Goal: Task Accomplishment & Management: Manage account settings

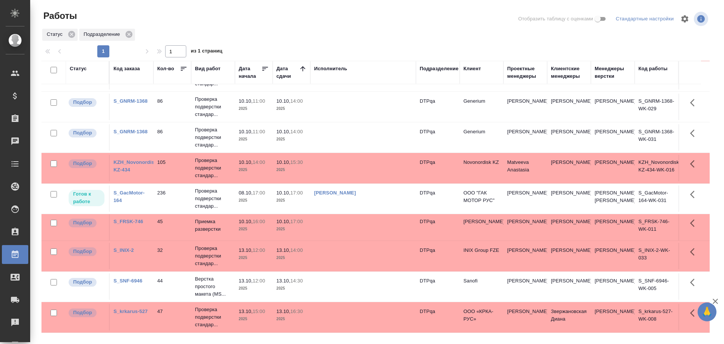
scroll to position [130, 0]
click at [345, 322] on td at bounding box center [363, 317] width 106 height 26
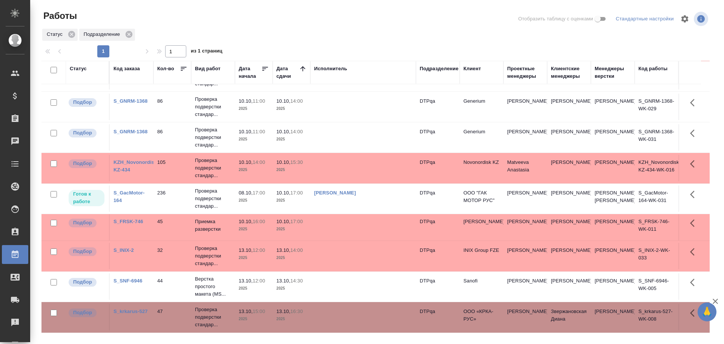
click at [345, 322] on td at bounding box center [363, 317] width 106 height 26
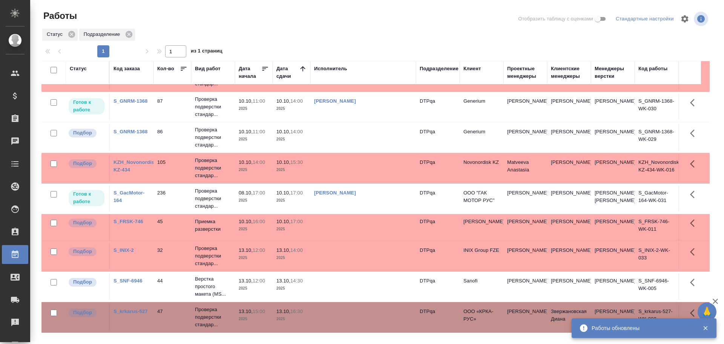
scroll to position [100, 0]
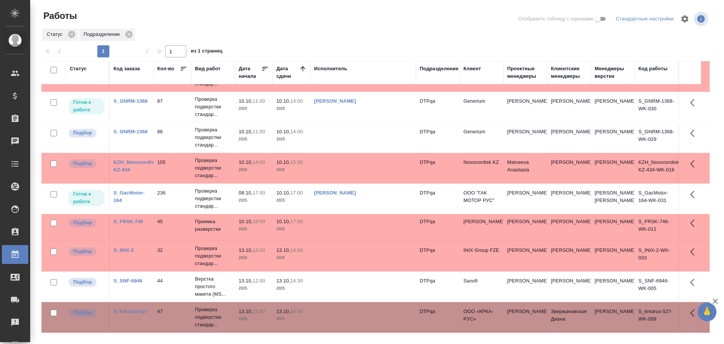
drag, startPoint x: 707, startPoint y: 189, endPoint x: 721, endPoint y: 136, distance: 54.5
click at [721, 136] on div "Работы Отобразить таблицу с оценками Стандартные настройки Статус Подразделение…" at bounding box center [378, 168] width 685 height 336
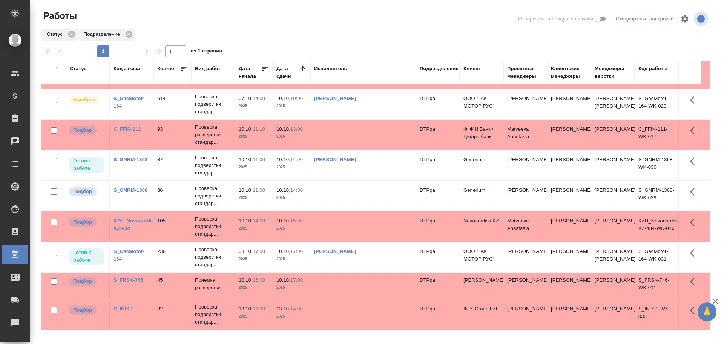
scroll to position [24, 0]
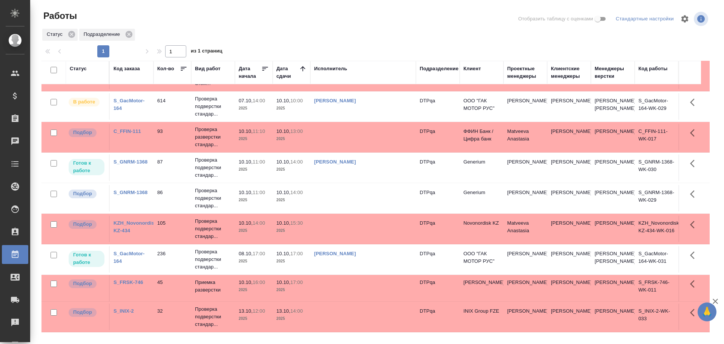
click at [345, 211] on td at bounding box center [363, 198] width 106 height 26
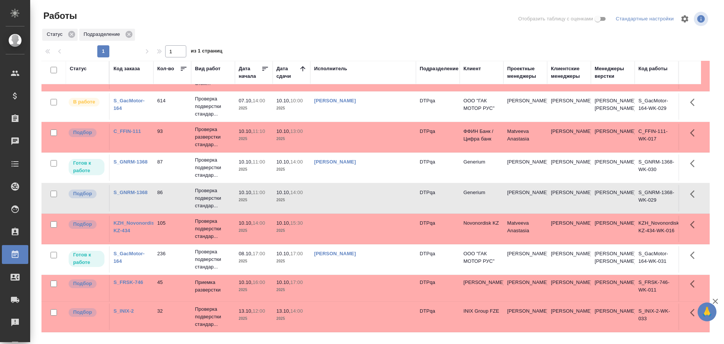
click at [345, 211] on td at bounding box center [363, 198] width 106 height 26
drag, startPoint x: 709, startPoint y: 182, endPoint x: 721, endPoint y: 193, distance: 16.0
click at [721, 193] on div "Работы Отобразить таблицу с оценками Стандартные настройки Статус Подразделение…" at bounding box center [377, 168] width 694 height 336
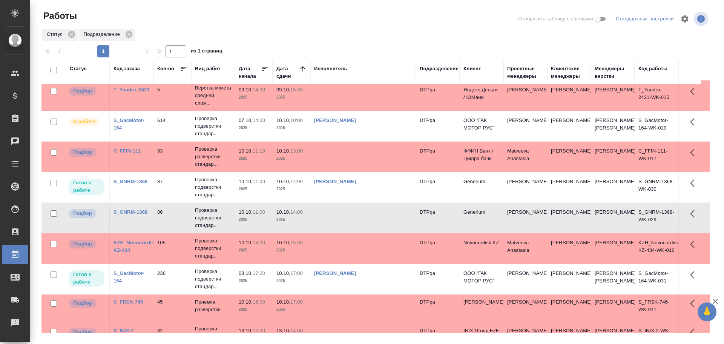
scroll to position [0, 0]
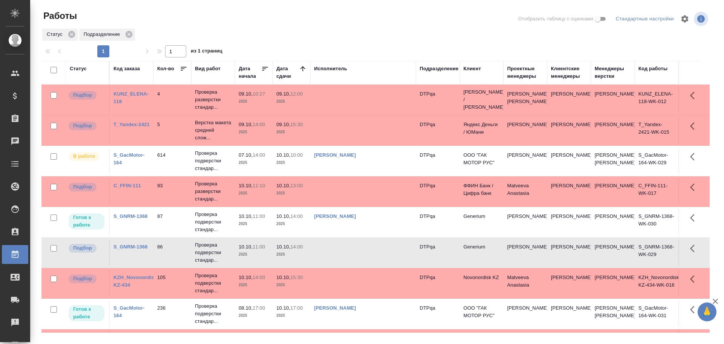
click at [342, 97] on td at bounding box center [363, 99] width 106 height 26
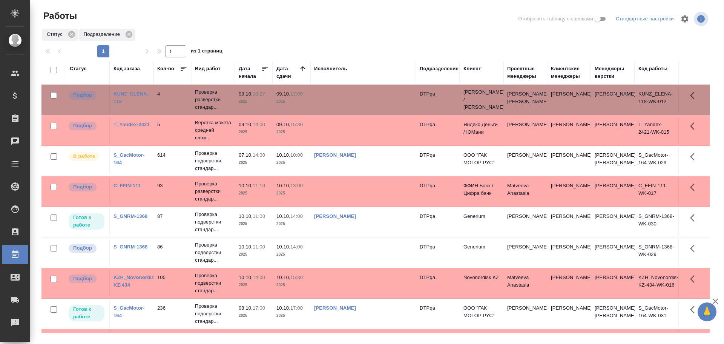
click at [342, 97] on td at bounding box center [363, 99] width 106 height 26
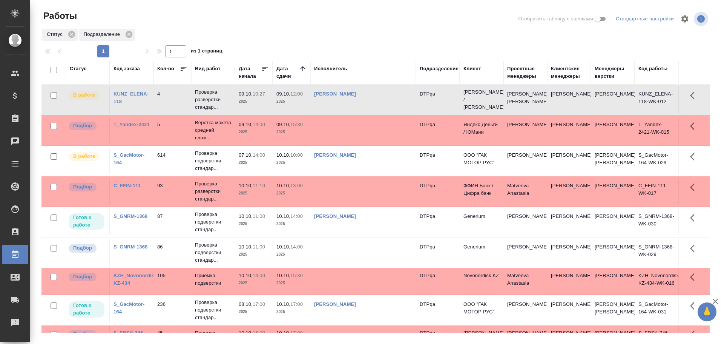
click at [357, 108] on td "Чулец Елена Сергеевна" at bounding box center [363, 99] width 106 height 26
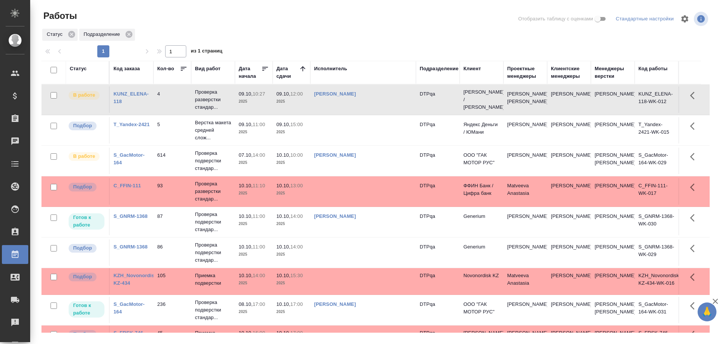
click at [346, 138] on td at bounding box center [363, 130] width 106 height 26
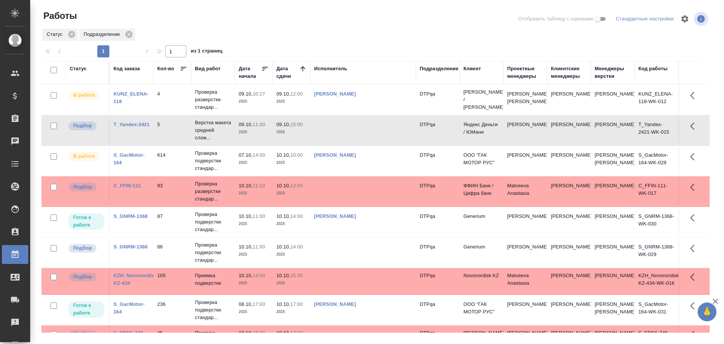
click at [346, 138] on td at bounding box center [363, 130] width 106 height 26
click at [80, 71] on div "Статус" at bounding box center [78, 69] width 17 height 8
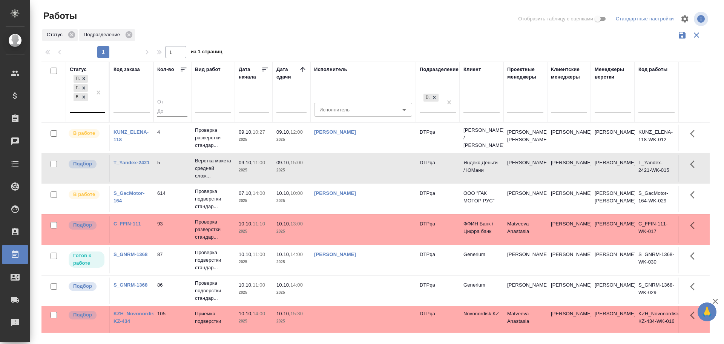
click at [81, 107] on div "Подбор Готов к работе В работе" at bounding box center [81, 92] width 22 height 39
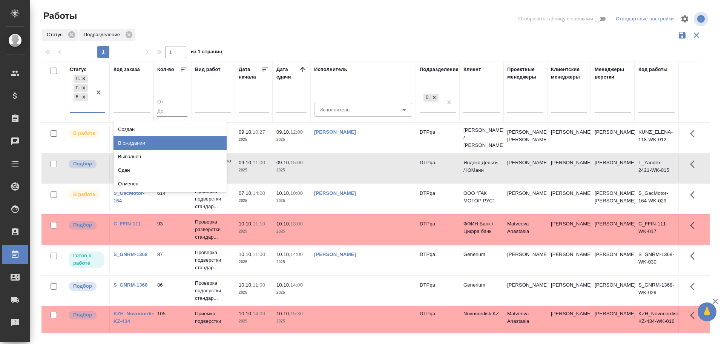
click at [120, 140] on div "В ожидании" at bounding box center [170, 143] width 113 height 14
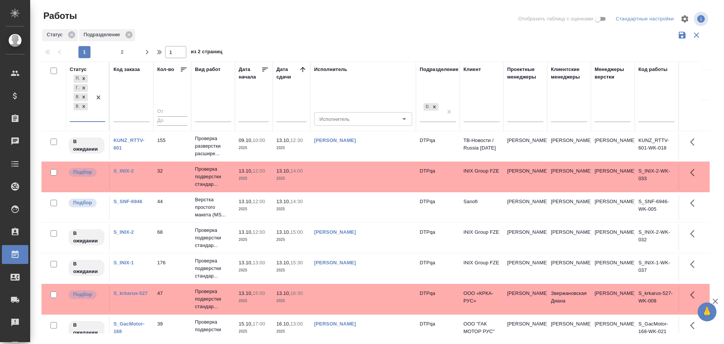
scroll to position [592, 0]
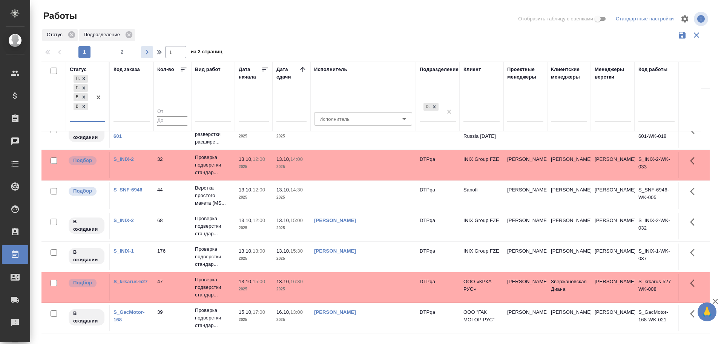
click at [149, 52] on icon "button" at bounding box center [147, 52] width 9 height 9
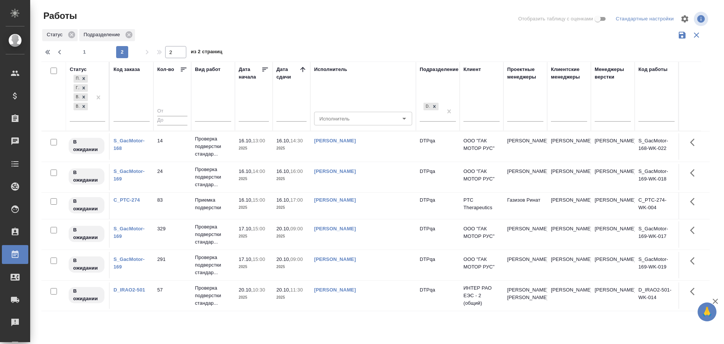
scroll to position [0, 0]
click at [48, 53] on icon "button" at bounding box center [48, 52] width 9 height 9
type input "1"
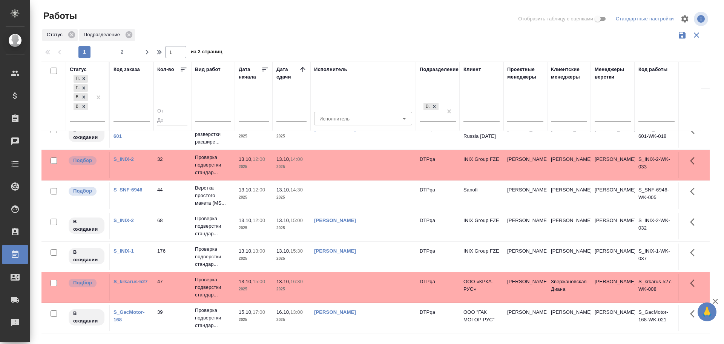
scroll to position [554, 0]
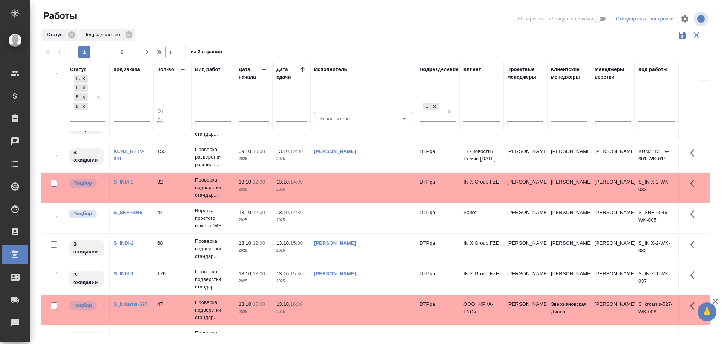
click at [336, 231] on td at bounding box center [363, 218] width 106 height 26
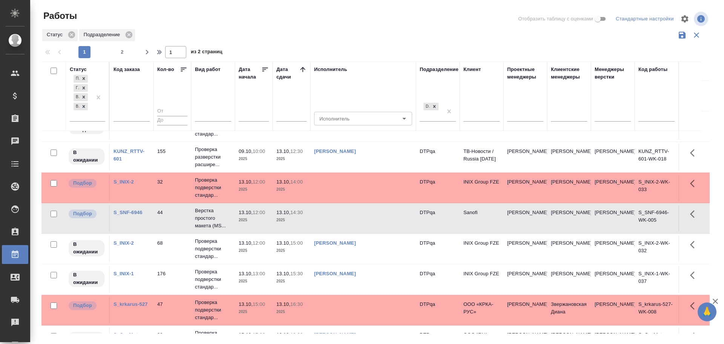
click at [336, 231] on td at bounding box center [363, 218] width 106 height 26
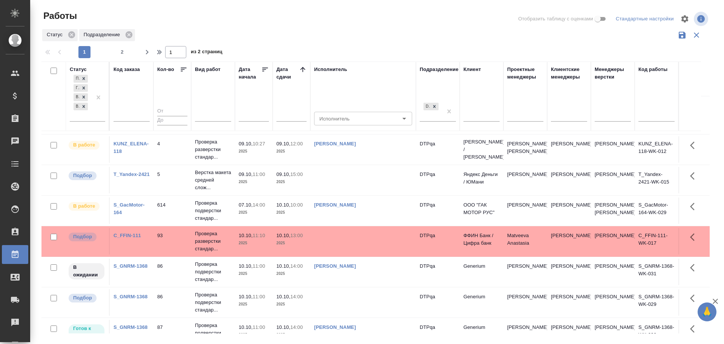
scroll to position [113, 0]
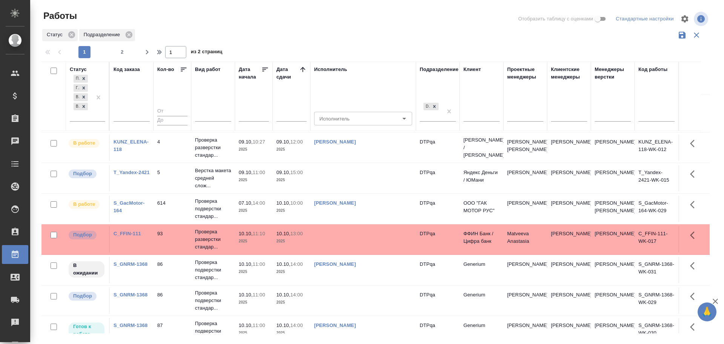
click at [350, 250] on td at bounding box center [363, 239] width 106 height 26
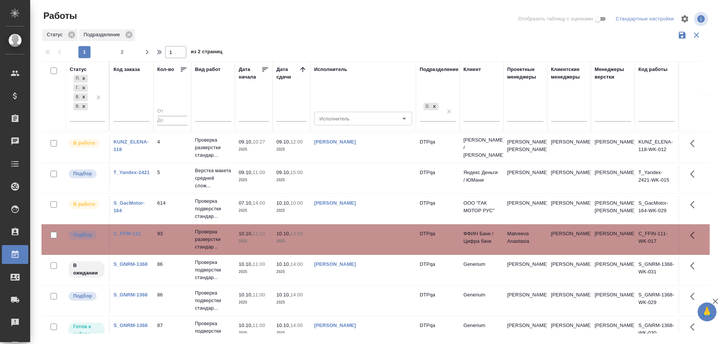
click at [350, 250] on td at bounding box center [363, 239] width 106 height 26
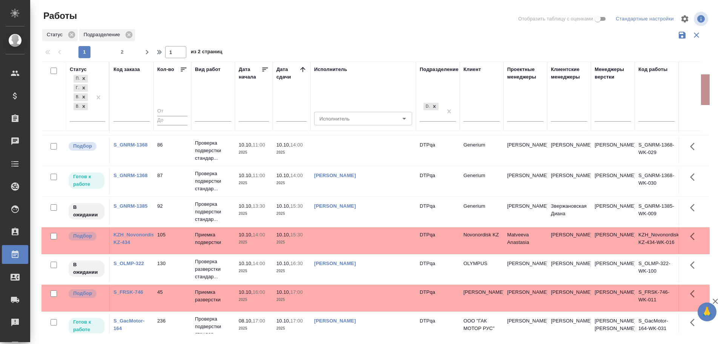
scroll to position [264, 0]
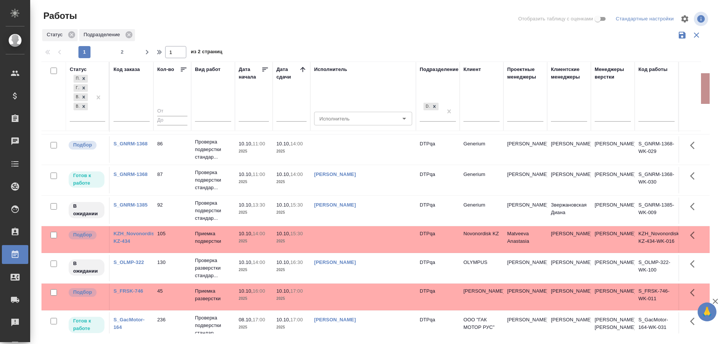
click at [330, 250] on td at bounding box center [363, 239] width 106 height 26
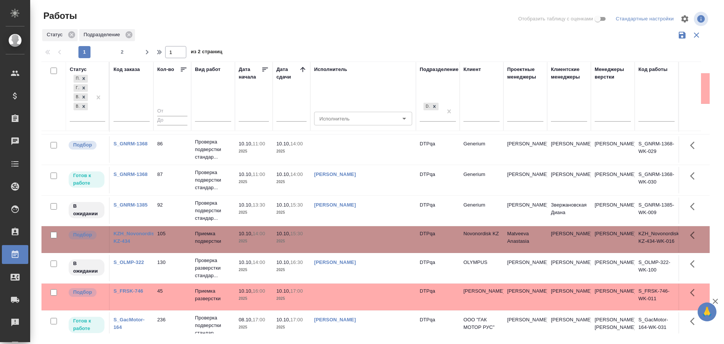
click at [330, 250] on td at bounding box center [363, 239] width 106 height 26
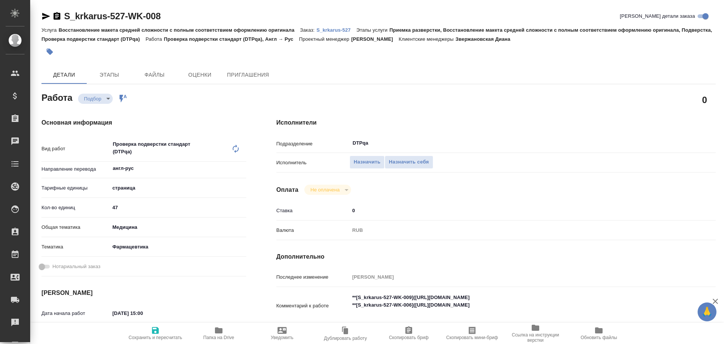
type textarea "x"
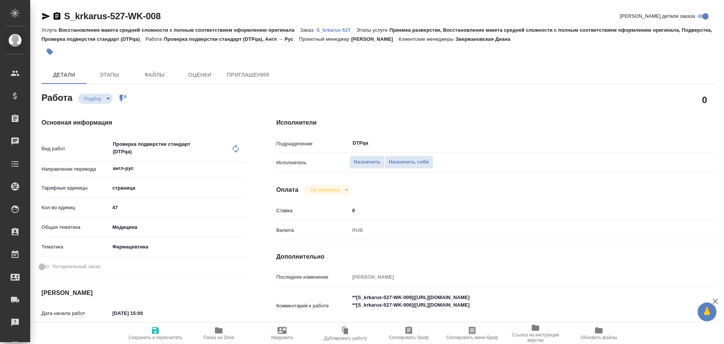
type textarea "x"
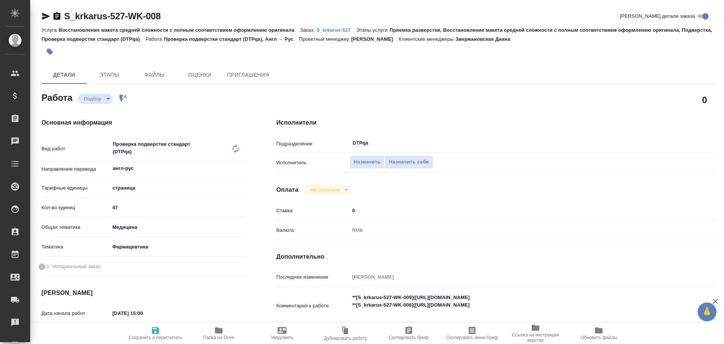
type textarea "x"
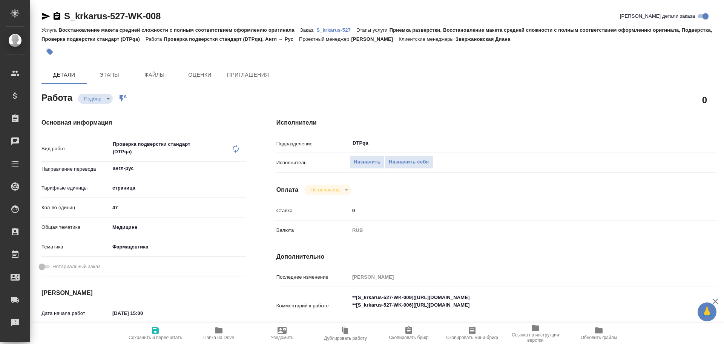
type textarea "x"
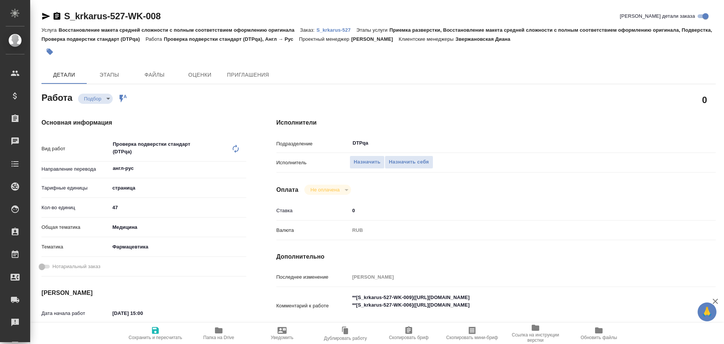
type textarea "x"
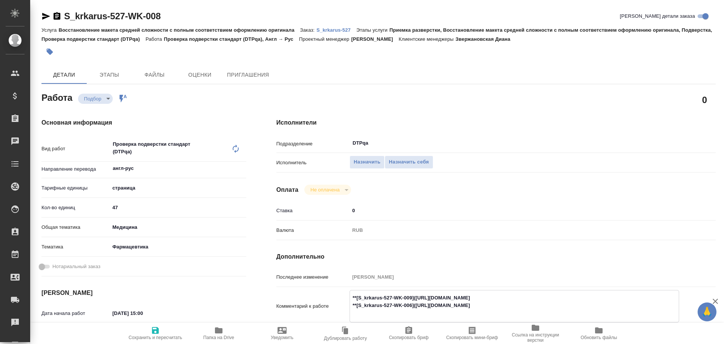
drag, startPoint x: 416, startPoint y: 295, endPoint x: 557, endPoint y: 292, distance: 141.1
click at [557, 292] on textarea "**[S_krkarus-527-WK-009](https://tera.awatera.com/Work/68e66a7eae72ad383df48947…" at bounding box center [514, 305] width 329 height 28
drag, startPoint x: 416, startPoint y: 305, endPoint x: 558, endPoint y: 303, distance: 142.2
click at [558, 303] on textarea "**[S_krkarus-527-WK-009](https://tera.awatera.com/Work/68e66a7eae72ad383df48947…" at bounding box center [514, 305] width 329 height 28
type textarea "x"
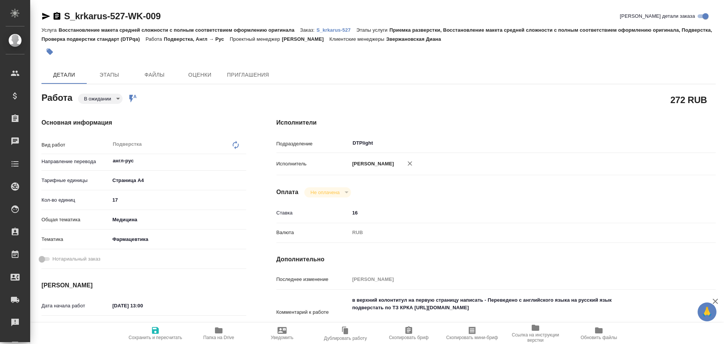
type textarea "x"
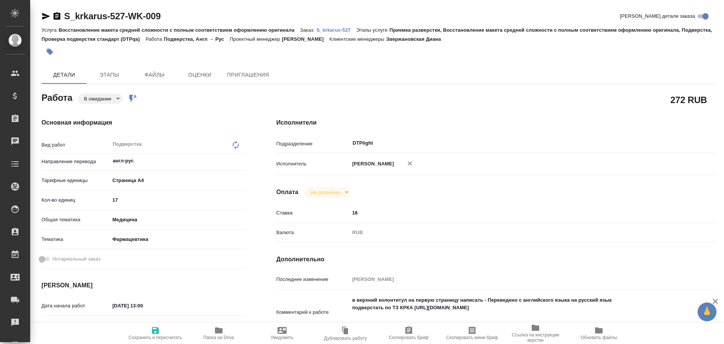
type textarea "x"
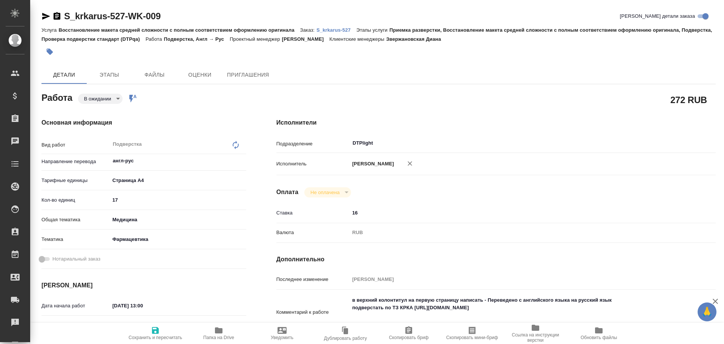
type textarea "x"
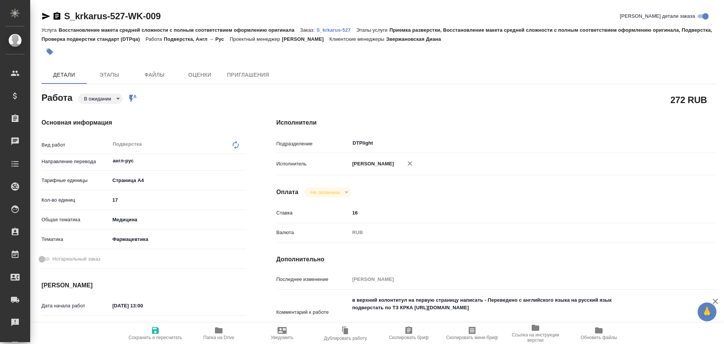
type textarea "x"
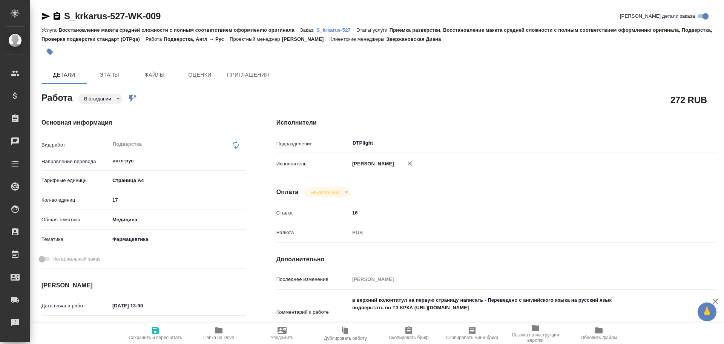
type textarea "x"
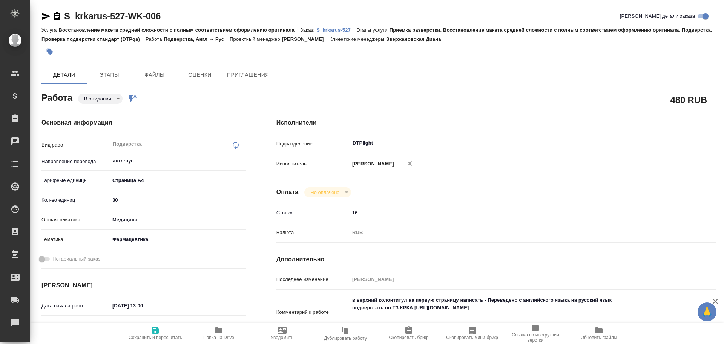
type textarea "x"
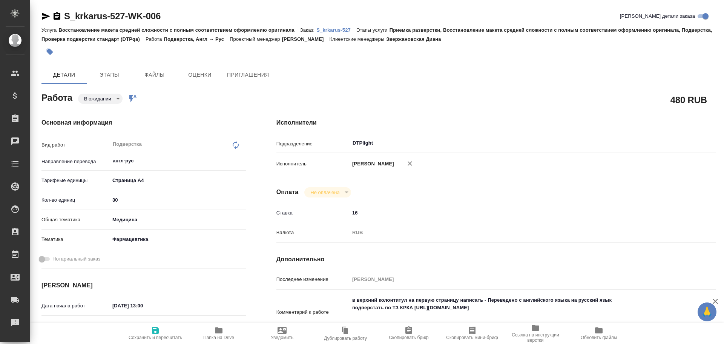
type textarea "x"
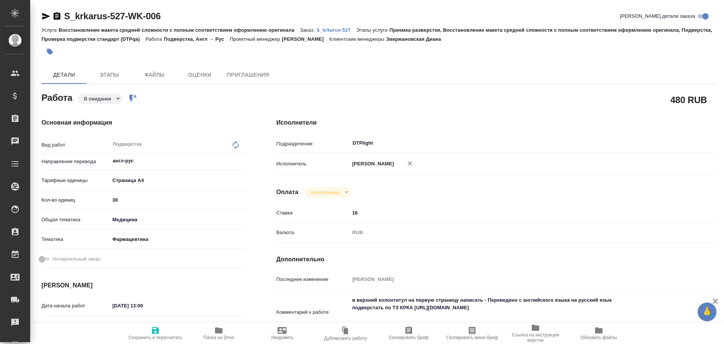
type textarea "x"
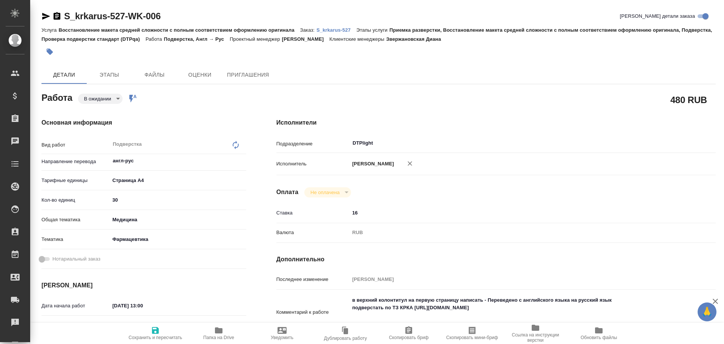
type textarea "x"
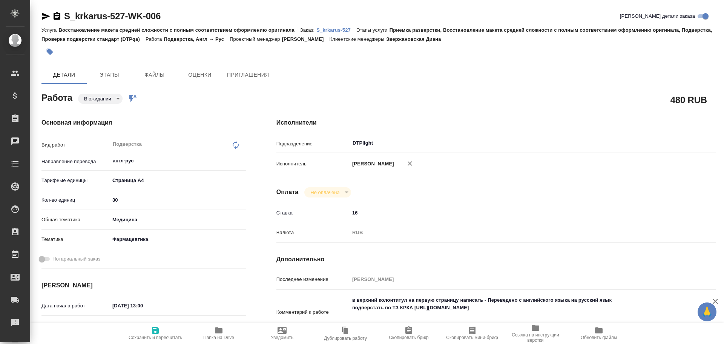
type textarea "x"
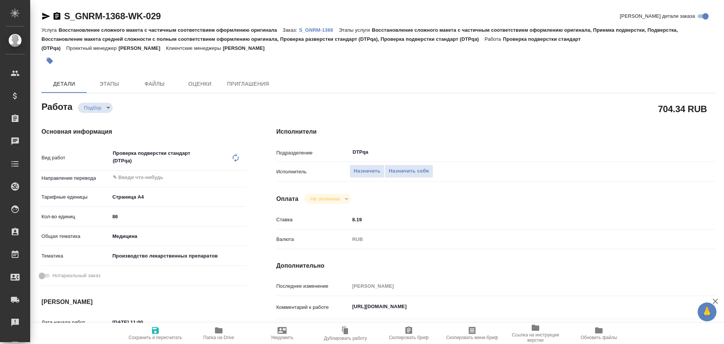
type textarea "x"
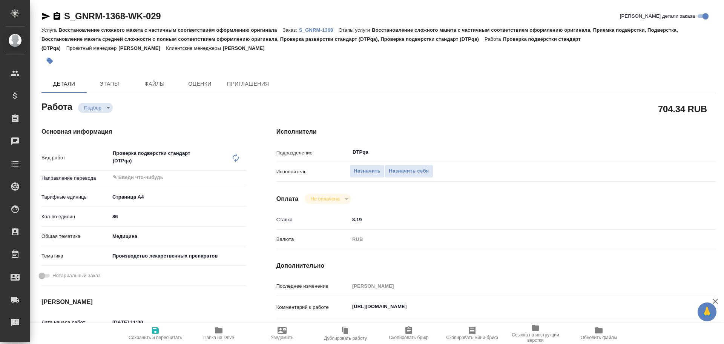
type textarea "x"
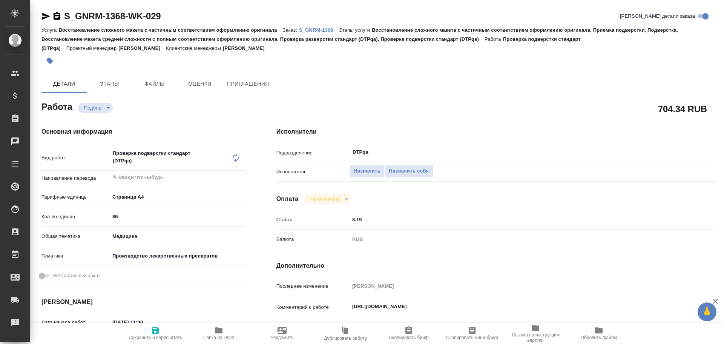
type textarea "x"
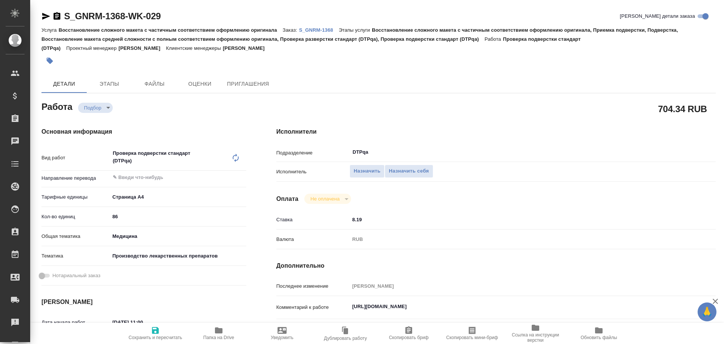
type textarea "x"
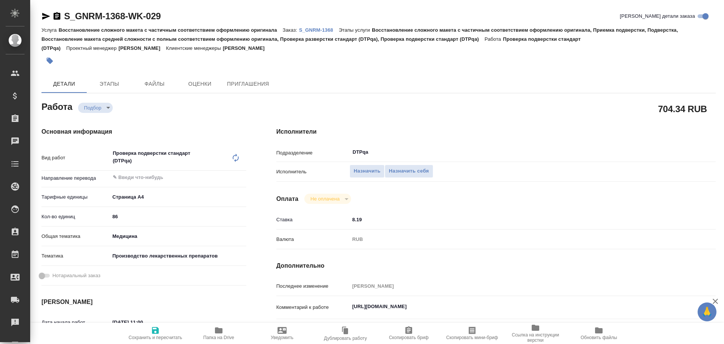
type textarea "x"
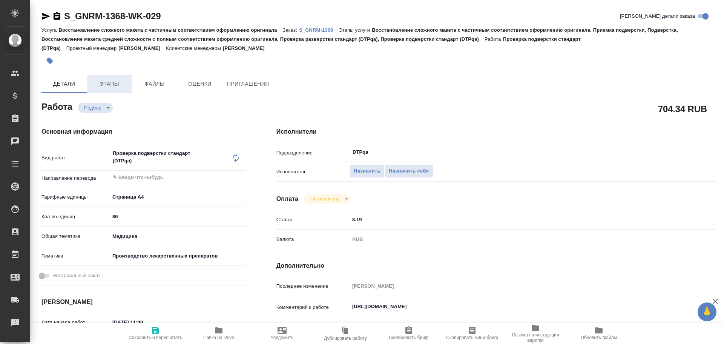
type textarea "x"
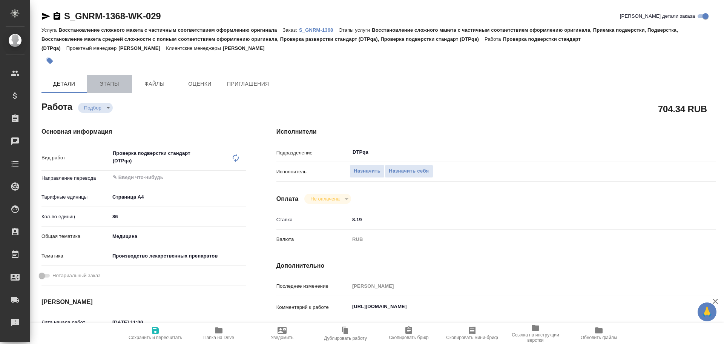
click at [109, 87] on span "Этапы" at bounding box center [109, 83] width 36 height 9
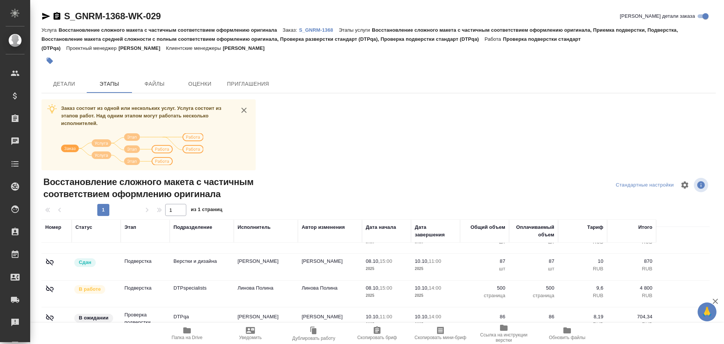
scroll to position [419, 0]
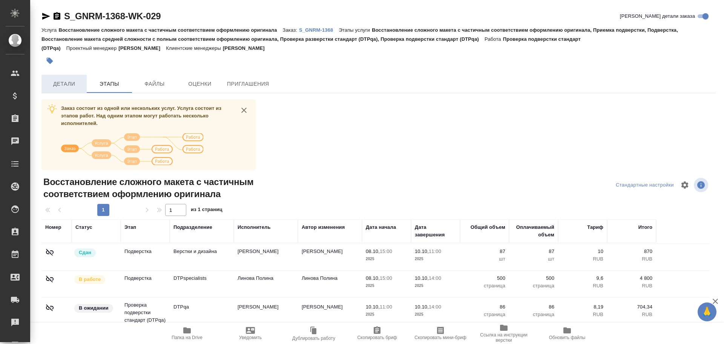
click at [57, 82] on span "Детали" at bounding box center [64, 83] width 36 height 9
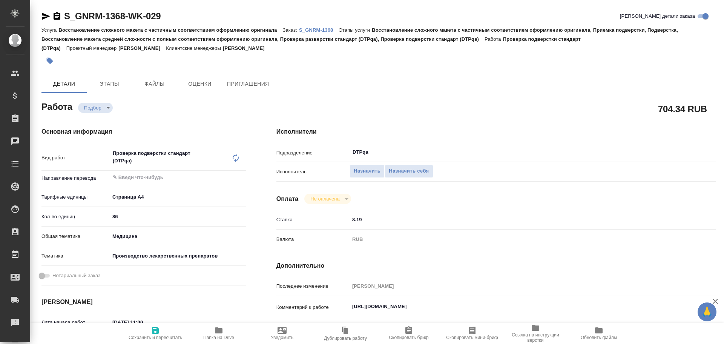
type textarea "x"
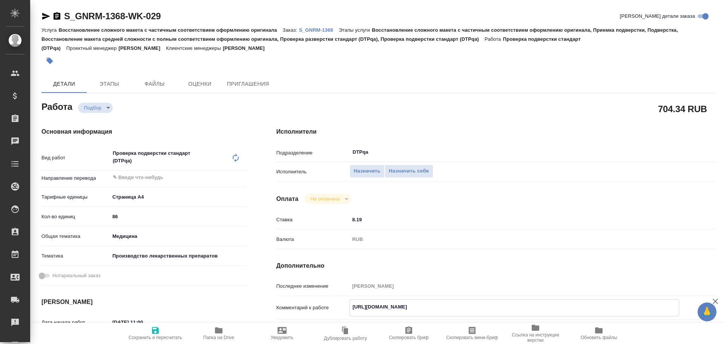
drag, startPoint x: 351, startPoint y: 305, endPoint x: 506, endPoint y: 314, distance: 154.9
click at [506, 314] on div "https://tera.awatera.com/Work/68d16129b9f478f418e10e24/ x" at bounding box center [515, 307] width 330 height 17
type textarea "x"
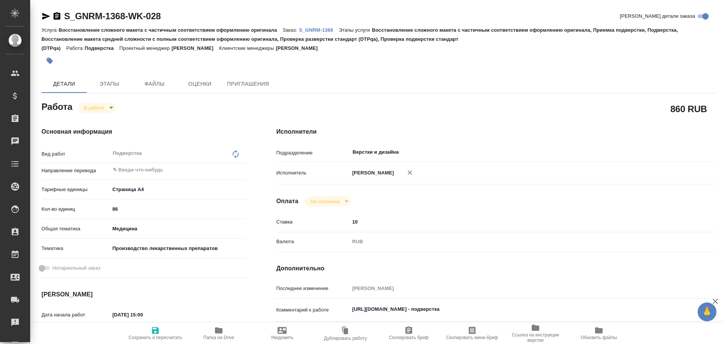
type textarea "x"
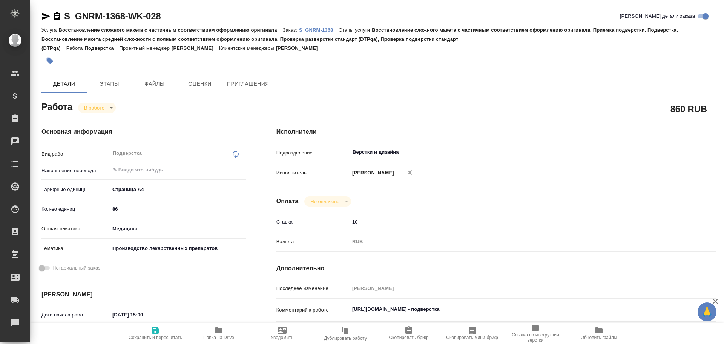
type textarea "x"
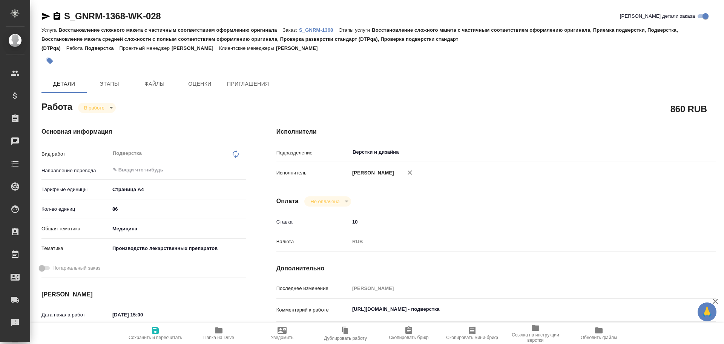
type textarea "x"
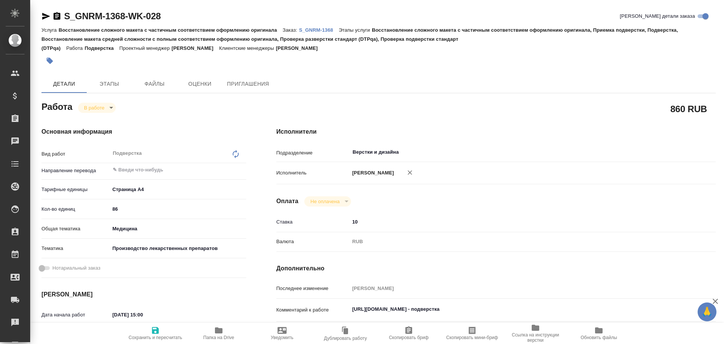
type textarea "x"
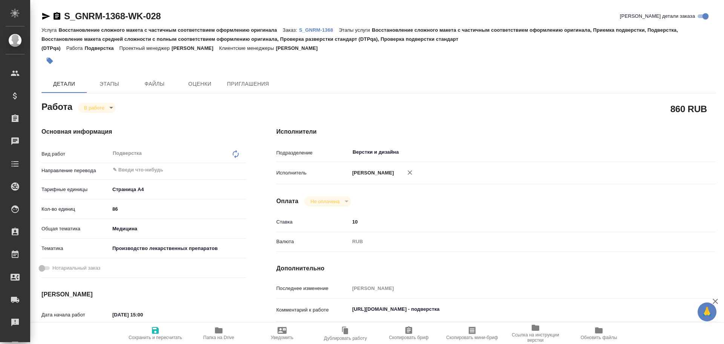
type textarea "x"
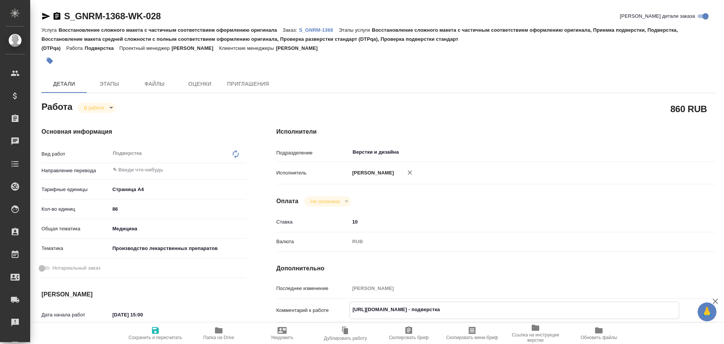
drag, startPoint x: 352, startPoint y: 307, endPoint x: 466, endPoint y: 311, distance: 113.6
click at [466, 311] on textarea "[URL][DOMAIN_NAME] - подверстка" at bounding box center [514, 309] width 329 height 13
type textarea "x"
click at [724, 83] on div "S_GNRM-1368-WK-028 Кратко детали заказа Услуга Восстановление сложного макета с…" at bounding box center [377, 330] width 694 height 660
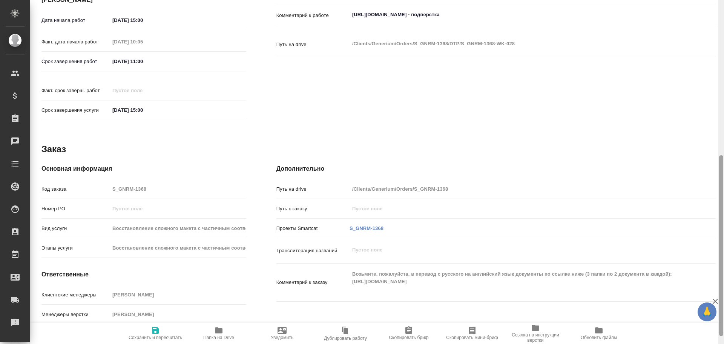
scroll to position [309, 0]
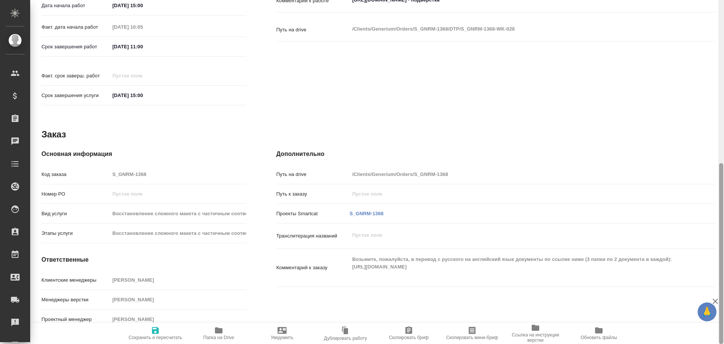
drag, startPoint x: 718, startPoint y: 176, endPoint x: 723, endPoint y: 160, distance: 16.8
click at [723, 160] on div at bounding box center [721, 172] width 6 height 344
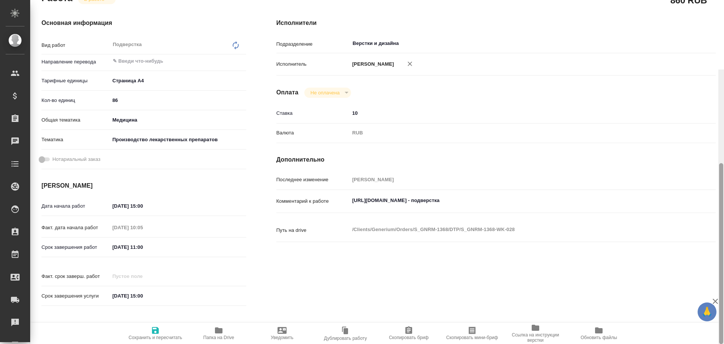
scroll to position [0, 0]
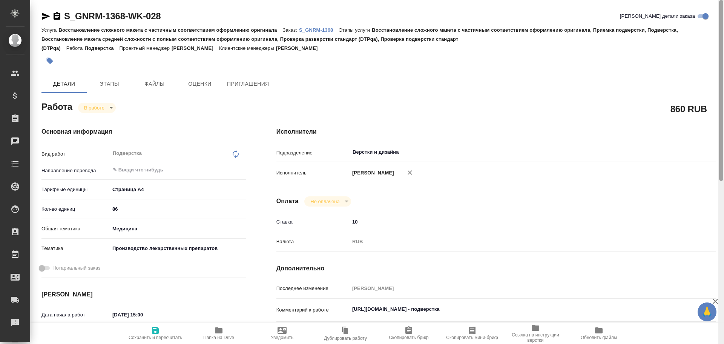
drag, startPoint x: 721, startPoint y: 181, endPoint x: 716, endPoint y: -7, distance: 187.9
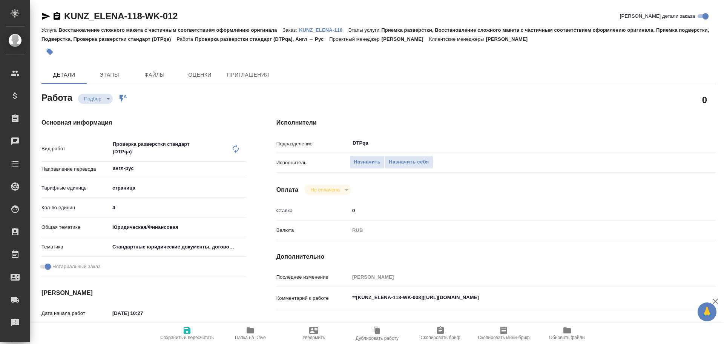
type textarea "x"
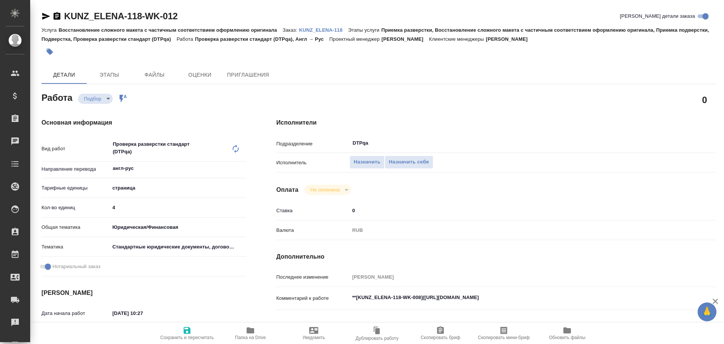
type textarea "x"
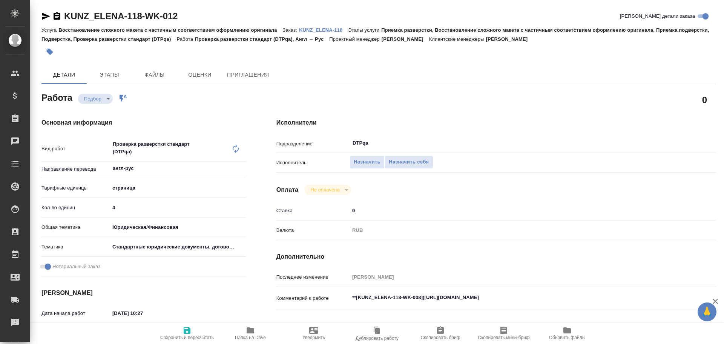
type textarea "x"
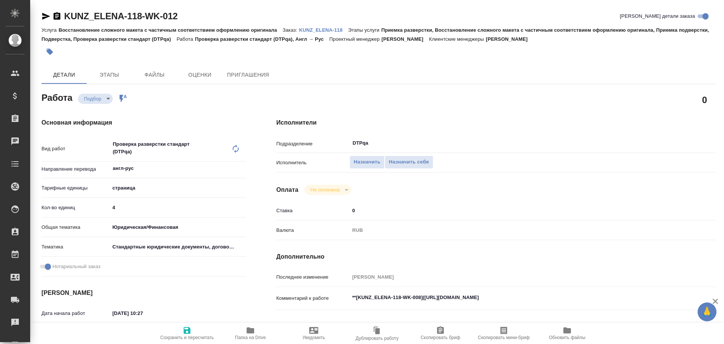
type textarea "x"
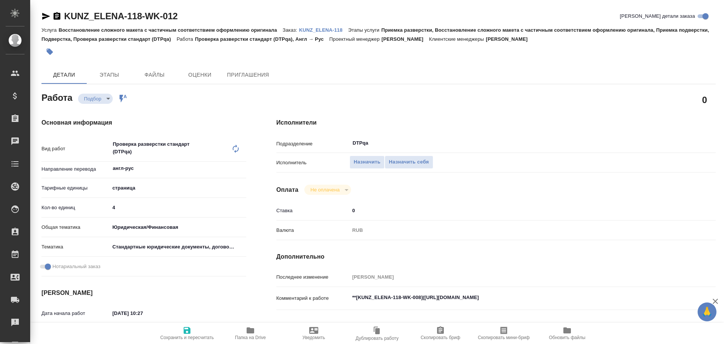
type textarea "x"
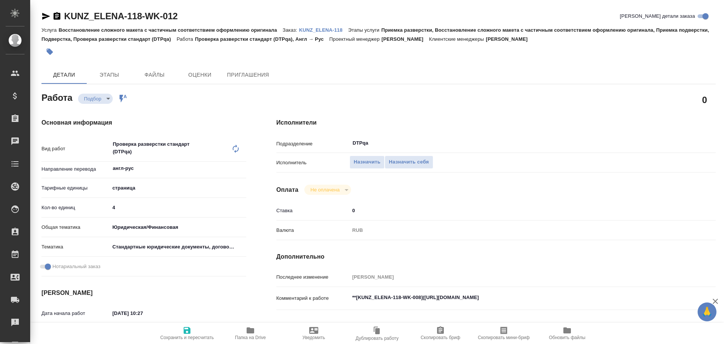
type textarea "x"
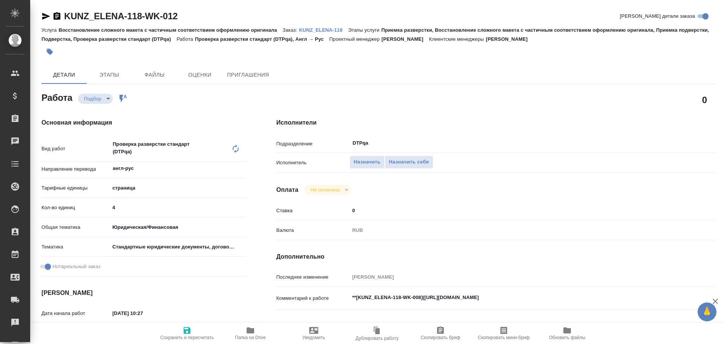
scroll to position [75, 0]
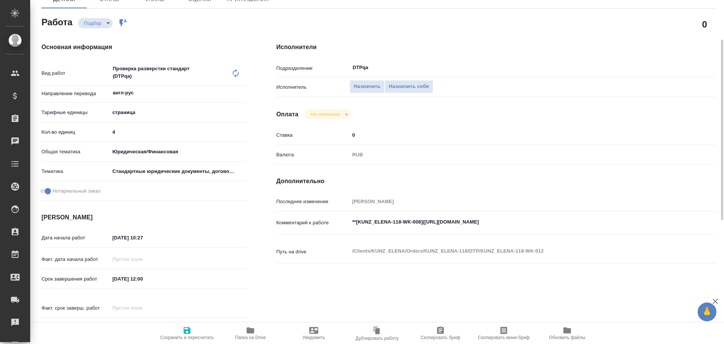
type textarea "x"
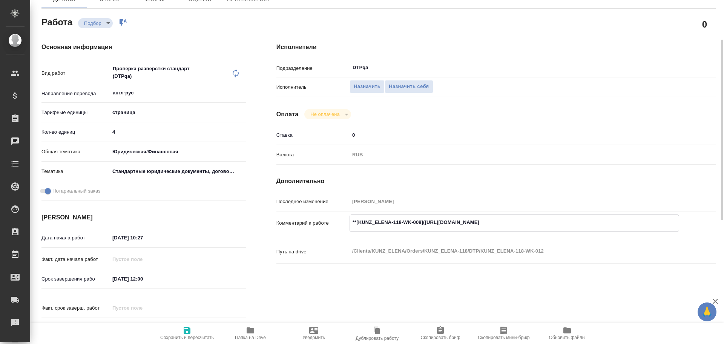
type textarea "x"
drag, startPoint x: 425, startPoint y: 224, endPoint x: 563, endPoint y: 225, distance: 138.4
click at [563, 225] on textarea "**[KUNZ_ELENA-118-WK-008]([URL][DOMAIN_NAME]" at bounding box center [514, 222] width 329 height 13
type textarea "x"
click at [408, 87] on span "Назначить себя" at bounding box center [409, 86] width 40 height 9
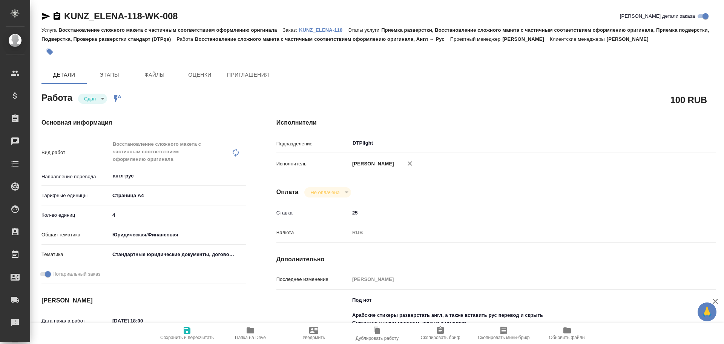
type textarea "x"
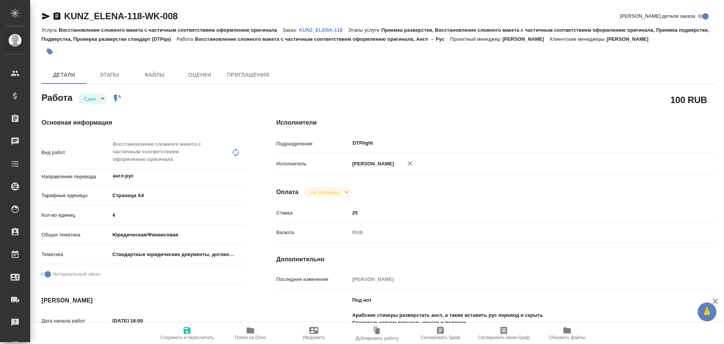
type textarea "x"
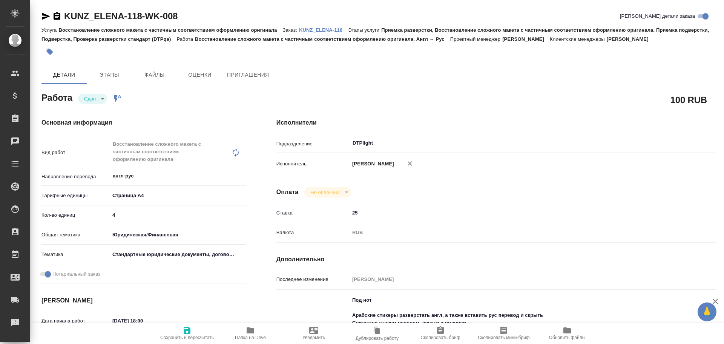
type textarea "x"
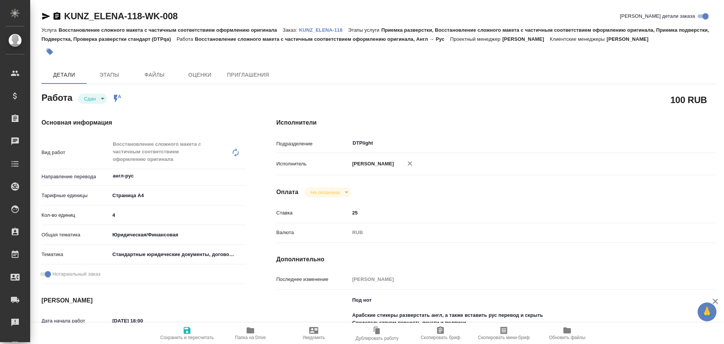
scroll to position [38, 0]
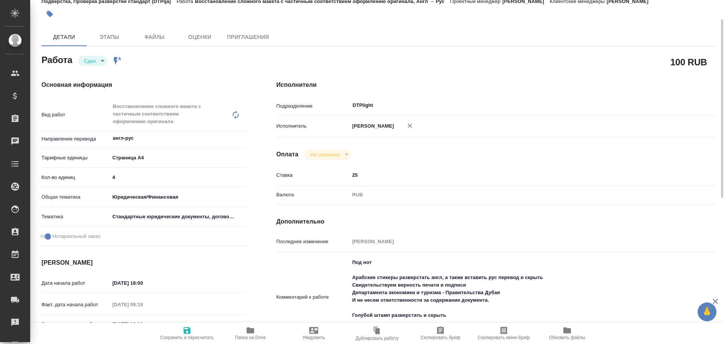
type textarea "x"
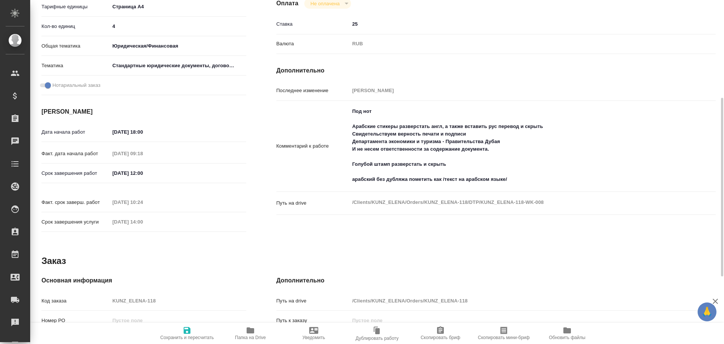
scroll to position [264, 0]
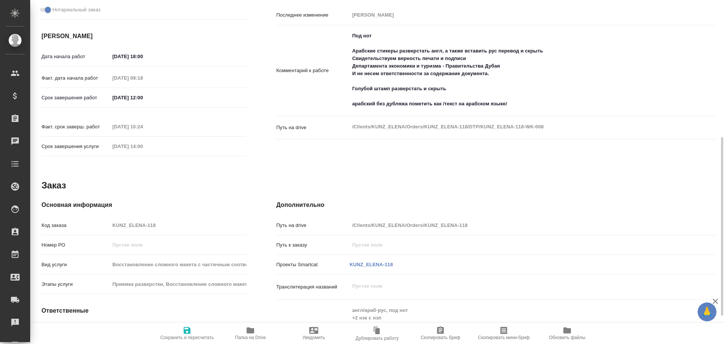
click at [250, 334] on icon "button" at bounding box center [250, 329] width 9 height 9
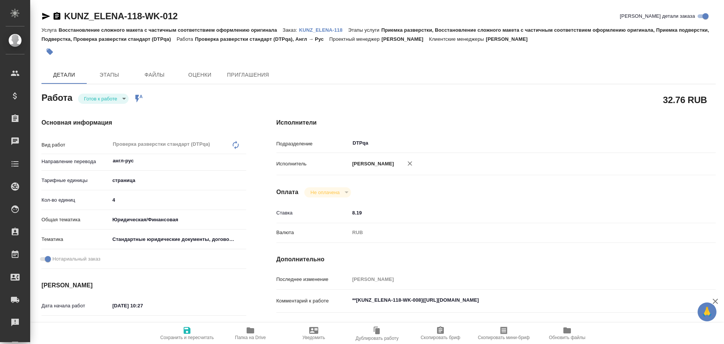
type textarea "x"
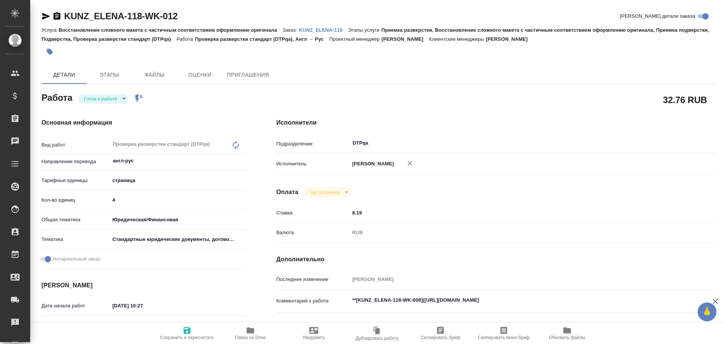
type textarea "x"
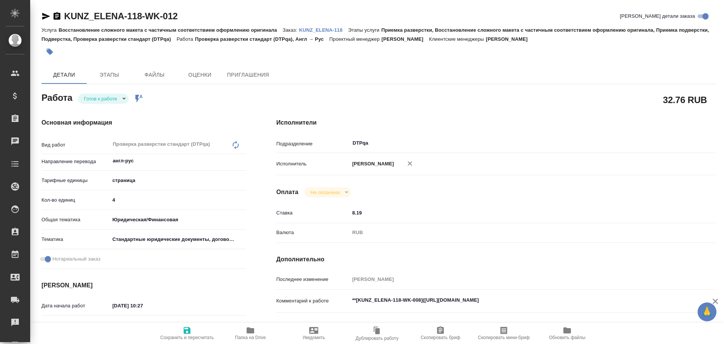
type textarea "x"
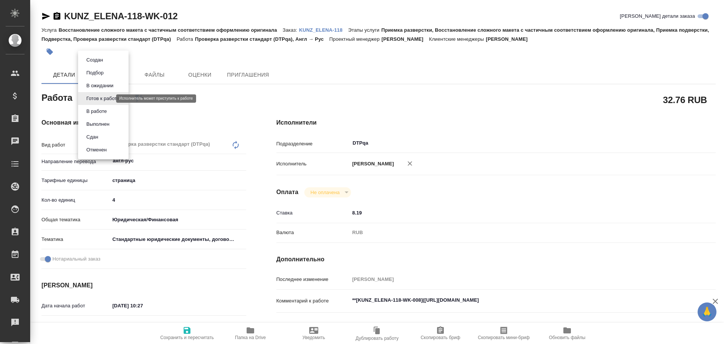
click at [99, 97] on body "🙏 .cls-1 fill:#fff; AWATERA Chulets [PERSON_NAME] Спецификации Заказы Чаты Todo…" at bounding box center [362, 172] width 724 height 344
type textarea "x"
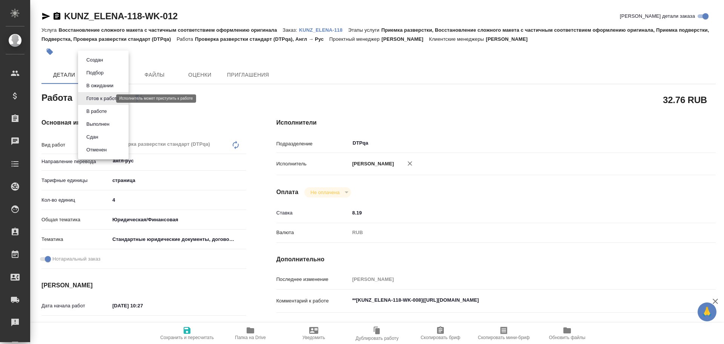
type textarea "x"
click at [103, 108] on button "В работе" at bounding box center [96, 111] width 25 height 8
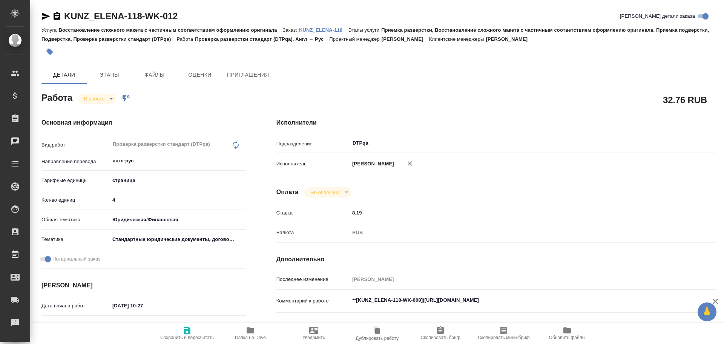
type textarea "x"
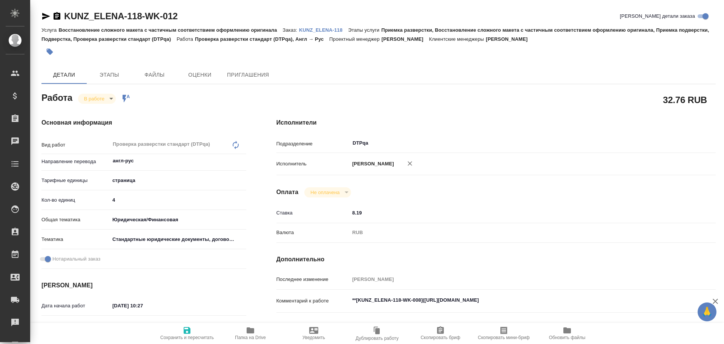
type textarea "x"
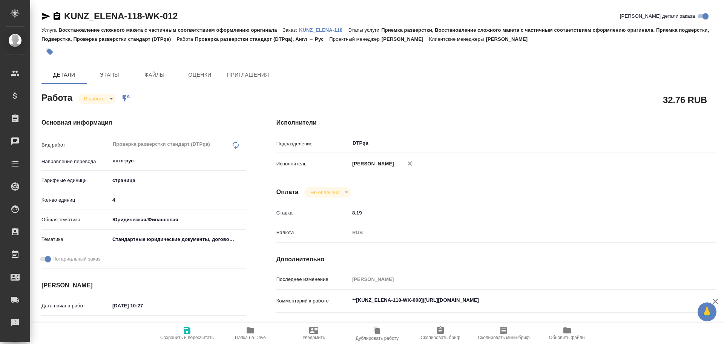
type textarea "x"
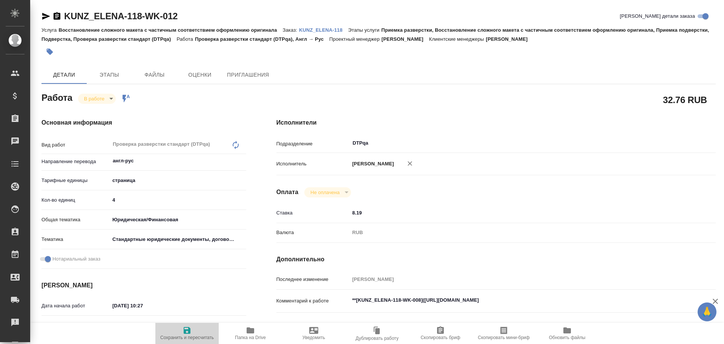
click at [184, 333] on icon "button" at bounding box center [187, 329] width 9 height 9
type textarea "x"
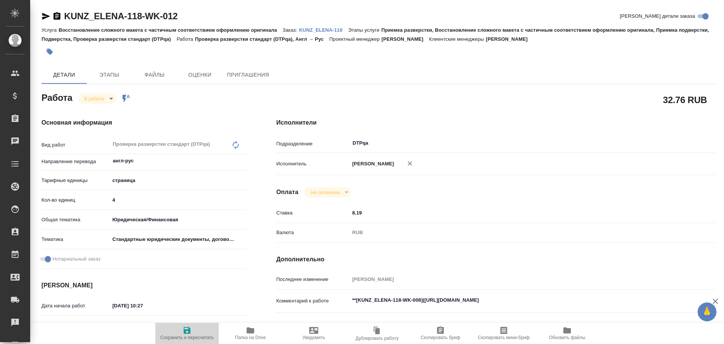
type textarea "x"
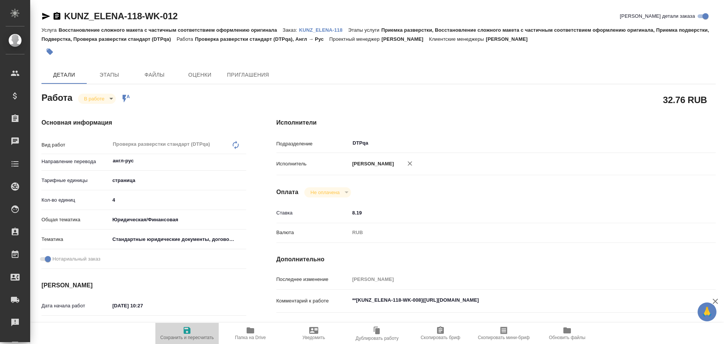
type textarea "x"
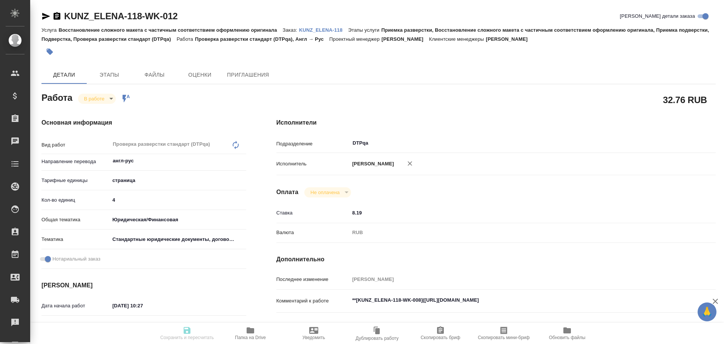
type textarea "x"
type input "inProgress"
type textarea "Проверка разверстки стандарт (DTPqa)"
type textarea "x"
type input "англ-рус"
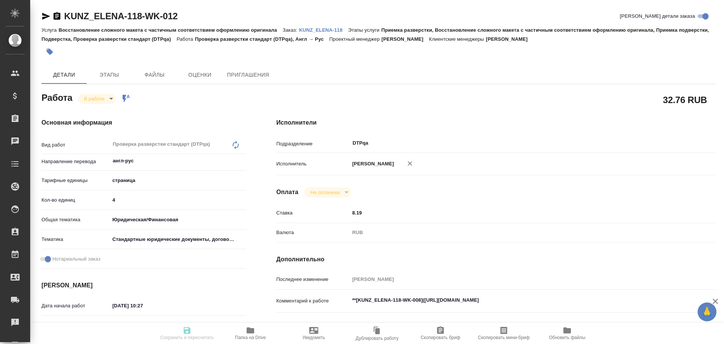
type input "5a8b1489cc6b4906c91bfdb2"
type input "4"
type input "yr-fn"
type input "5f647205b73bc97568ca66bf"
checkbox input "true"
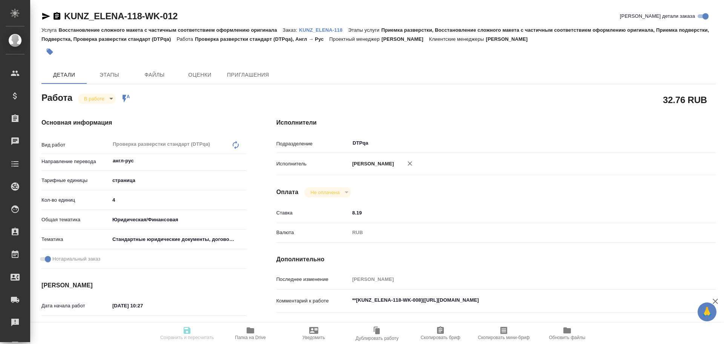
type input "[DATE] 10:27"
type input "[DATE] 10:30"
type input "[DATE] 12:00"
type input "[DATE] 14:00"
type input "DTPqa"
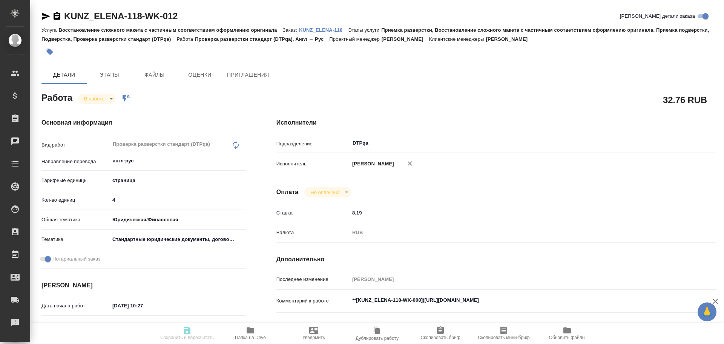
type input "notPayed"
type input "8.19"
type input "RUB"
type input "[PERSON_NAME]"
type textarea "**[KUNZ_ELENA-118-WK-008]([URL][DOMAIN_NAME]"
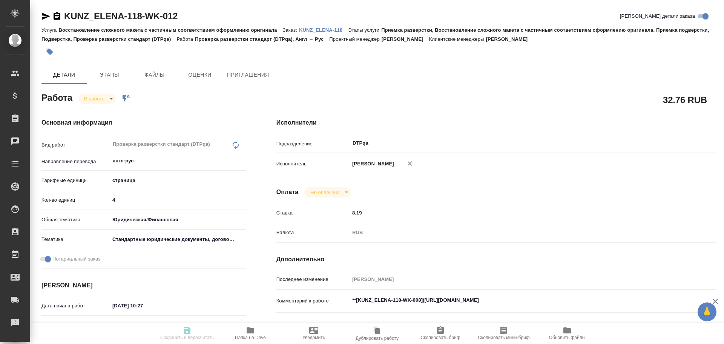
type textarea "x"
type textarea "/Clients/KUNZ_ELENA/Orders/KUNZ_ELENA-118/DTP/KUNZ_ELENA-118-WK-012"
type textarea "x"
type input "KUNZ_ELENA-118"
type input "Восстановление сложного макета с частичным соответствием оформлению оригинала"
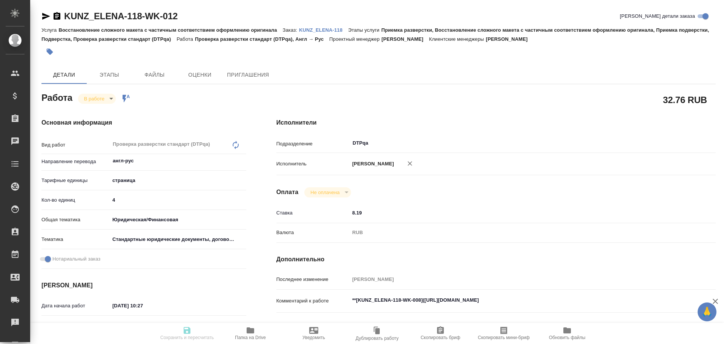
type input "Приемка разверстки, Восстановление сложного макета с частичным соответствием оф…"
type input "[PERSON_NAME]"
type input "/Clients/KUNZ_ELENA/Orders/KUNZ_ELENA-118"
type textarea "x"
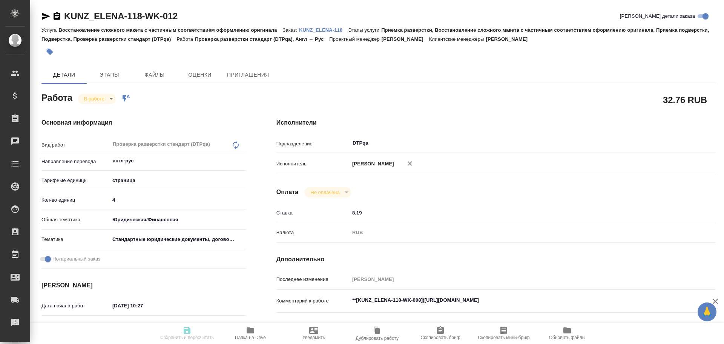
type textarea "англ/араб-рус, под нот +2 нзк с нзп глоссарий клиента в СК (акк Трактат): [URL]…"
type textarea "x"
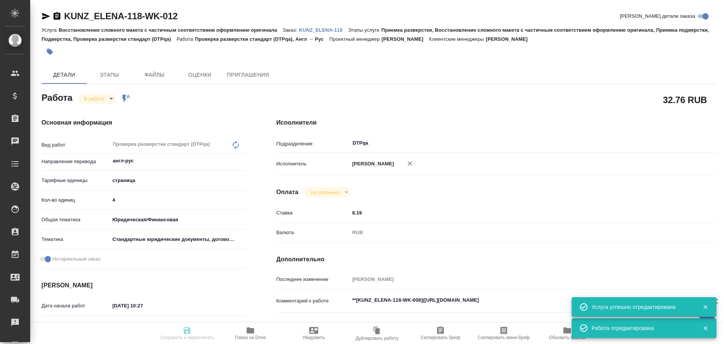
type textarea "x"
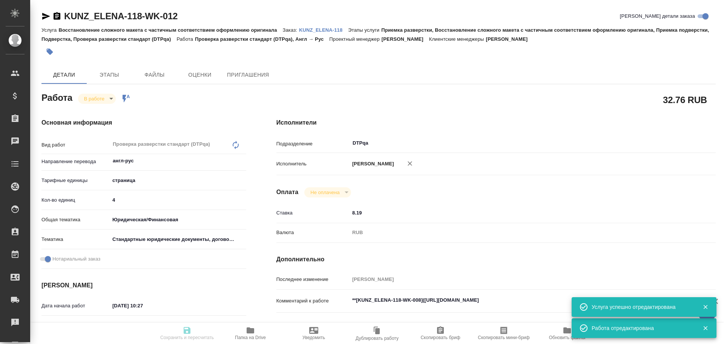
type textarea "x"
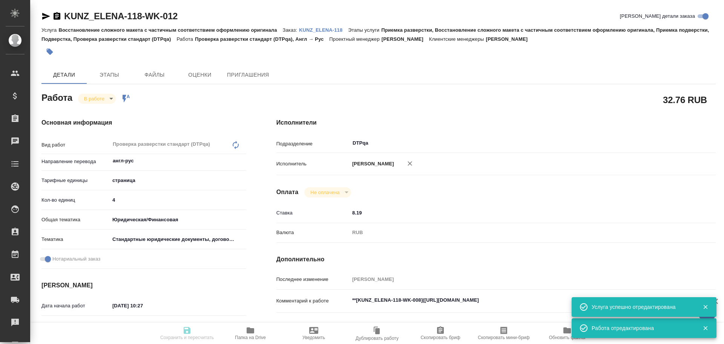
type textarea "x"
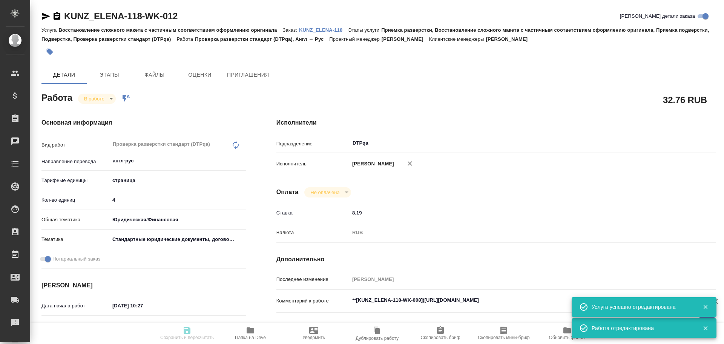
type textarea "x"
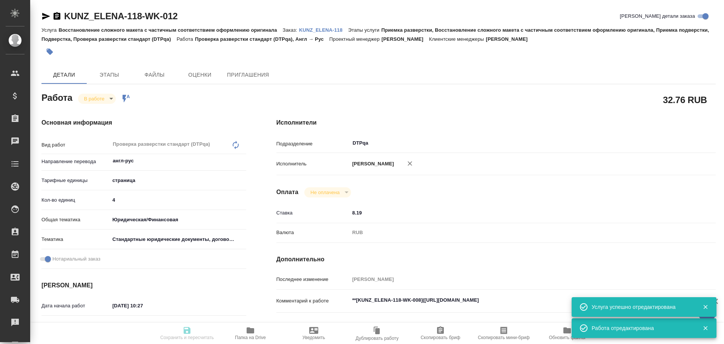
type input "inProgress"
type textarea "Проверка разверстки стандарт (DTPqa)"
type textarea "x"
type input "англ-рус"
type input "5a8b1489cc6b4906c91bfdb2"
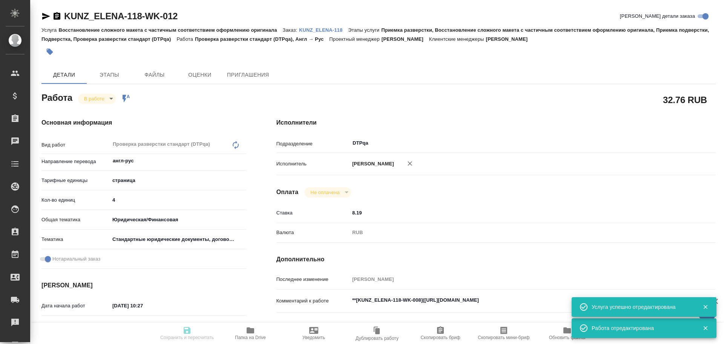
type input "4"
type input "yr-fn"
type input "5f647205b73bc97568ca66bf"
checkbox input "true"
type input "09.10.2025 10:27"
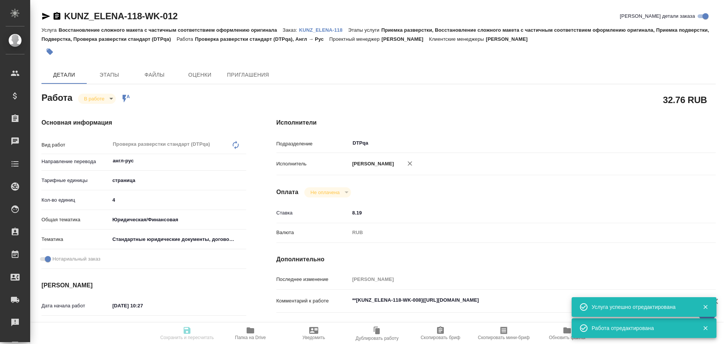
type input "09.10.2025 10:30"
type input "09.10.2025 12:00"
type input "10.10.2025 14:00"
type input "DTPqa"
type input "notPayed"
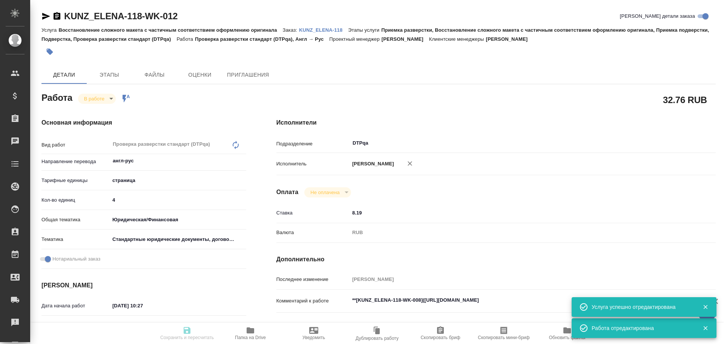
type input "8.19"
type input "RUB"
type input "Чулец Елена"
type textarea "**[KUNZ_ELENA-118-WK-008](https://tera.awatera.com/Work/68e61d547a2e39ea11610f3…"
type textarea "x"
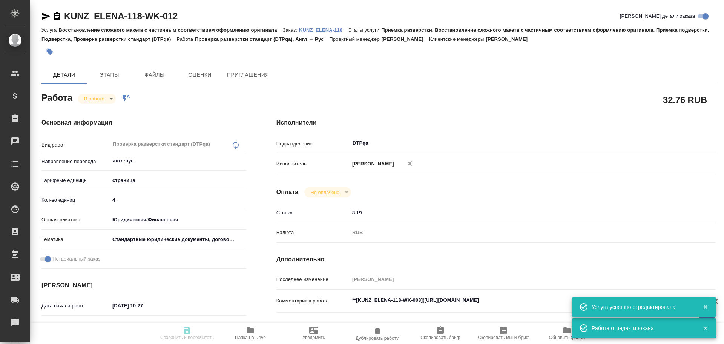
type textarea "/Clients/KUNZ_ELENA/Orders/KUNZ_ELENA-118/DTP/KUNZ_ELENA-118-WK-012"
type textarea "x"
type input "KUNZ_ELENA-118"
type input "Восстановление сложного макета с частичным соответствием оформлению оригинала"
type input "Приемка разверстки, Восстановление сложного макета с частичным соответствием оф…"
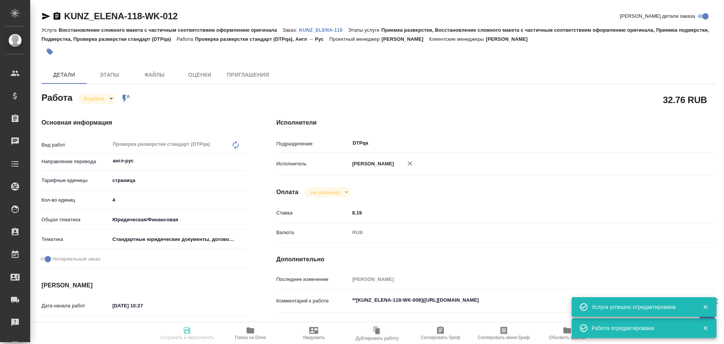
type input "Веселова Юлия"
type input "Петрова Валерия"
type input "/Clients/KUNZ_ELENA/Orders/KUNZ_ELENA-118"
type textarea "x"
type textarea "англ/араб-рус, под нот +2 нзк с нзп глоссарий клиента в СК (акк Трактат): https…"
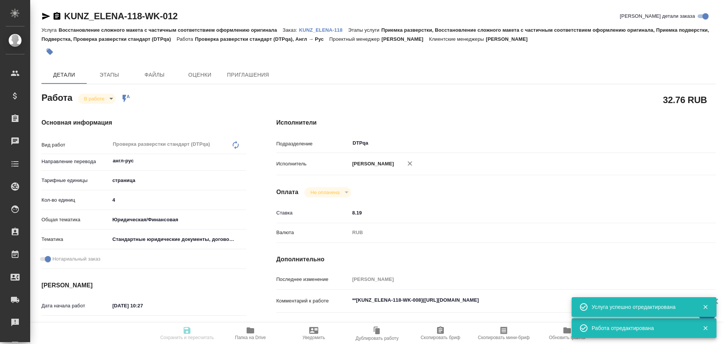
type textarea "x"
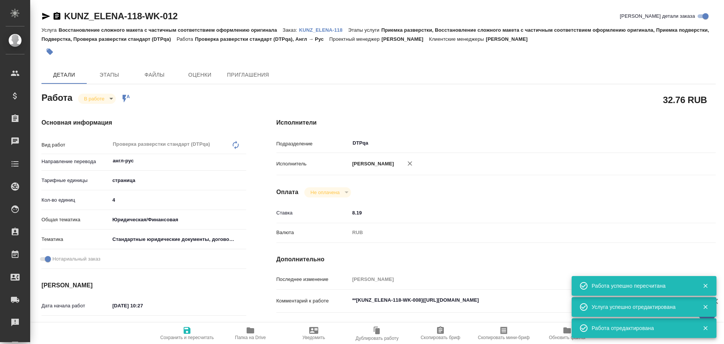
type textarea "x"
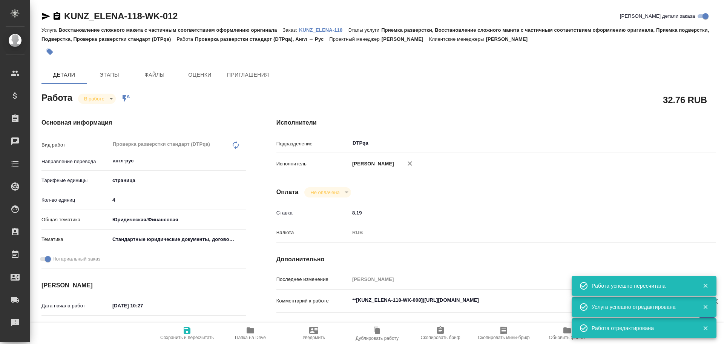
type textarea "x"
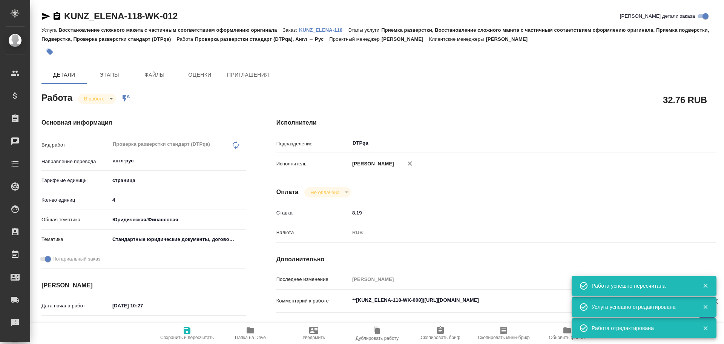
type textarea "x"
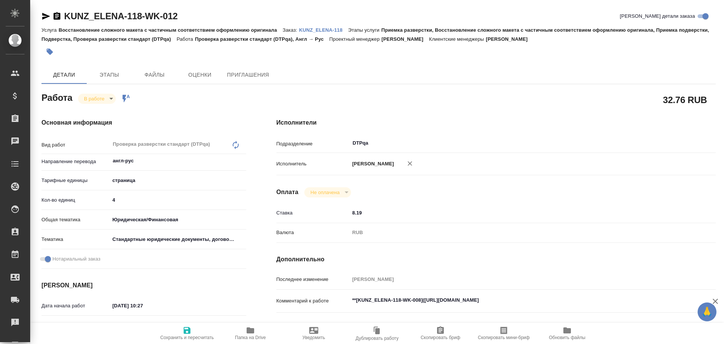
type textarea "x"
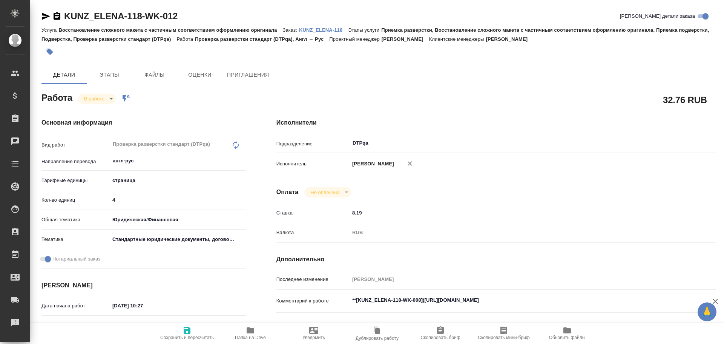
type textarea "x"
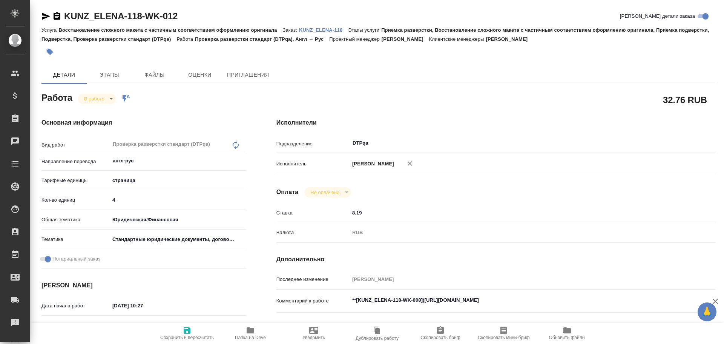
type textarea "x"
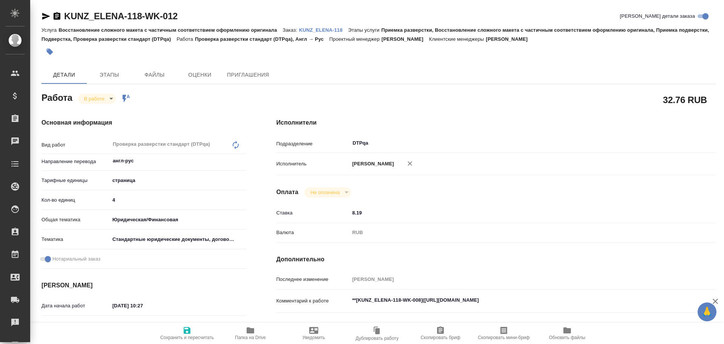
scroll to position [75, 0]
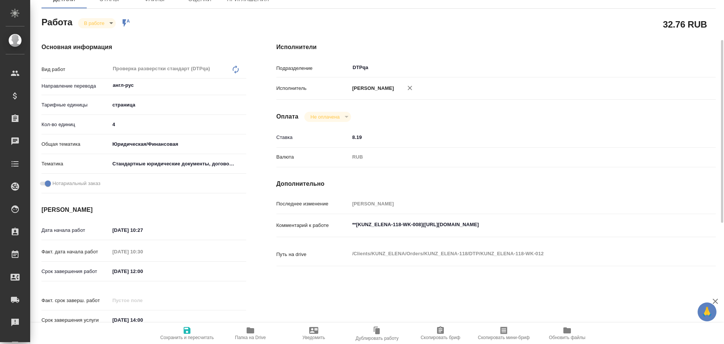
type textarea "x"
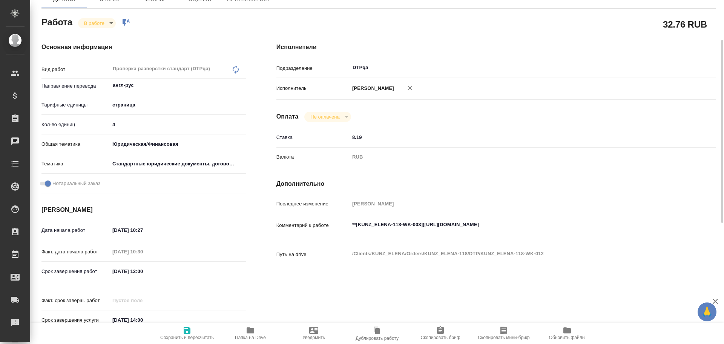
type textarea "x"
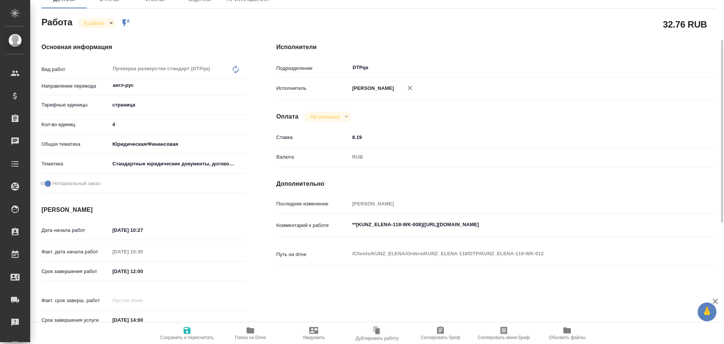
type textarea "x"
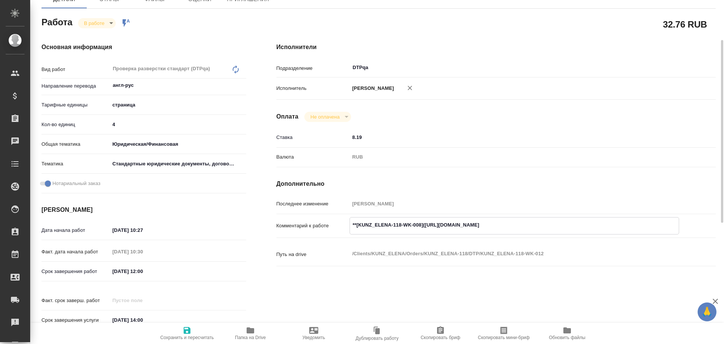
type textarea "x"
drag, startPoint x: 424, startPoint y: 224, endPoint x: 564, endPoint y: 226, distance: 139.6
click at [564, 226] on textarea "**[KUNZ_ELENA-118-WK-008]([URL][DOMAIN_NAME]" at bounding box center [514, 224] width 329 height 13
type textarea "x"
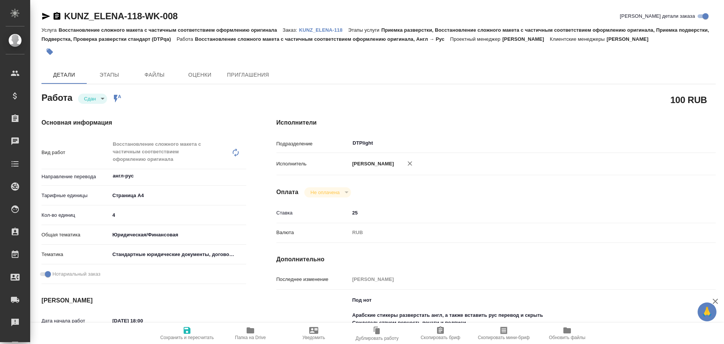
type textarea "x"
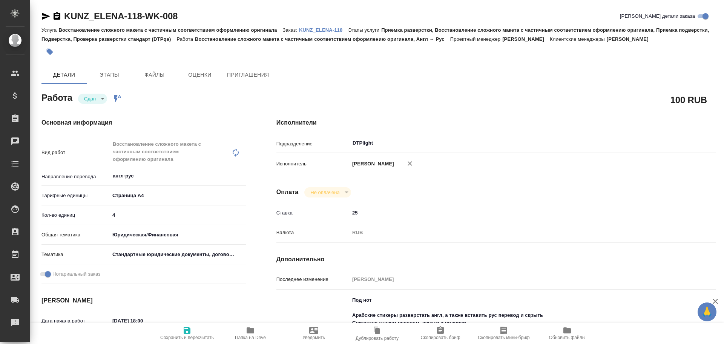
type textarea "x"
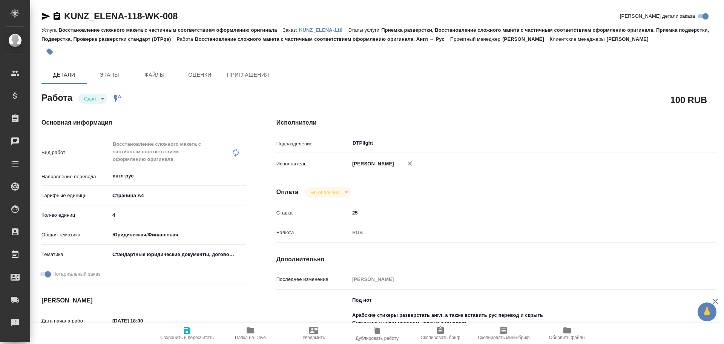
type textarea "x"
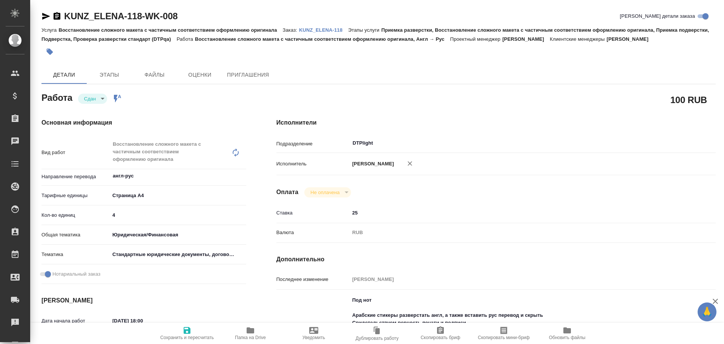
type textarea "x"
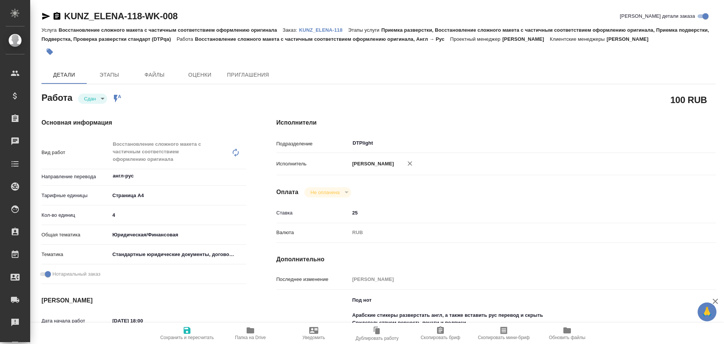
scroll to position [75, 0]
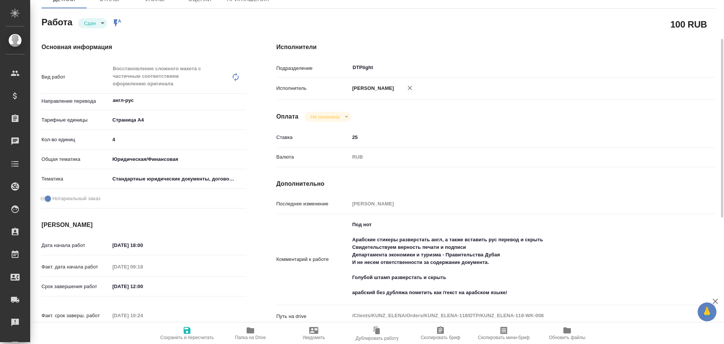
type textarea "x"
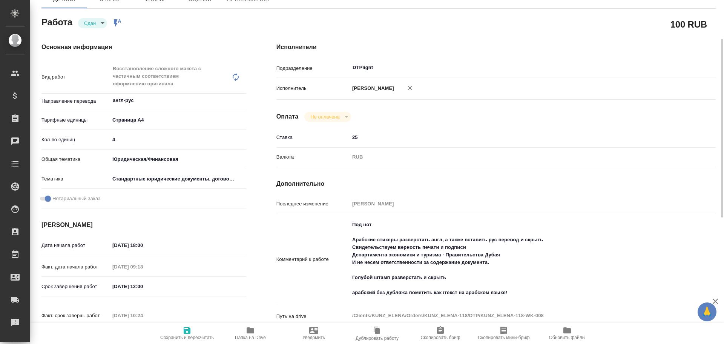
type textarea "x"
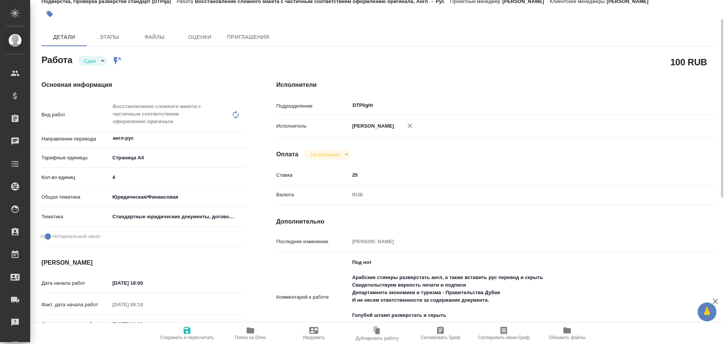
scroll to position [264, 0]
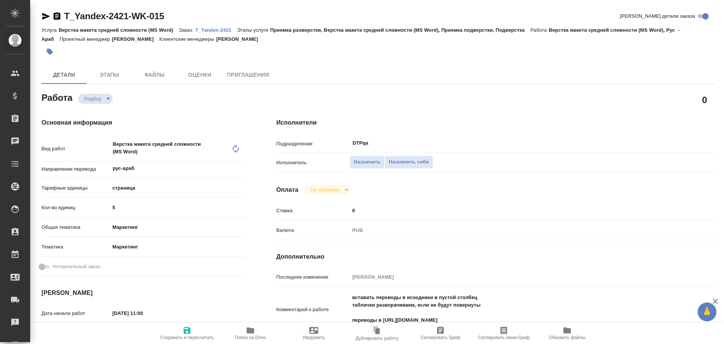
type textarea "x"
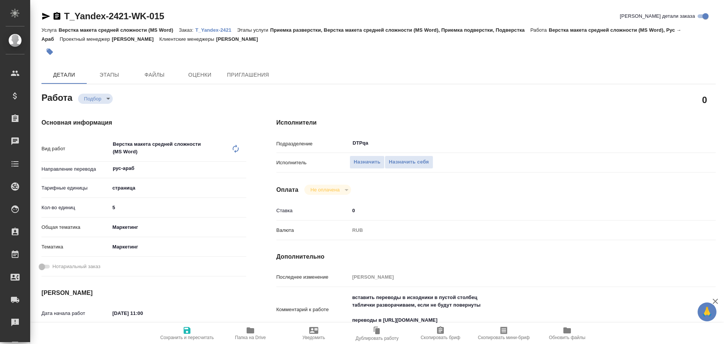
type textarea "x"
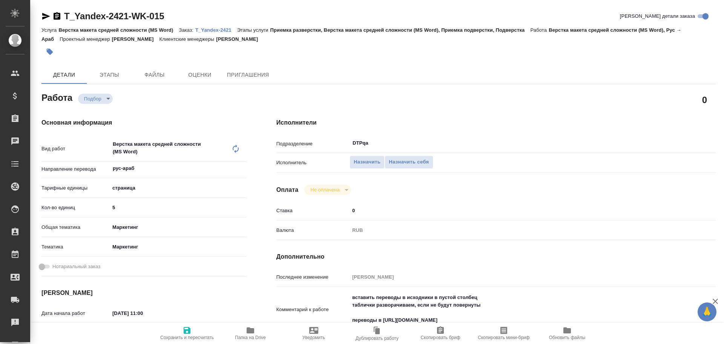
type textarea "x"
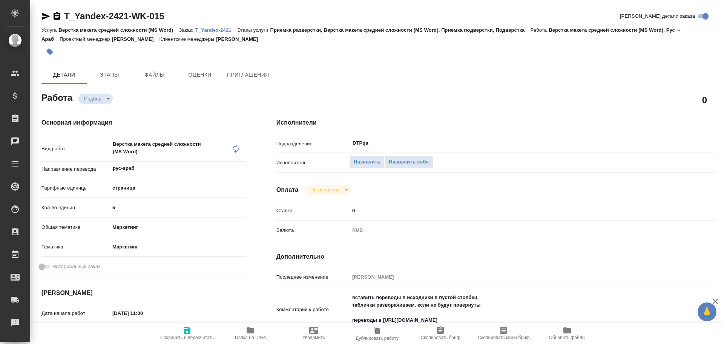
type textarea "x"
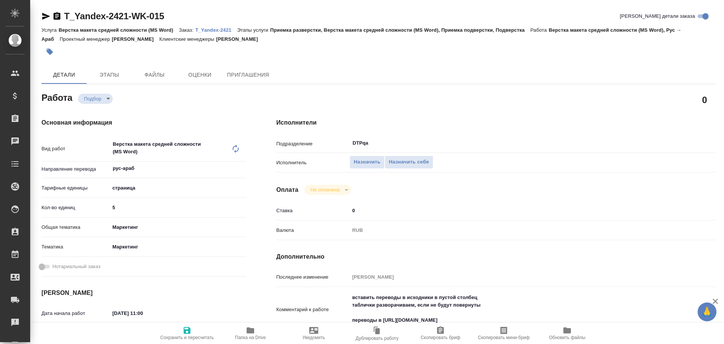
type textarea "x"
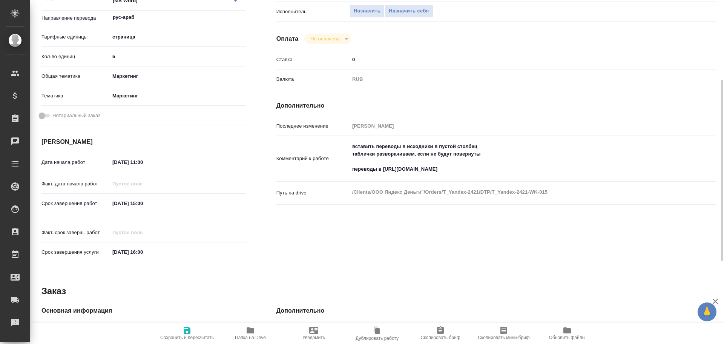
scroll to position [113, 0]
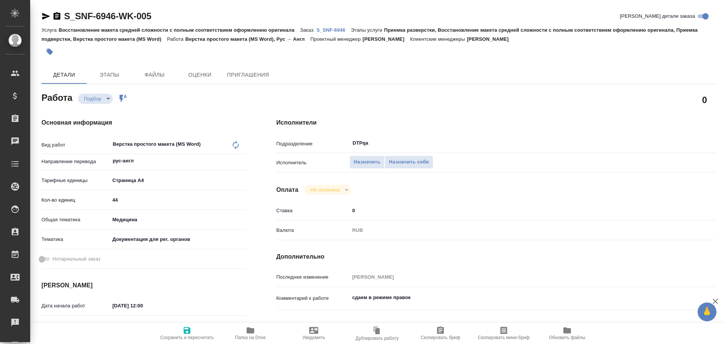
type textarea "x"
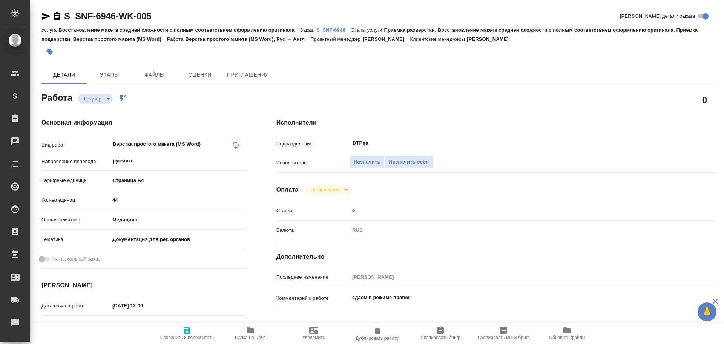
type textarea "x"
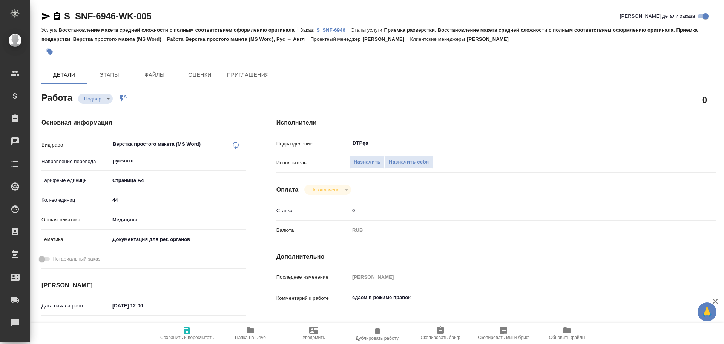
type textarea "x"
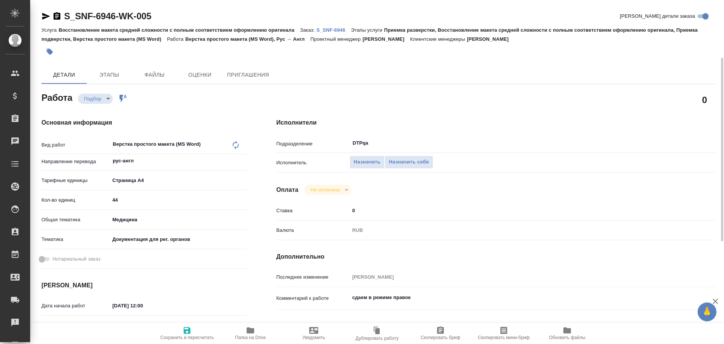
type textarea "x"
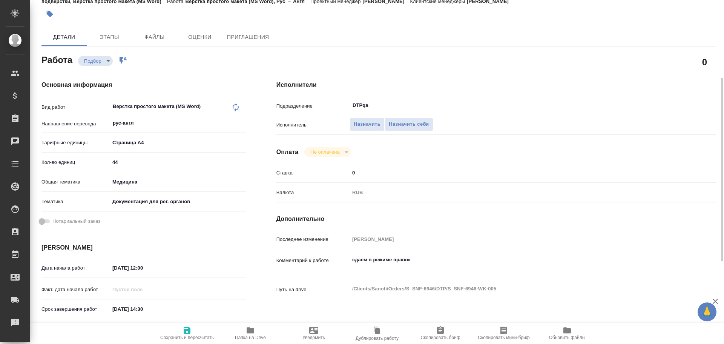
scroll to position [113, 0]
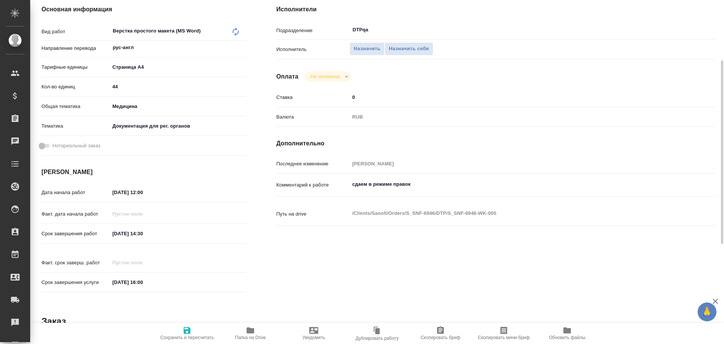
type textarea "x"
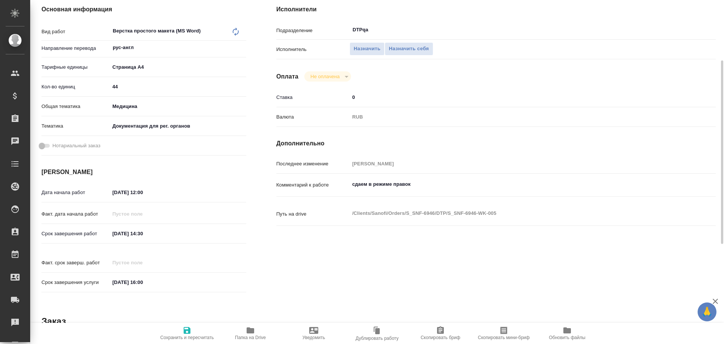
click at [250, 327] on icon "button" at bounding box center [250, 329] width 9 height 9
type textarea "x"
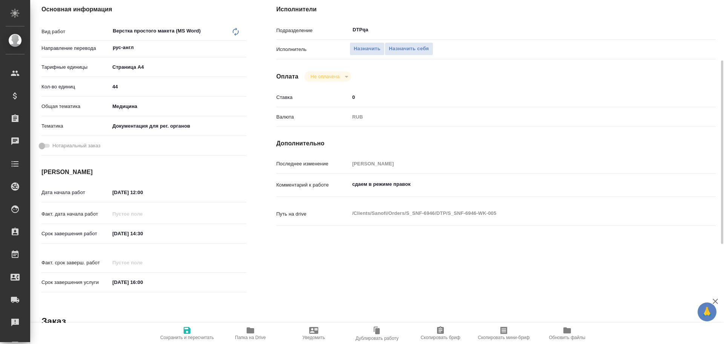
type textarea "x"
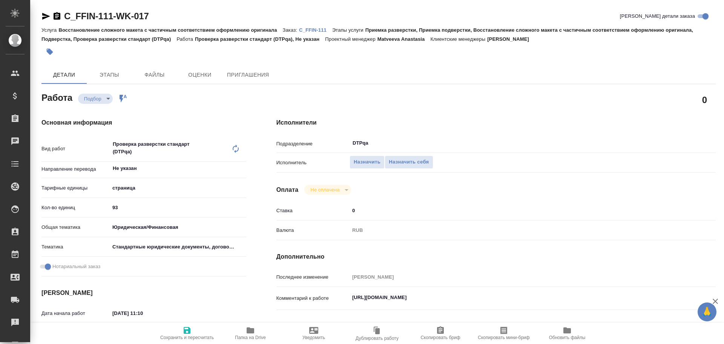
type textarea "x"
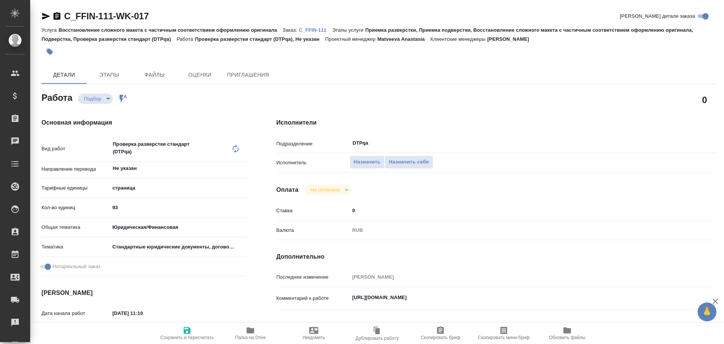
type textarea "x"
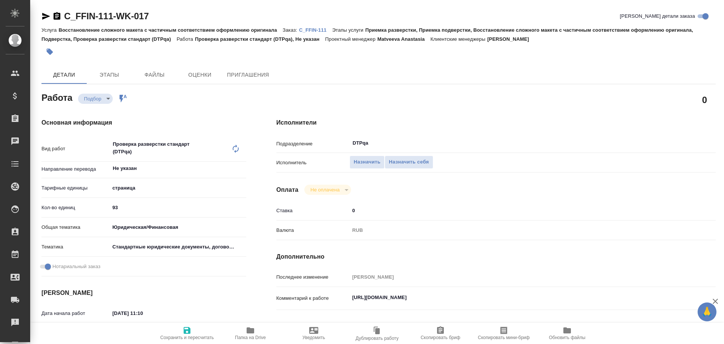
scroll to position [38, 0]
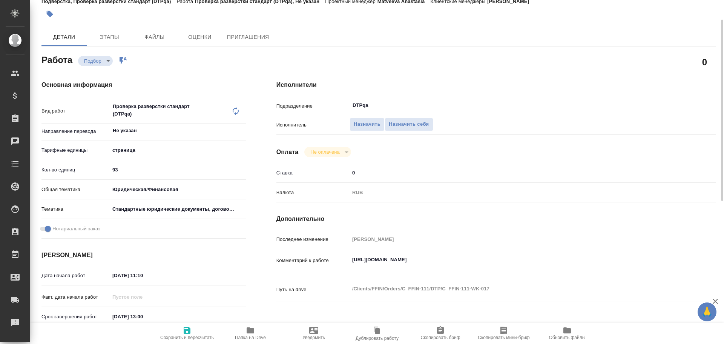
type textarea "x"
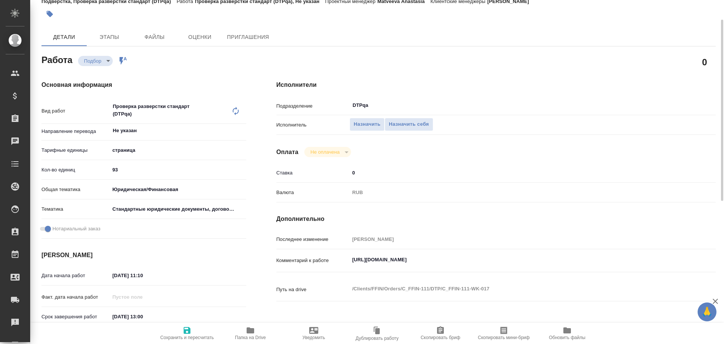
type textarea "x"
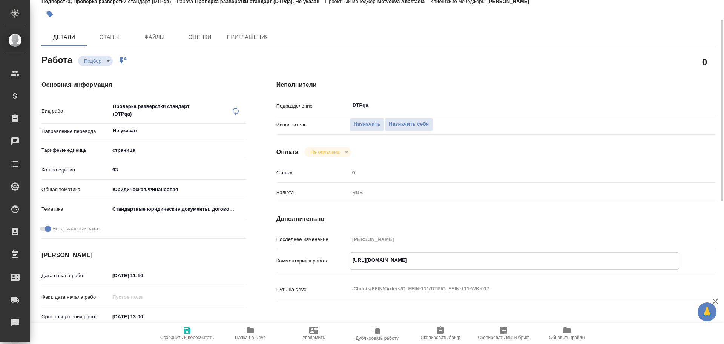
type textarea "x"
drag, startPoint x: 353, startPoint y: 262, endPoint x: 494, endPoint y: 261, distance: 141.0
click at [494, 261] on textarea "https://tera.awatera.com/Work/68e4c401d5c03ed4a021505f/" at bounding box center [514, 259] width 329 height 13
type textarea "x"
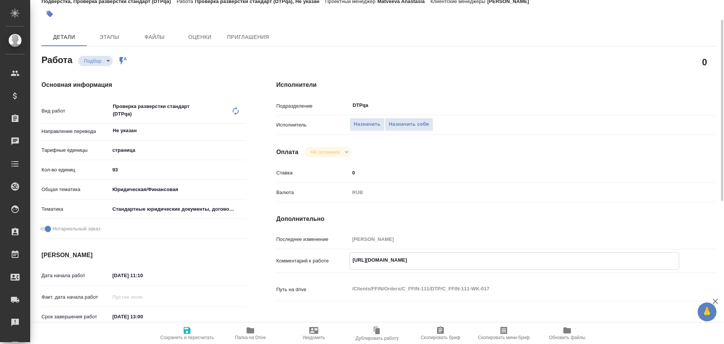
type textarea "x"
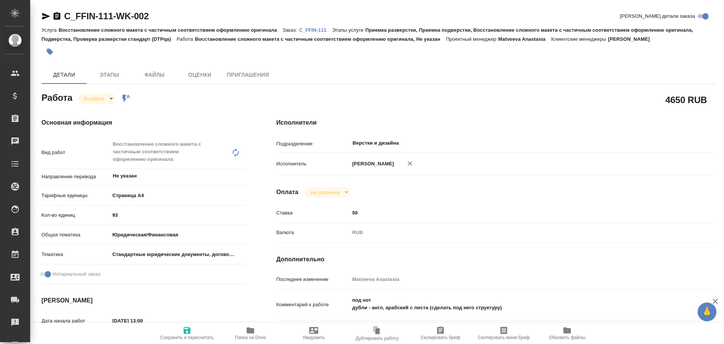
type textarea "x"
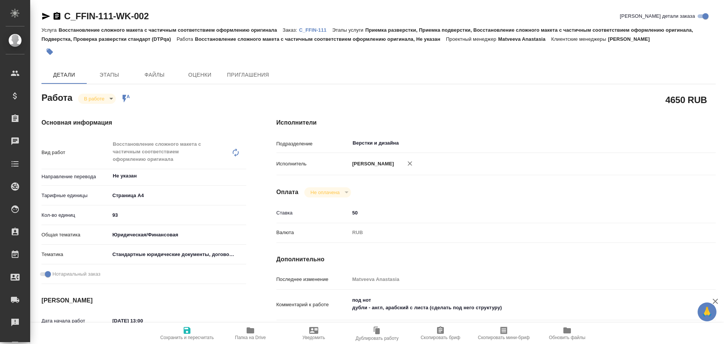
type textarea "x"
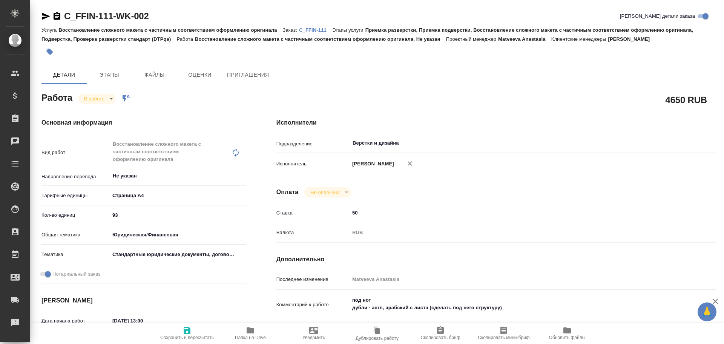
type textarea "x"
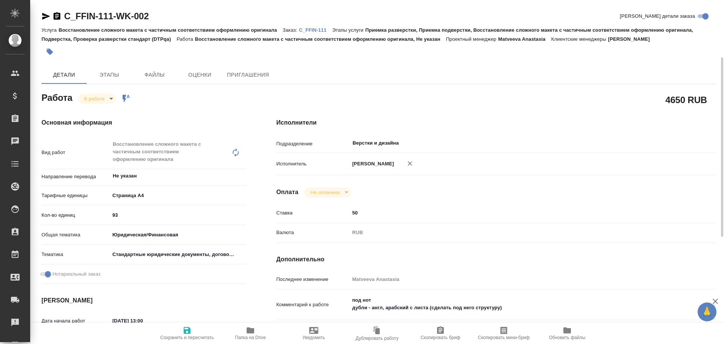
scroll to position [75, 0]
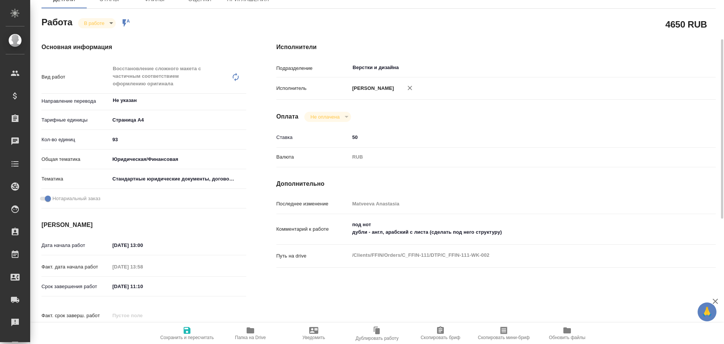
type textarea "x"
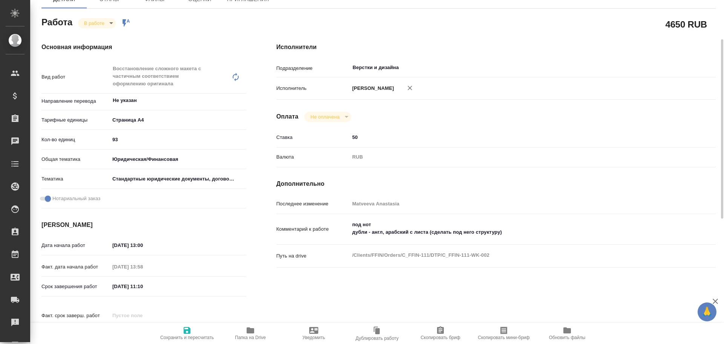
type textarea "x"
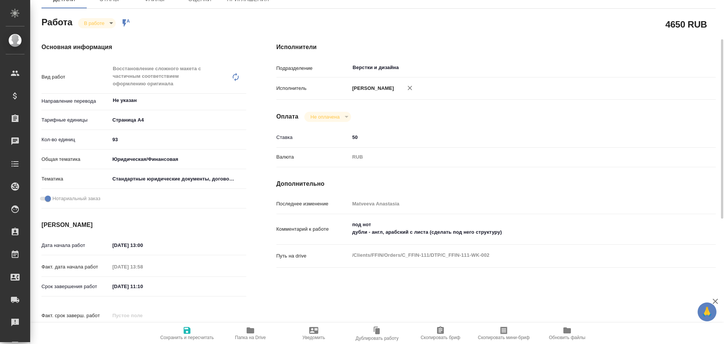
click at [249, 332] on icon "button" at bounding box center [251, 330] width 8 height 6
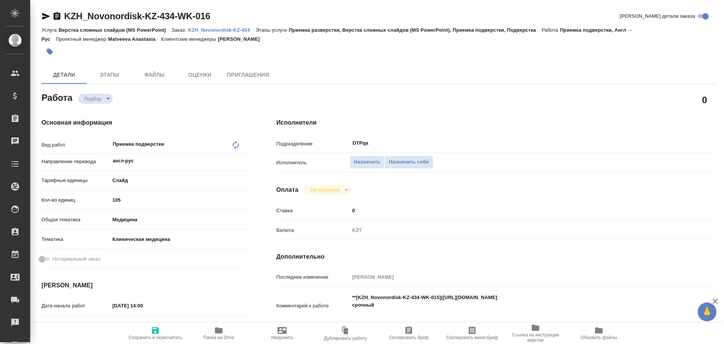
type textarea "x"
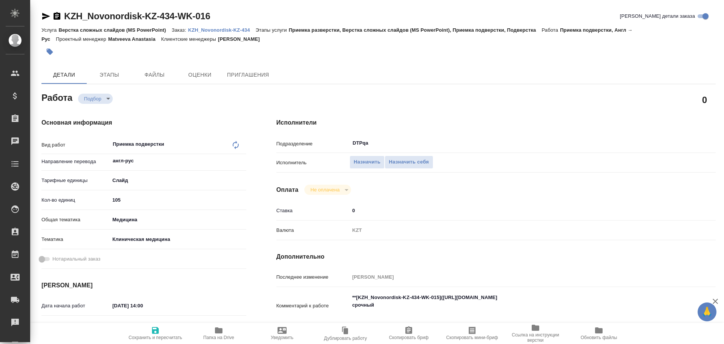
type textarea "x"
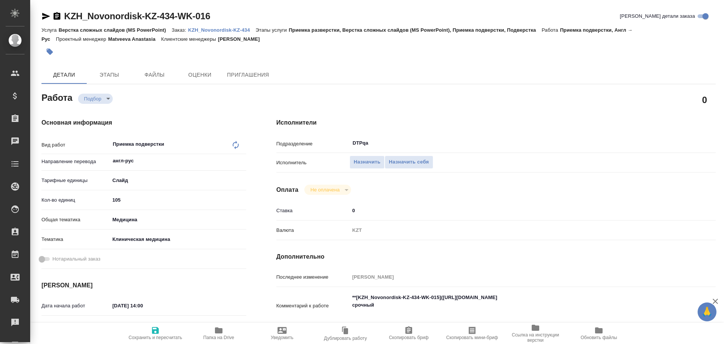
type textarea "x"
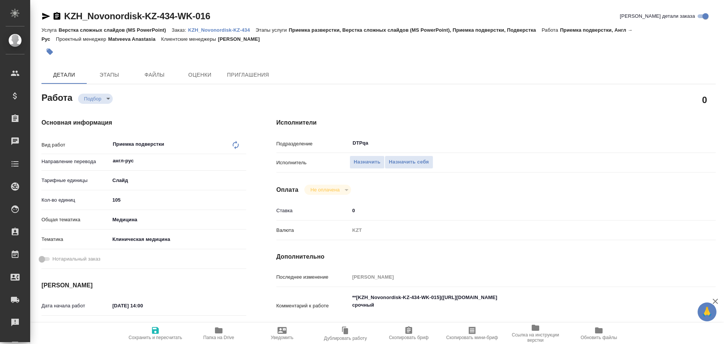
scroll to position [38, 0]
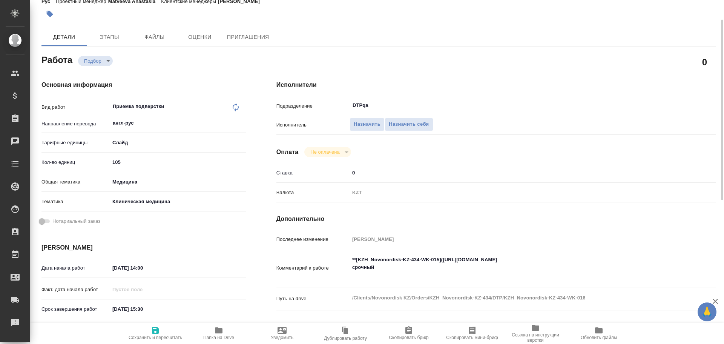
type textarea "x"
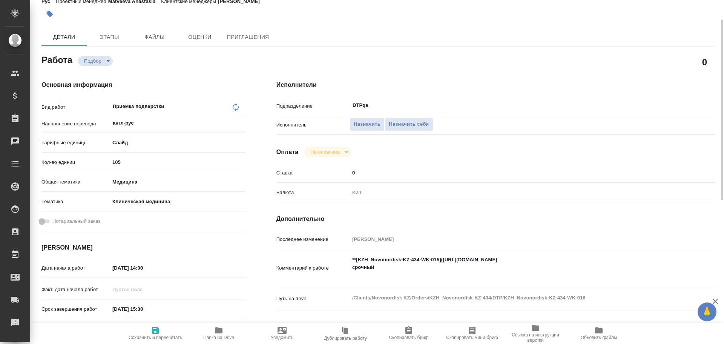
type textarea "x"
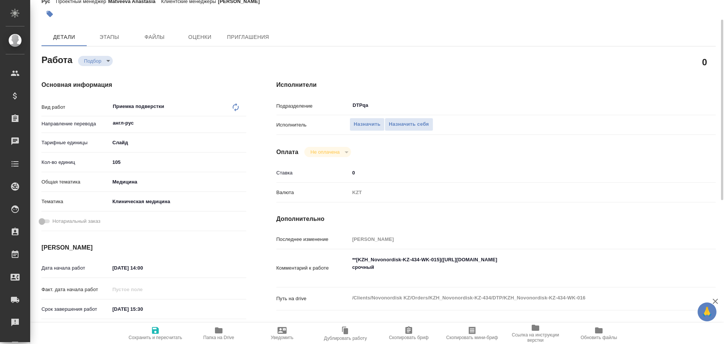
type textarea "x"
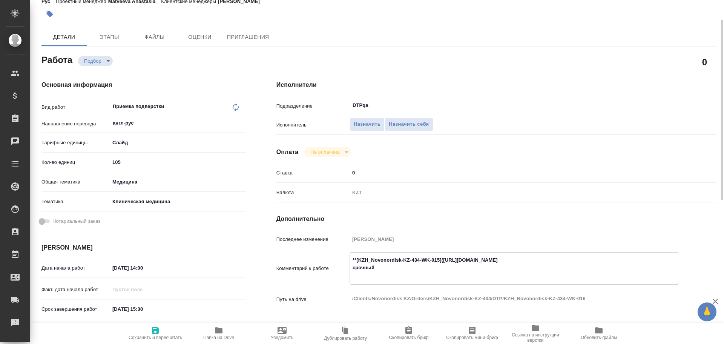
type textarea "x"
drag, startPoint x: 443, startPoint y: 260, endPoint x: 581, endPoint y: 258, distance: 137.7
click at [582, 258] on textarea "**[KZH_Novonordisk-KZ-434-WK-015](https://tera.awatera.com/Work/68e4fc5a505badf…" at bounding box center [514, 267] width 329 height 28
type textarea "x"
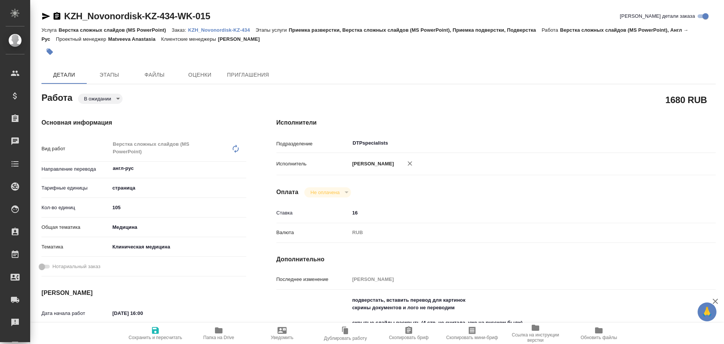
type textarea "x"
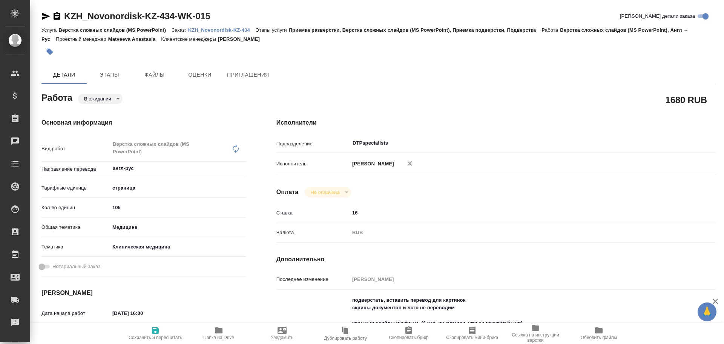
type textarea "x"
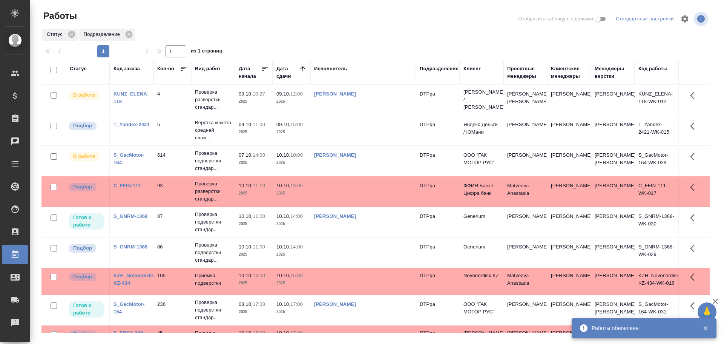
click at [329, 135] on td at bounding box center [363, 130] width 106 height 26
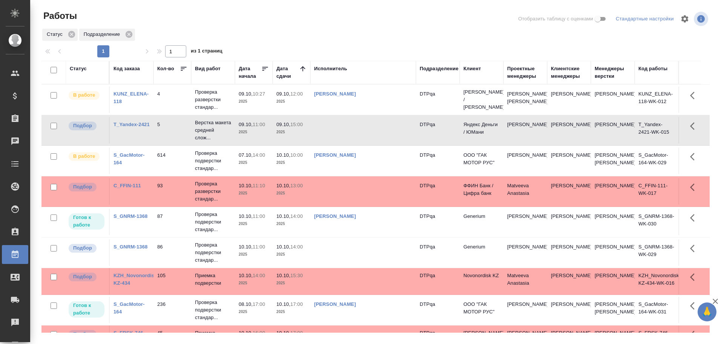
click at [356, 94] on link "Чулец Елена Сергеевна" at bounding box center [335, 94] width 42 height 6
click at [391, 102] on td "Чулец Елена Сергеевна" at bounding box center [363, 99] width 106 height 26
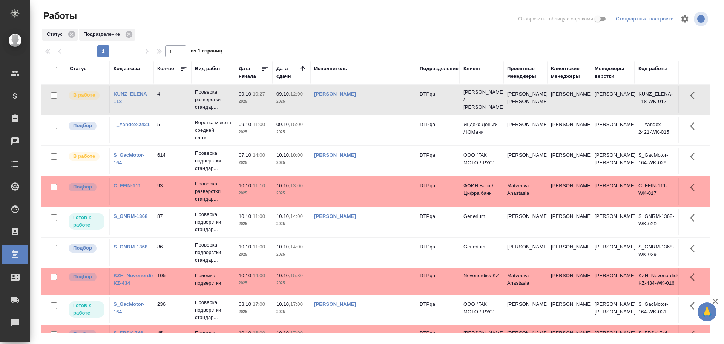
click at [391, 102] on td "Чулец Елена Сергеевна" at bounding box center [363, 99] width 106 height 26
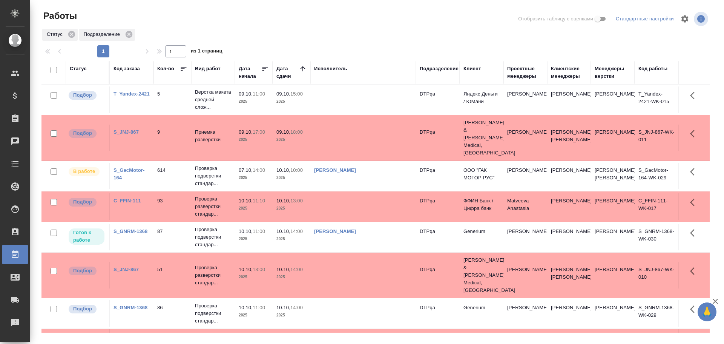
click at [346, 103] on td at bounding box center [363, 99] width 106 height 26
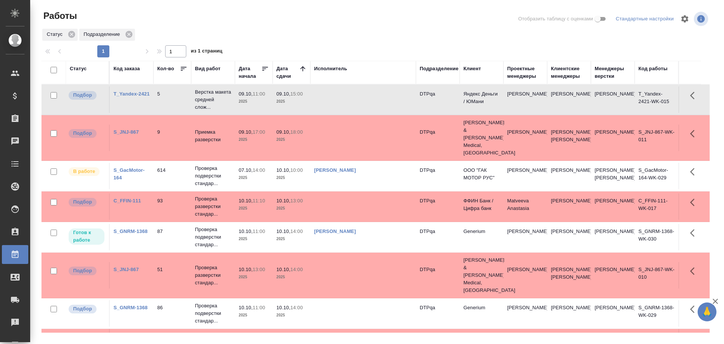
click at [346, 103] on td at bounding box center [363, 99] width 106 height 26
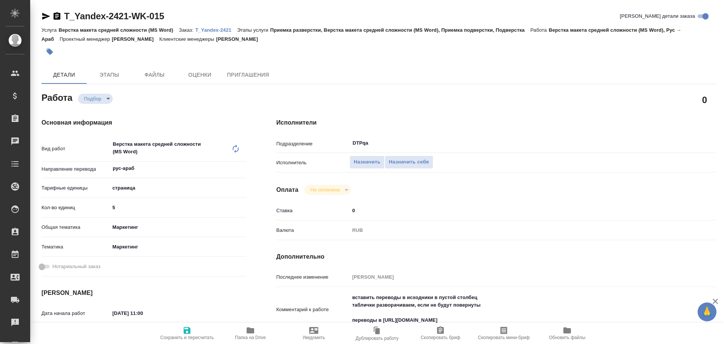
type textarea "x"
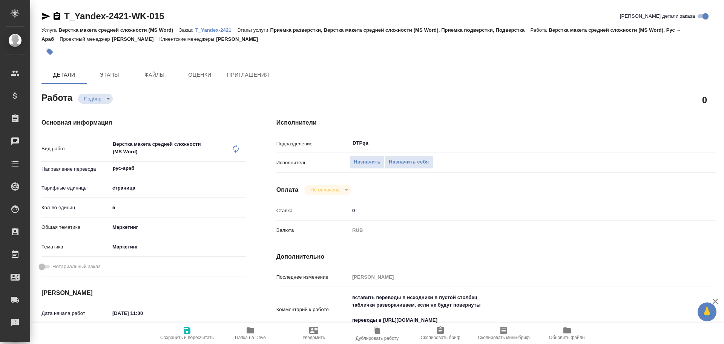
type textarea "x"
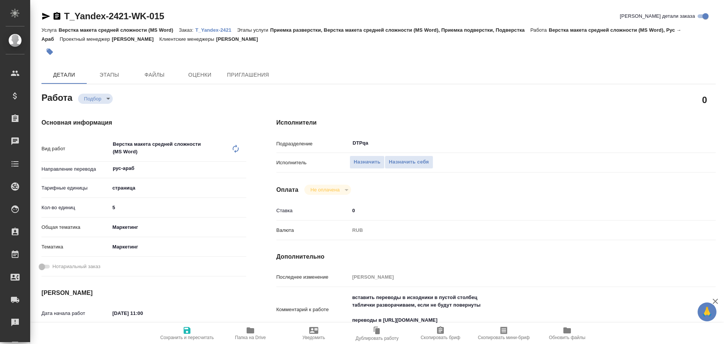
type textarea "x"
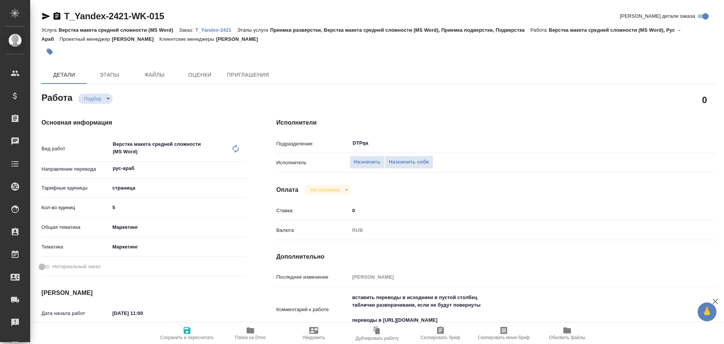
type textarea "x"
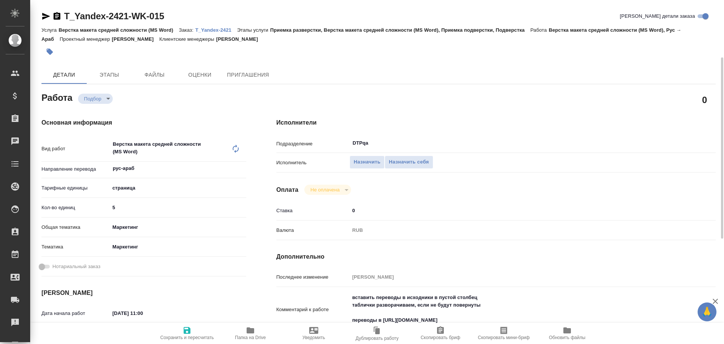
scroll to position [38, 0]
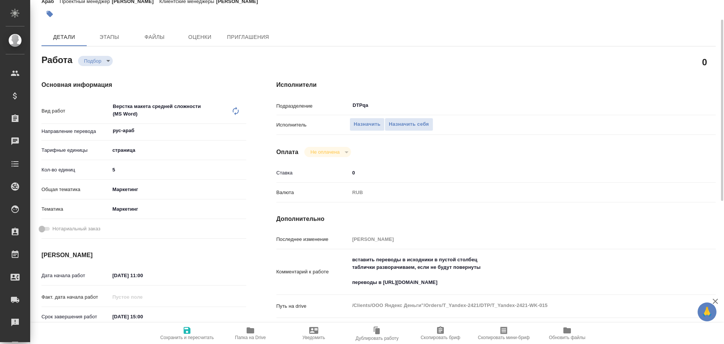
type textarea "x"
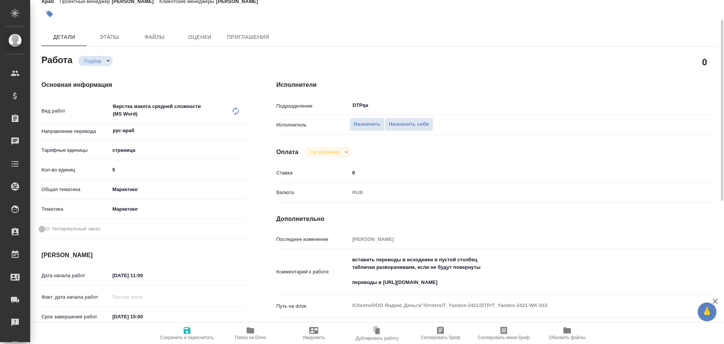
type textarea "x"
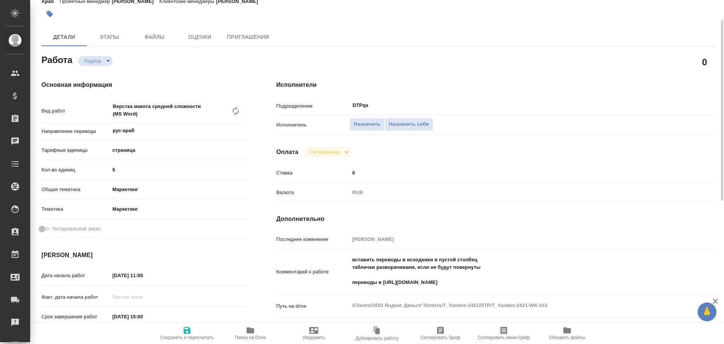
type textarea "x"
drag, startPoint x: 383, startPoint y: 283, endPoint x: 493, endPoint y: 284, distance: 109.7
click at [502, 284] on textarea "вставить переводы в исходники в пустой столбец таблички разворачиваем, если не …" at bounding box center [514, 270] width 329 height 35
type textarea "x"
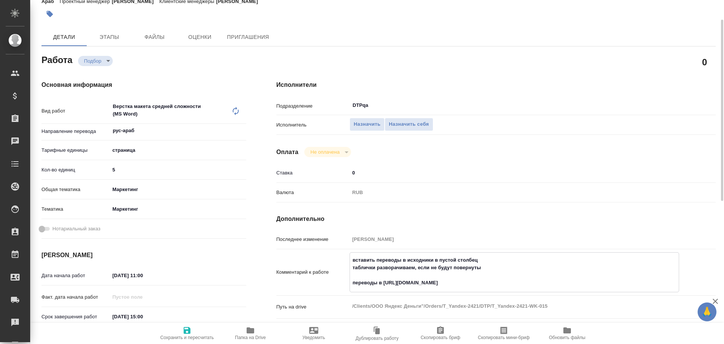
type textarea "x"
click at [244, 336] on span "Папка на Drive" at bounding box center [250, 336] width 31 height 5
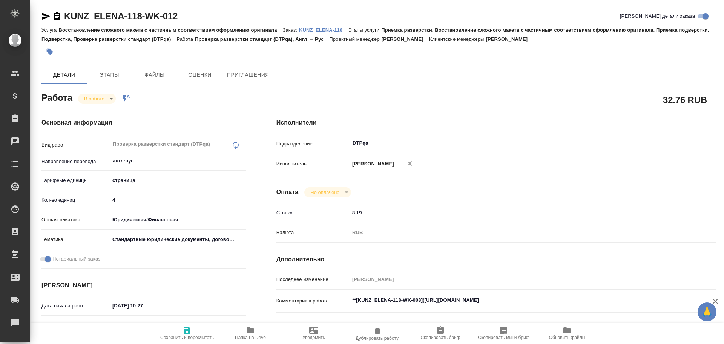
type textarea "x"
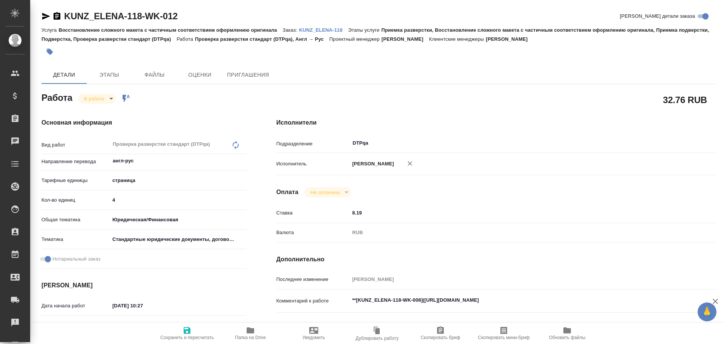
type textarea "x"
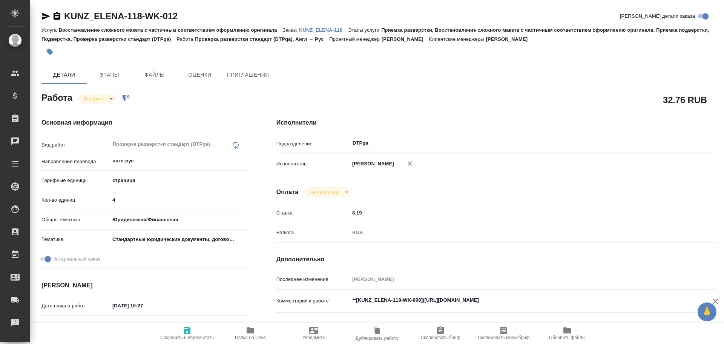
type textarea "x"
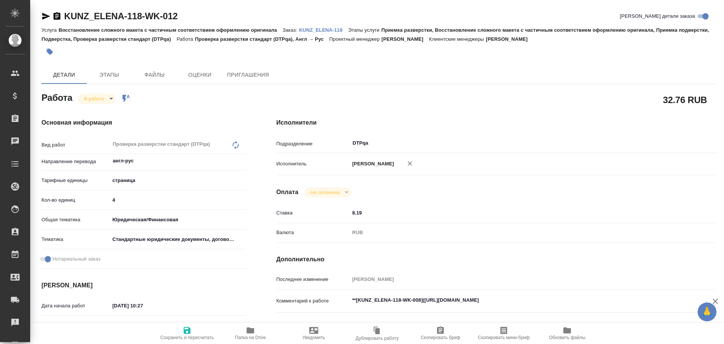
type textarea "x"
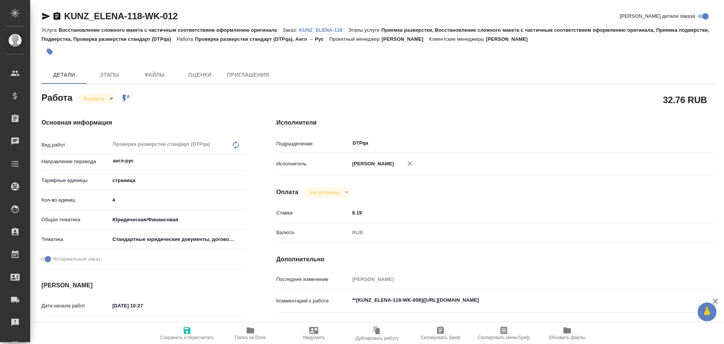
type textarea "x"
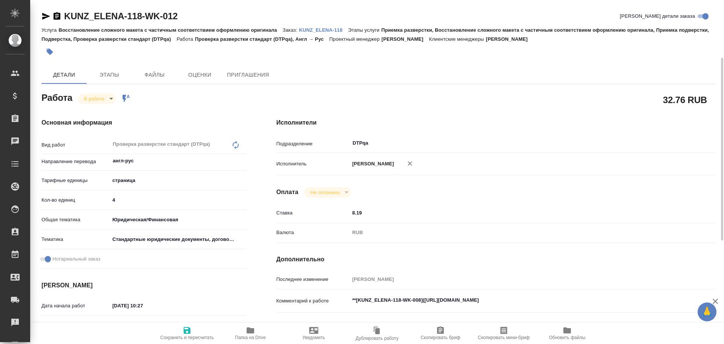
scroll to position [38, 0]
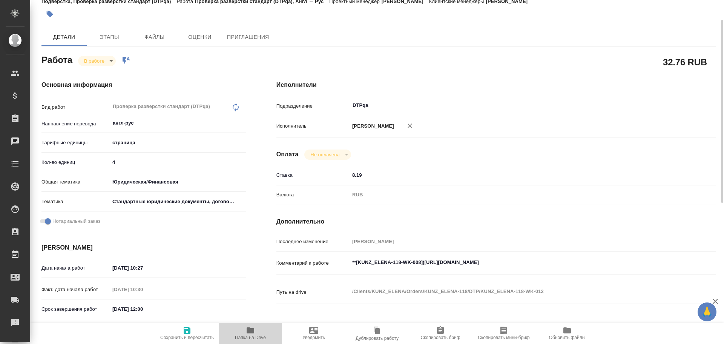
click at [250, 330] on icon "button" at bounding box center [251, 330] width 8 height 6
type textarea "x"
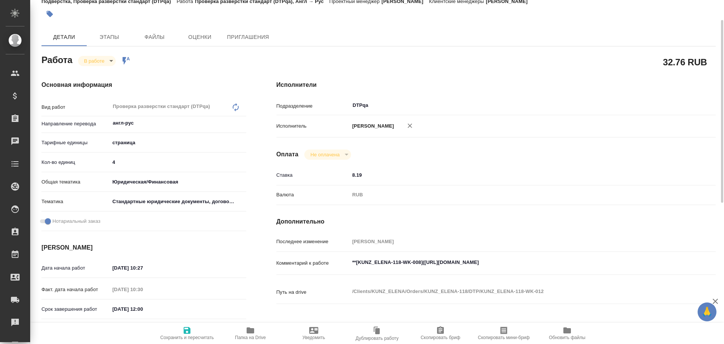
type textarea "x"
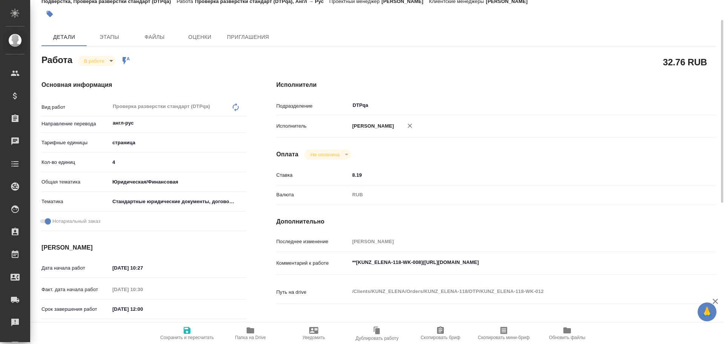
type textarea "x"
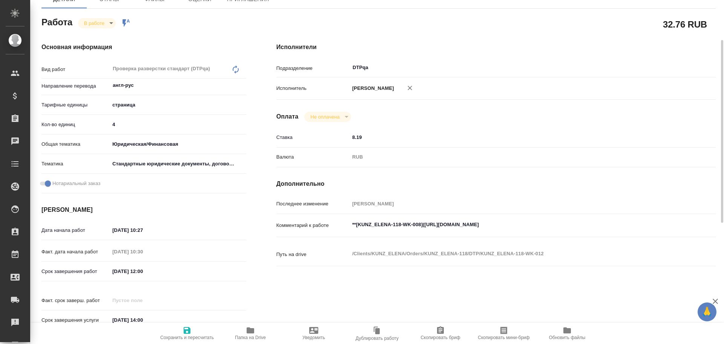
type textarea "x"
click at [588, 226] on textarea "**[KUNZ_ELENA-118-WK-008](https://tera.awatera.com/Work/68e61d547a2e39ea11610f3…" at bounding box center [515, 224] width 330 height 13
type textarea "x"
type textarea "**[KUNZ_ELENA-118-WK-008](https://tera.awatera.com/Work/68e61d547a2e39ea11610f3…"
type textarea "x"
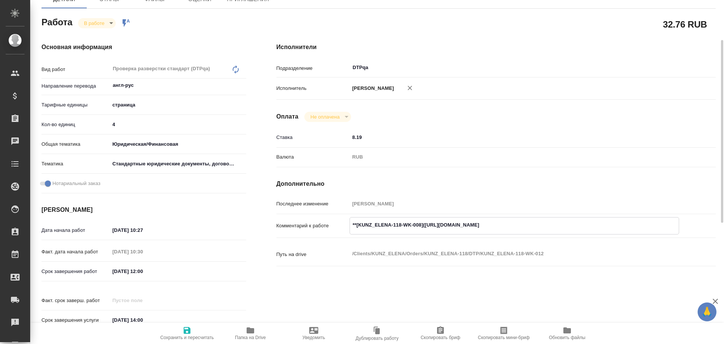
type textarea "x"
type textarea "**[KUNZ_ELENA-118-WK-008](https://tera.awatera.com/Work/68e61d547a2e39ea11610f3…"
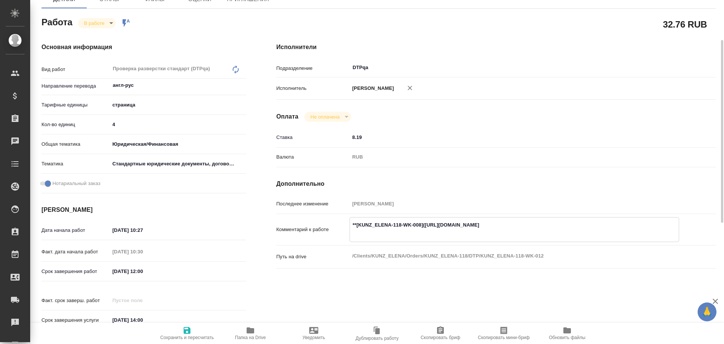
type textarea "x"
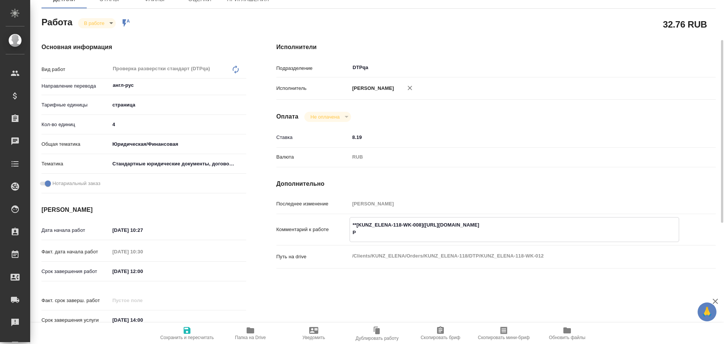
type textarea "**[KUNZ_ELENA-118-WK-008](https://tera.awatera.com/Work/68e61d547a2e39ea11610f3…"
type textarea "x"
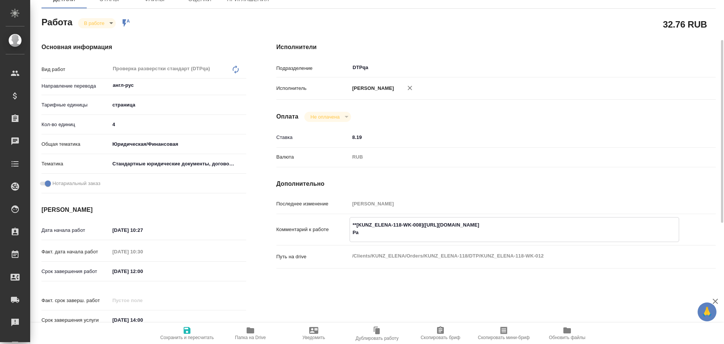
type textarea "x"
type textarea "**[KUNZ_ELENA-118-WK-008](https://tera.awatera.com/Work/68e61d547a2e39ea11610f3…"
type textarea "x"
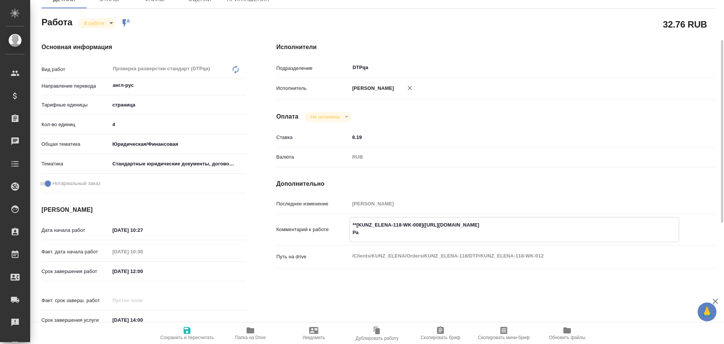
type textarea "x"
type textarea "**[KUNZ_ELENA-118-WK-008](https://tera.awatera.com/Work/68e61d547a2e39ea11610f3…"
type textarea "x"
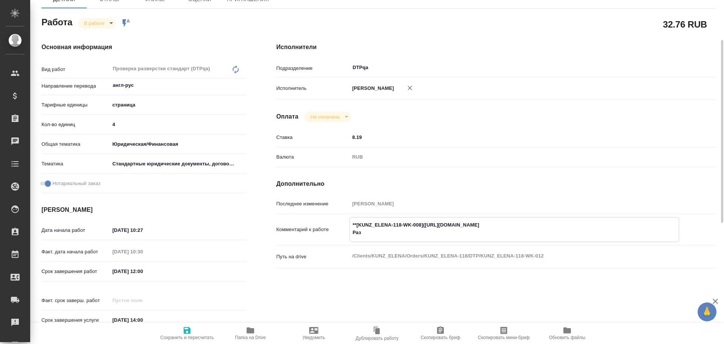
type textarea "x"
type textarea "**[KUNZ_ELENA-118-WK-008](https://tera.awatera.com/Work/68e61d547a2e39ea11610f3…"
type textarea "x"
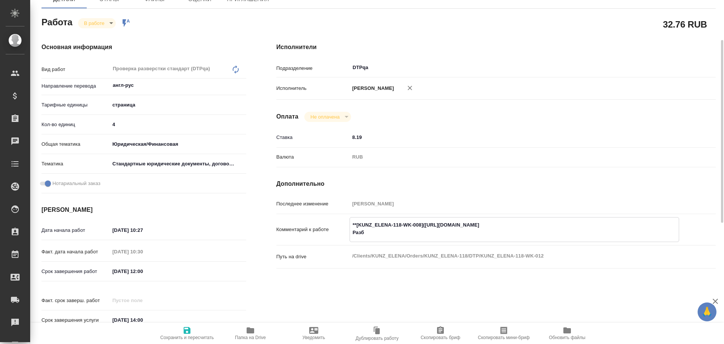
type textarea "x"
type textarea "**[KUNZ_ELENA-118-WK-008](https://tera.awatera.com/Work/68e61d547a2e39ea11610f3…"
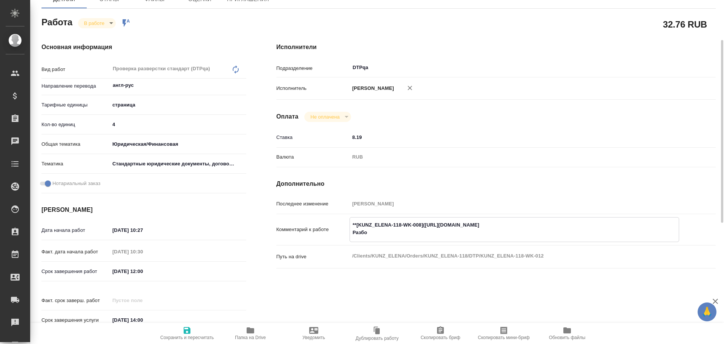
type textarea "x"
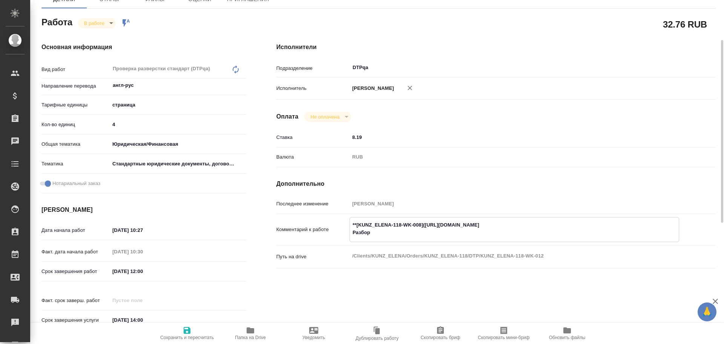
type textarea "**[KUNZ_ELENA-118-WK-008](https://tera.awatera.com/Work/68e61d547a2e39ea11610f3…"
type textarea "x"
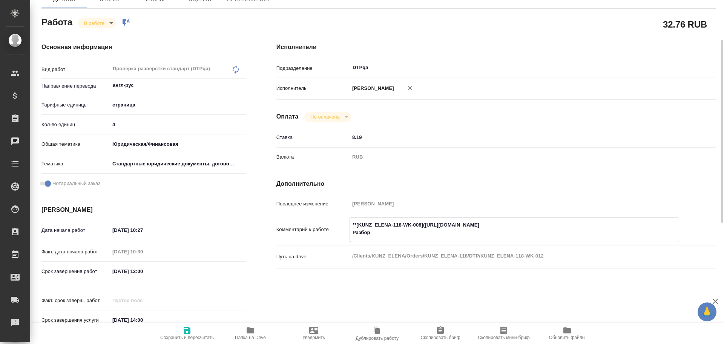
paste textarea "https://drive.awatera.com/f/10641248"
type textarea "x"
type textarea "**[KUNZ_ELENA-118-WK-008](https://tera.awatera.com/Work/68e61d547a2e39ea11610f3…"
type textarea "x"
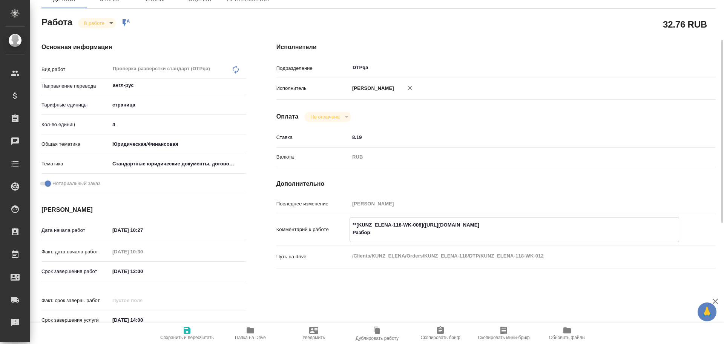
type textarea "x"
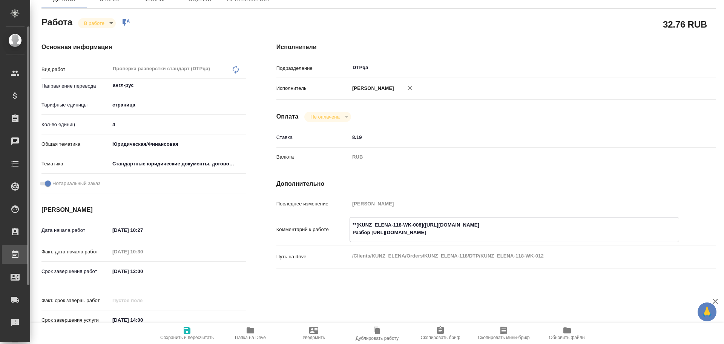
type textarea "x"
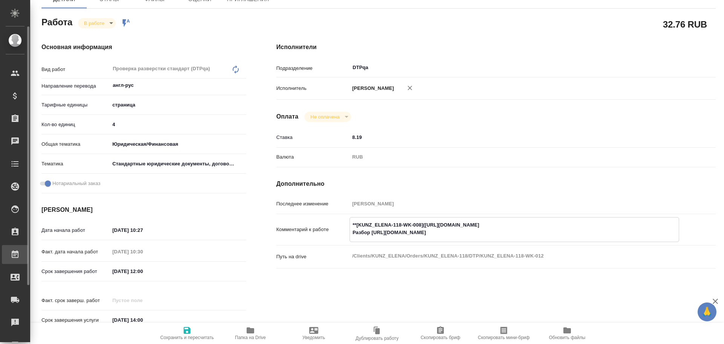
type textarea "x"
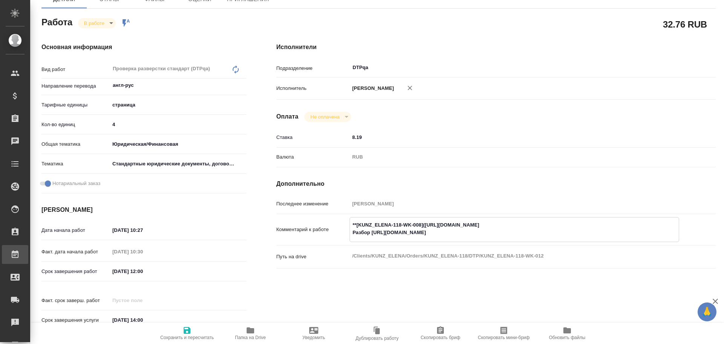
type textarea "x"
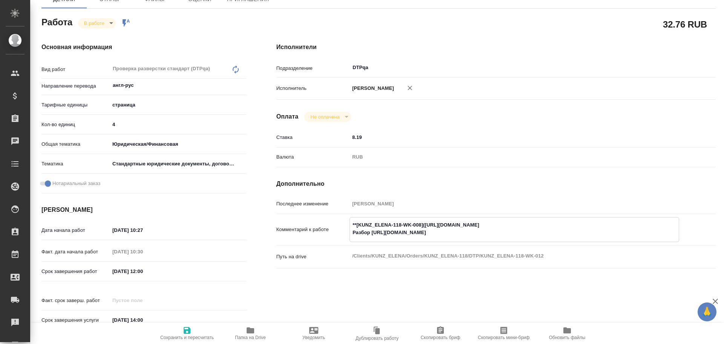
type textarea "x"
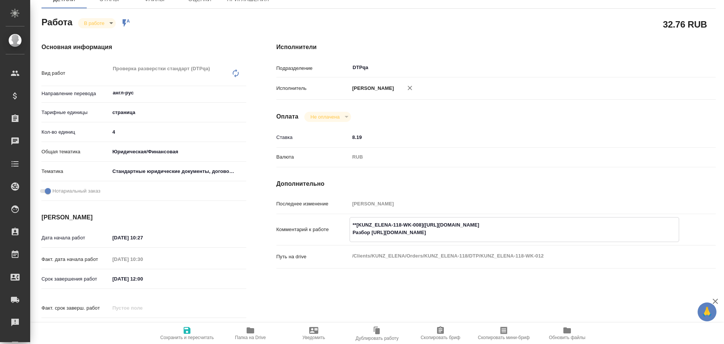
type textarea "**[KUNZ_ELENA-118-WK-008](https://tera.awatera.com/Work/68e61d547a2e39ea11610f3…"
type textarea "x"
click at [181, 335] on span "Сохранить и пересчитать" at bounding box center [187, 336] width 54 height 5
type textarea "x"
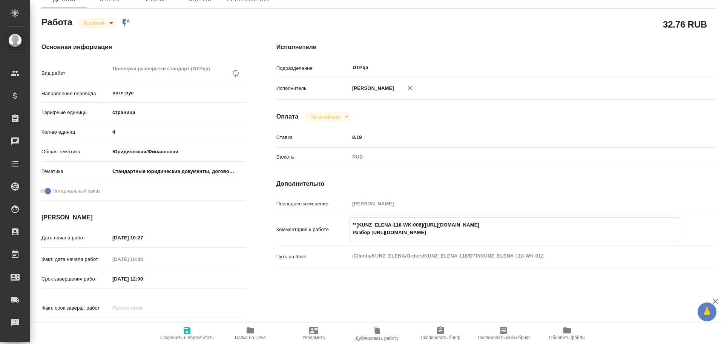
type textarea "x"
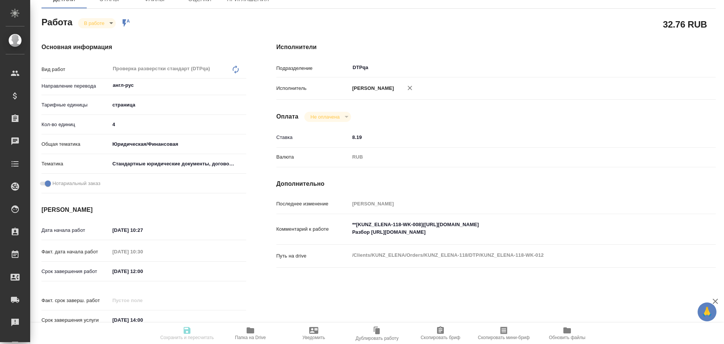
type textarea "x"
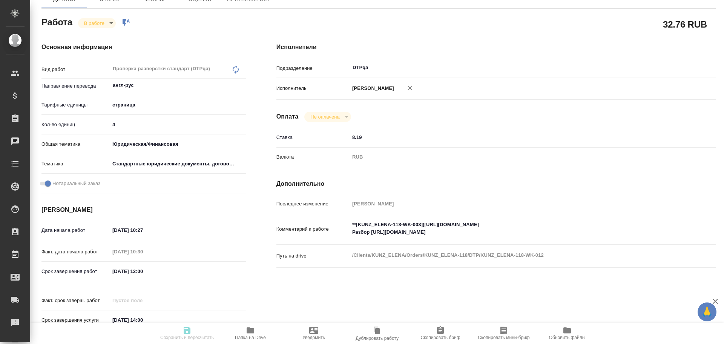
type textarea "x"
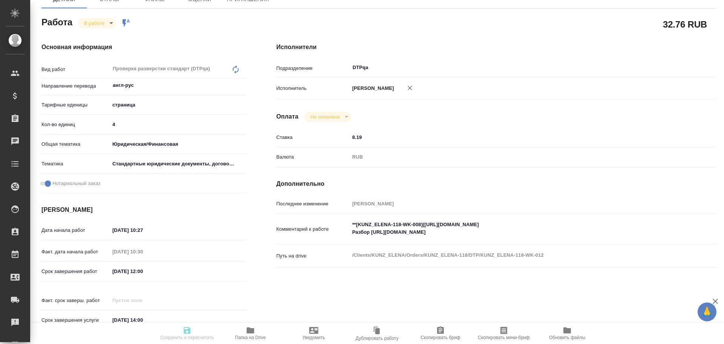
type input "inProgress"
type textarea "Проверка разверстки стандарт (DTPqa)"
type textarea "x"
type input "англ-рус"
type input "5a8b1489cc6b4906c91bfdb2"
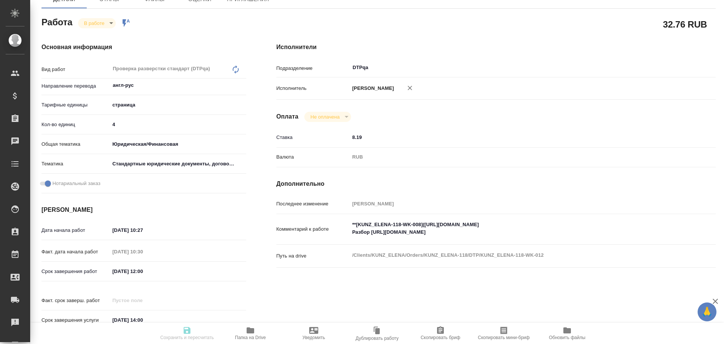
type input "4"
type input "yr-fn"
type input "5f647205b73bc97568ca66bf"
checkbox input "true"
type input "09.10.2025 10:27"
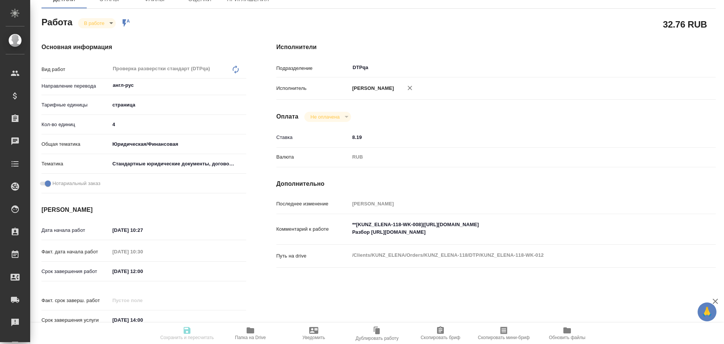
type input "09.10.2025 10:30"
type input "09.10.2025 12:00"
type input "10.10.2025 14:00"
type input "DTPqa"
type input "notPayed"
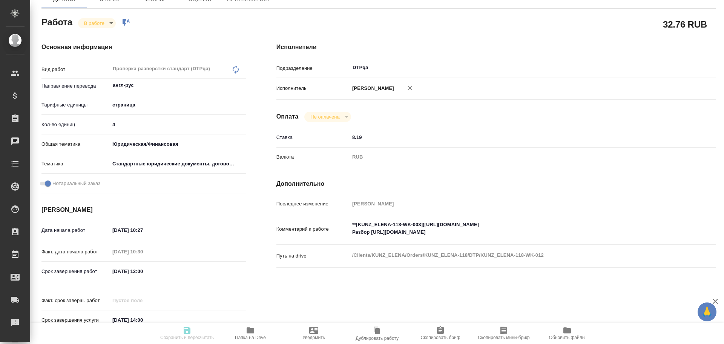
type input "8.19"
type input "RUB"
type input "Чулец Елена"
type textarea "**[KUNZ_ELENA-118-WK-008](https://tera.awatera.com/Work/68e61d547a2e39ea11610f3…"
type textarea "x"
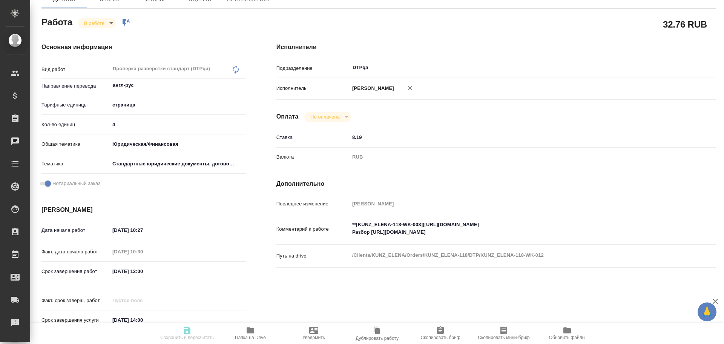
type textarea "/Clients/KUNZ_ELENA/Orders/KUNZ_ELENA-118/DTP/KUNZ_ELENA-118-WK-012"
type textarea "x"
type input "KUNZ_ELENA-118"
type input "Восстановление сложного макета с частичным соответствием оформлению оригинала"
type input "Приемка разверстки, Восстановление сложного макета с частичным соответствием оф…"
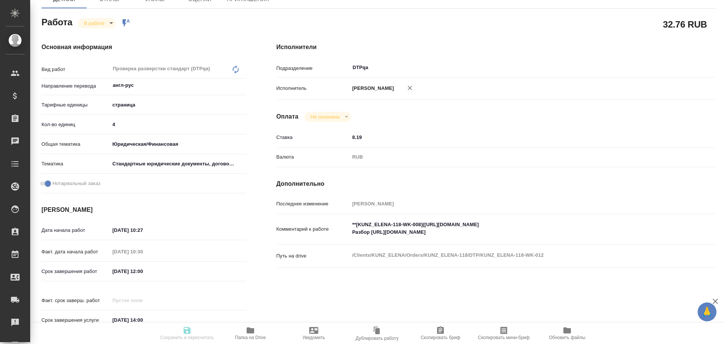
type input "Веселова Юлия"
type input "Петрова Валерия"
type input "/Clients/KUNZ_ELENA/Orders/KUNZ_ELENA-118"
type textarea "x"
type textarea "англ/араб-рус, под нот +2 нзк с нзп глоссарий клиента в СК (акк Трактат): https…"
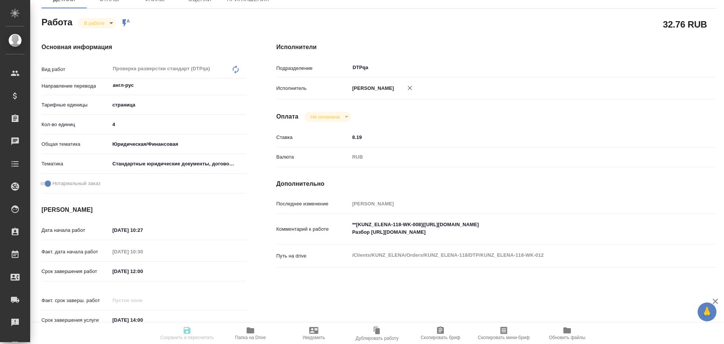
type textarea "x"
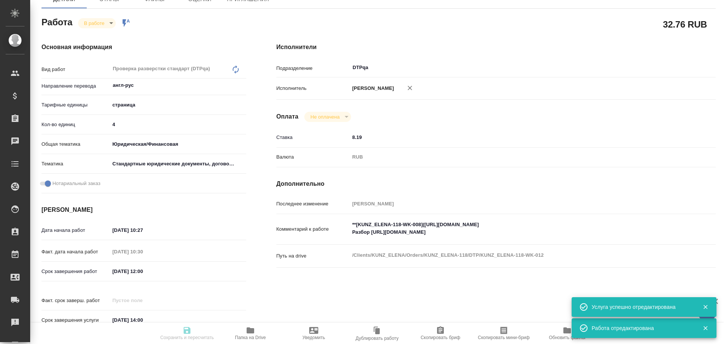
type textarea "x"
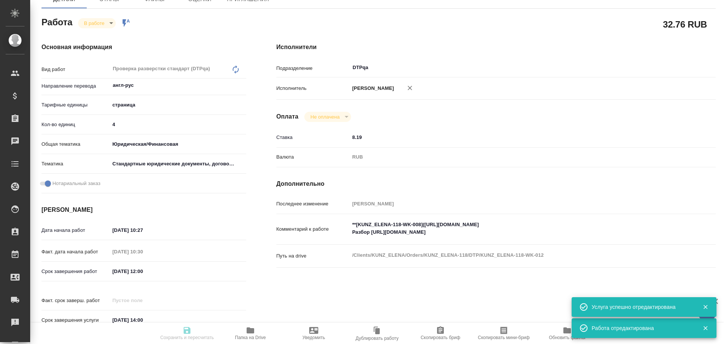
type textarea "x"
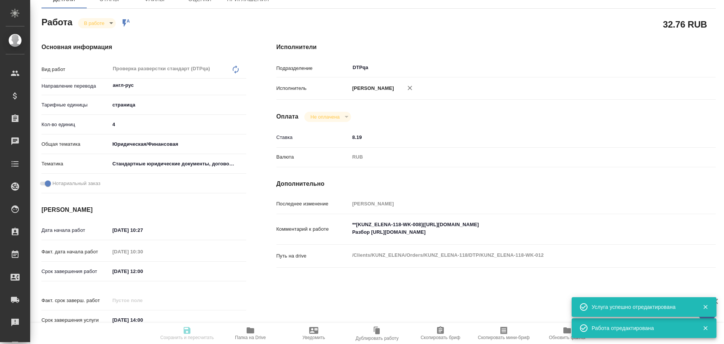
type textarea "x"
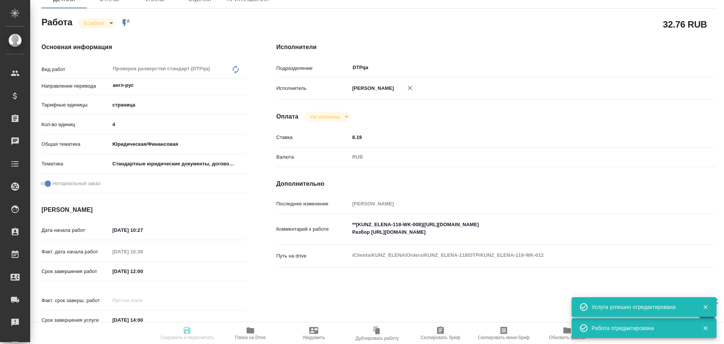
type textarea "x"
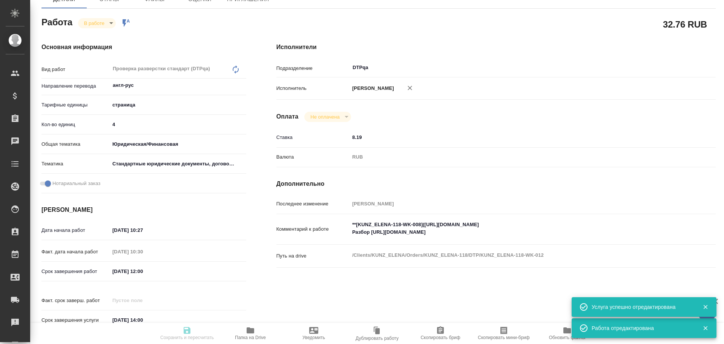
type input "inProgress"
type textarea "Проверка разверстки стандарт (DTPqa)"
type textarea "x"
type input "англ-рус"
type input "5a8b1489cc6b4906c91bfdb2"
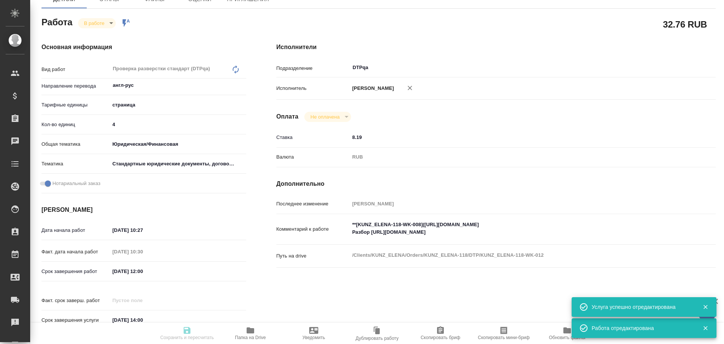
type input "4"
type input "yr-fn"
type input "5f647205b73bc97568ca66bf"
checkbox input "true"
type input "09.10.2025 10:27"
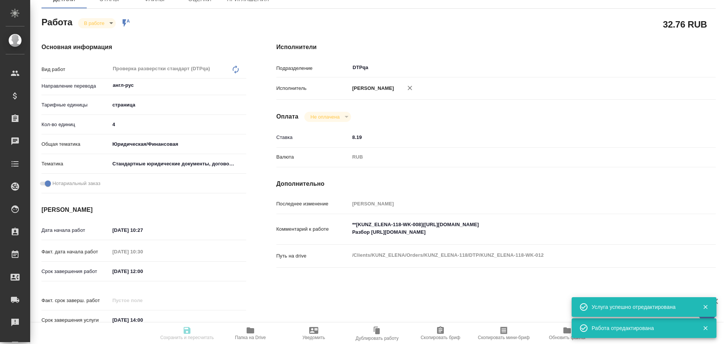
type input "09.10.2025 10:30"
type input "09.10.2025 12:00"
type input "10.10.2025 14:00"
type input "DTPqa"
type input "notPayed"
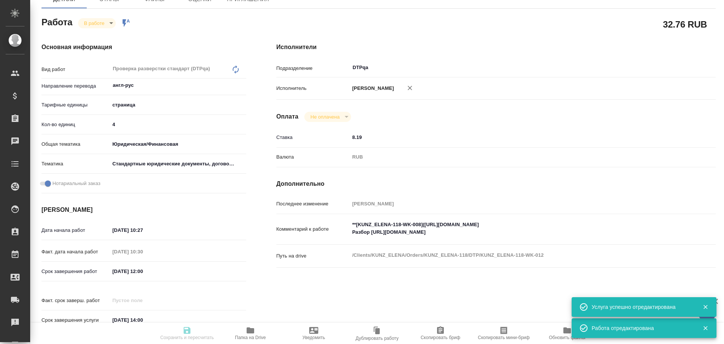
type input "8.19"
type input "RUB"
type input "Чулец Елена"
type textarea "**[KUNZ_ELENA-118-WK-008](https://tera.awatera.com/Work/68e61d547a2e39ea11610f3…"
type textarea "x"
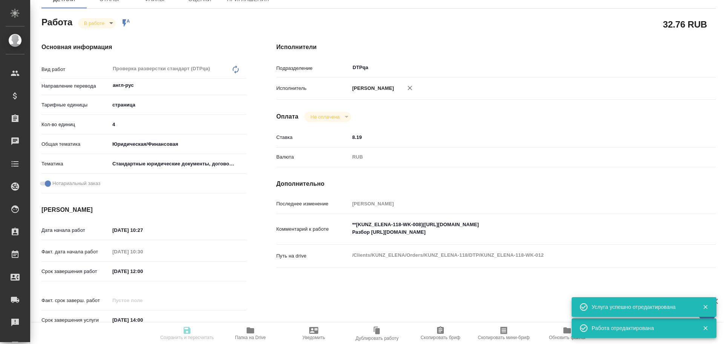
type textarea "/Clients/KUNZ_ELENA/Orders/KUNZ_ELENA-118/DTP/KUNZ_ELENA-118-WK-012"
type textarea "x"
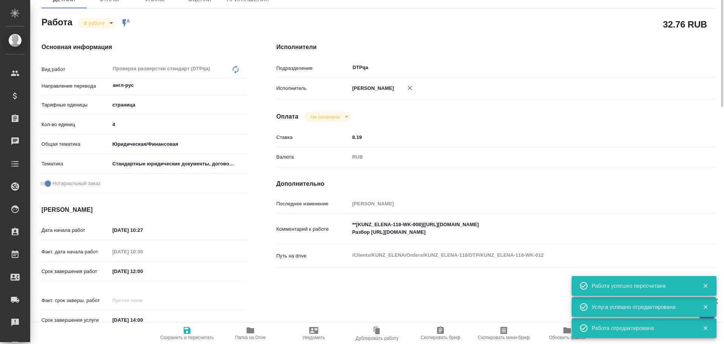
scroll to position [0, 0]
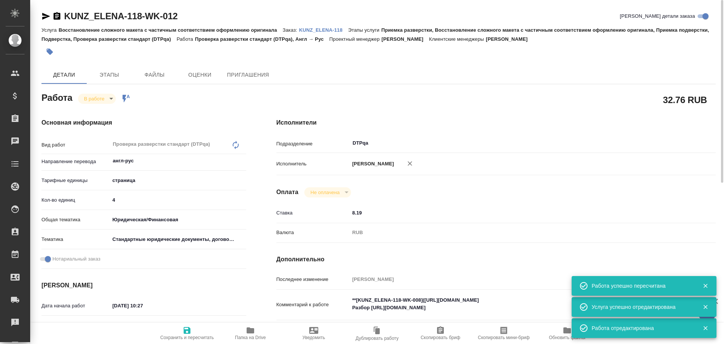
click at [92, 99] on body "🙏 .cls-1 fill:#fff; AWATERA Chulets Elena Клиенты Спецификации Заказы 0 Чаты To…" at bounding box center [362, 172] width 724 height 344
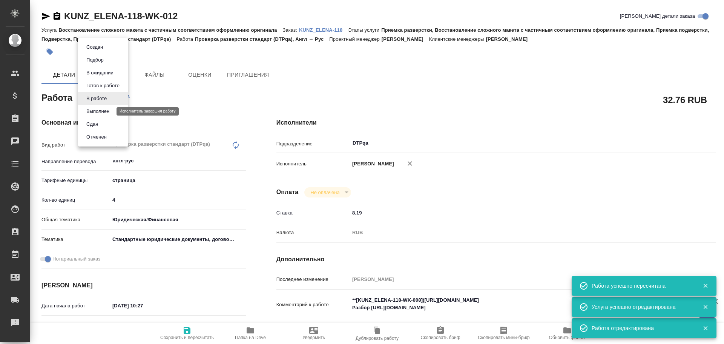
click at [98, 109] on button "Выполнен" at bounding box center [98, 111] width 28 height 8
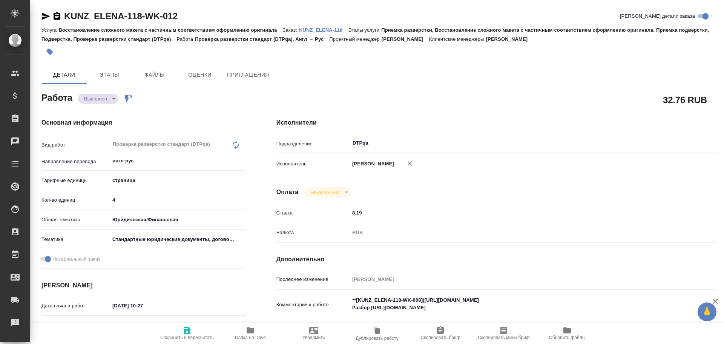
click at [179, 330] on span "Сохранить и пересчитать" at bounding box center [187, 332] width 54 height 14
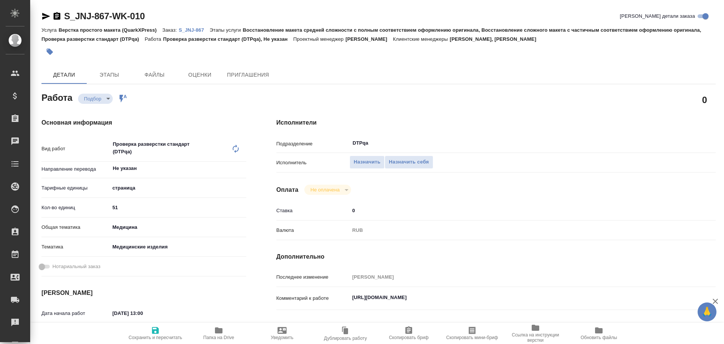
type textarea "x"
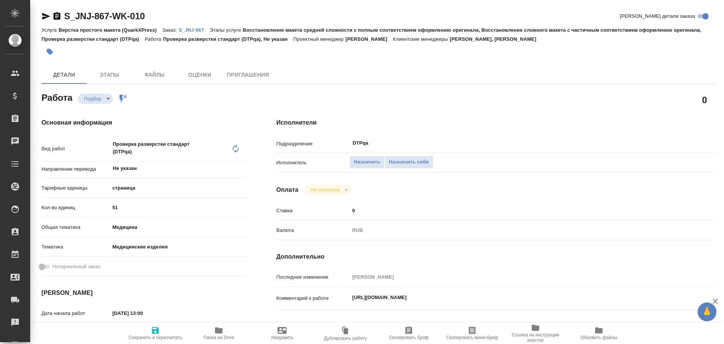
type textarea "x"
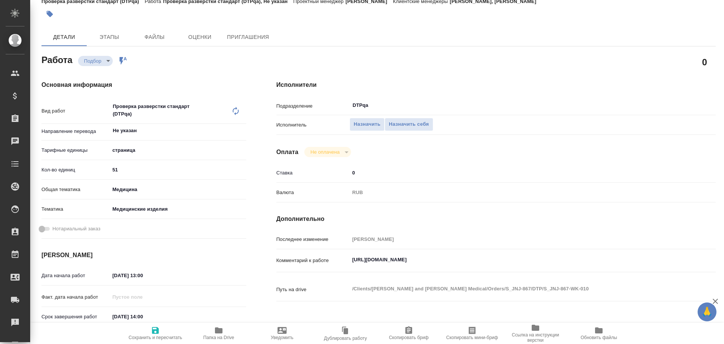
scroll to position [75, 0]
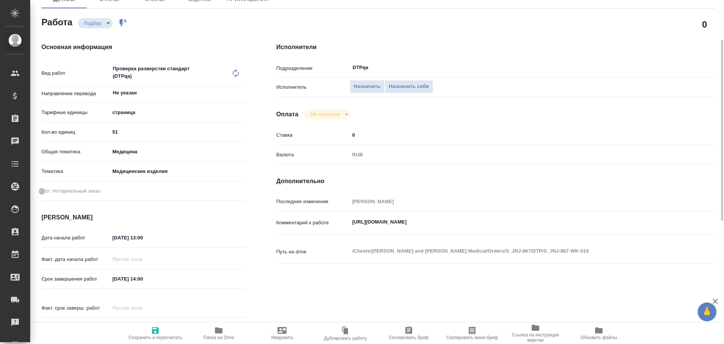
type textarea "x"
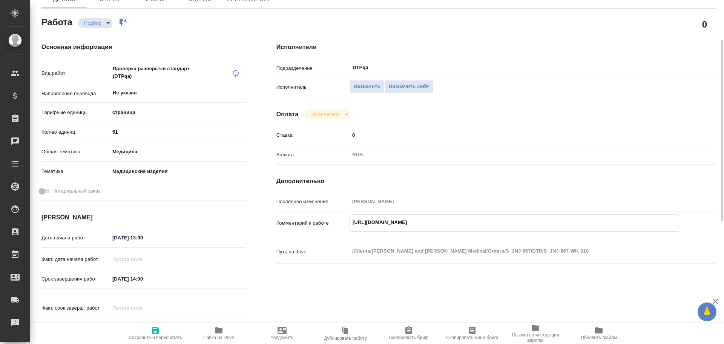
drag, startPoint x: 353, startPoint y: 219, endPoint x: 513, endPoint y: 225, distance: 160.4
click at [522, 224] on textarea "https://tera.awatera.com/Work/68e76c0054687a86823ccdc4/" at bounding box center [514, 222] width 329 height 13
type textarea "x"
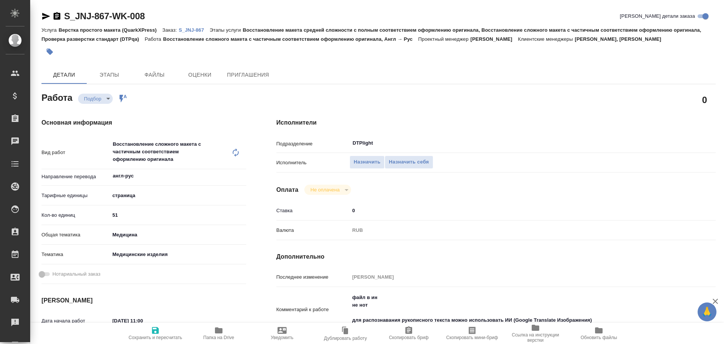
type textarea "x"
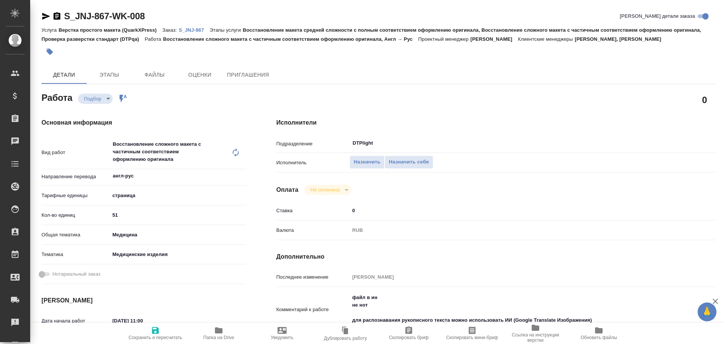
type textarea "x"
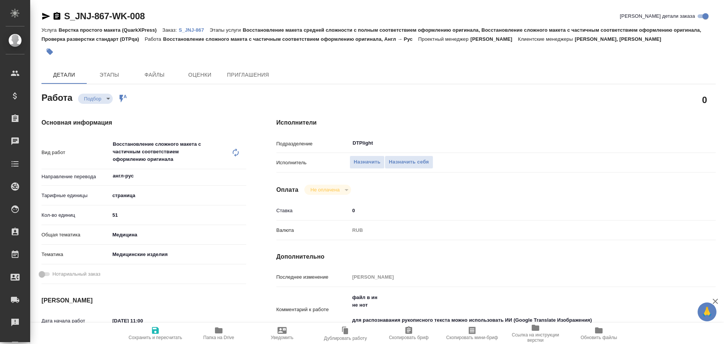
type textarea "x"
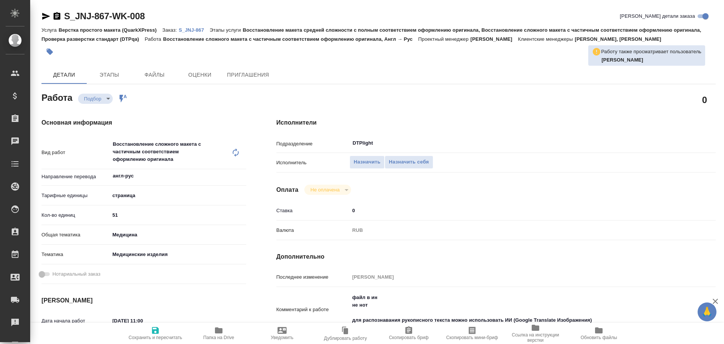
type textarea "x"
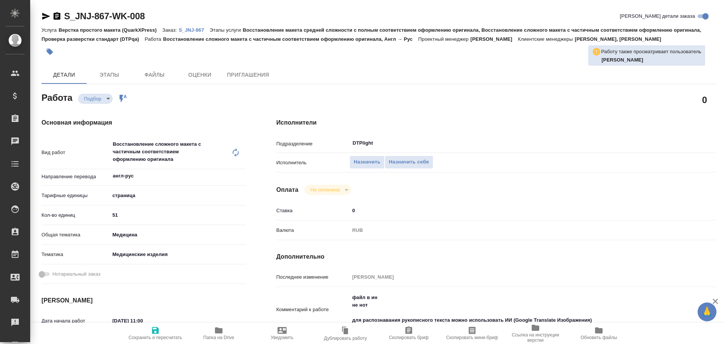
scroll to position [38, 0]
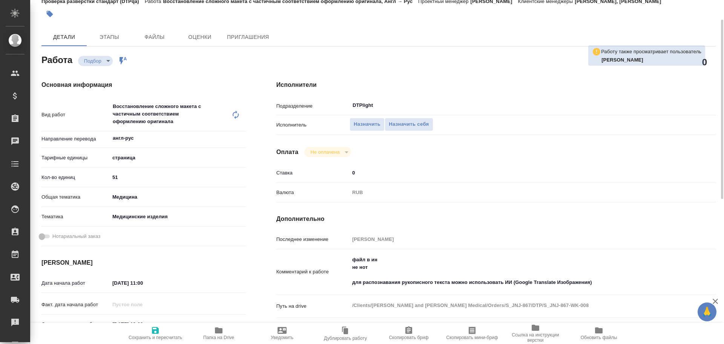
type textarea "x"
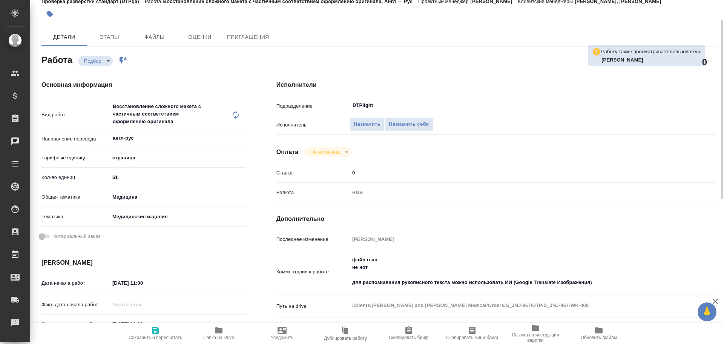
type textarea "x"
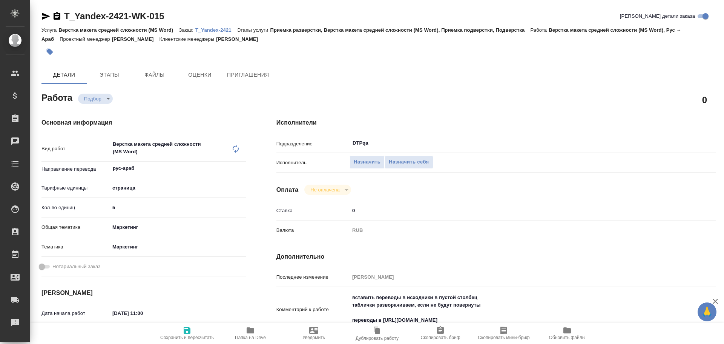
type textarea "x"
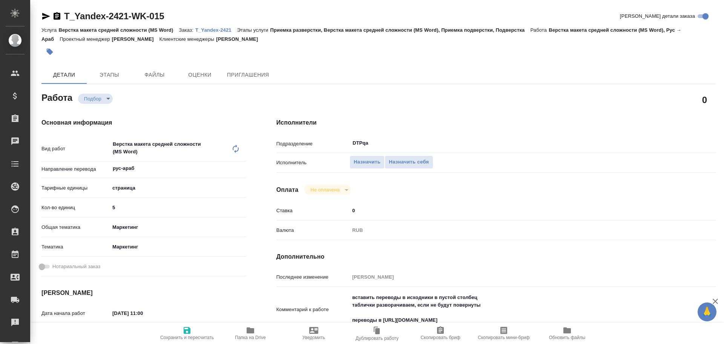
type textarea "x"
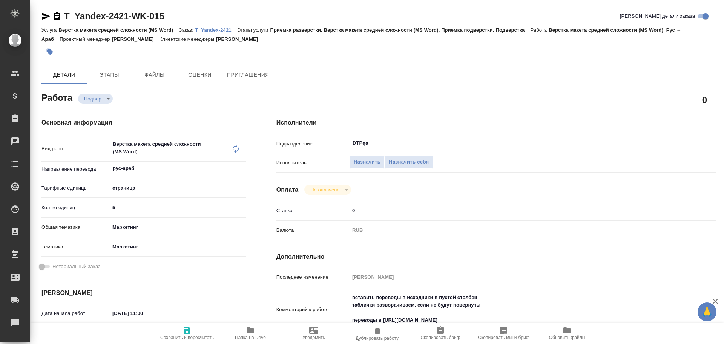
type textarea "x"
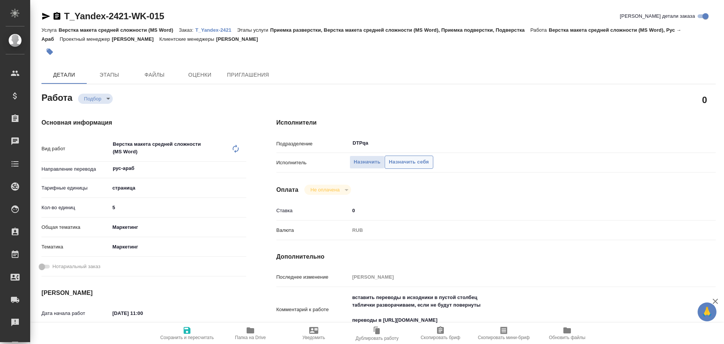
click at [411, 158] on span "Назначить себя" at bounding box center [409, 162] width 40 height 9
type textarea "x"
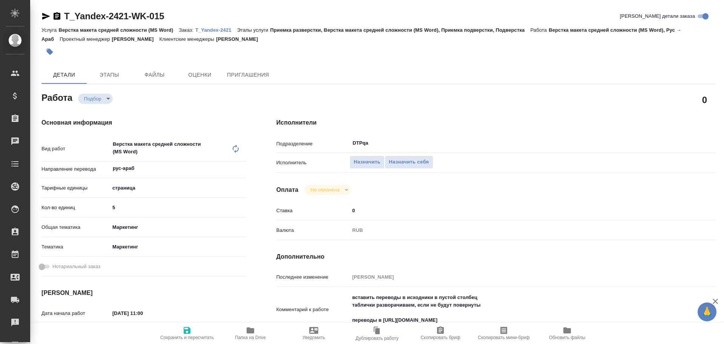
type textarea "x"
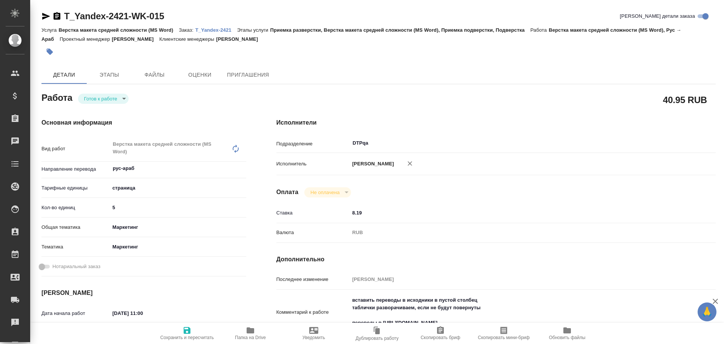
click at [94, 95] on body "🙏 .cls-1 fill:#fff; AWATERA Chulets [PERSON_NAME] Спецификации Заказы Чаты Todo…" at bounding box center [362, 172] width 724 height 344
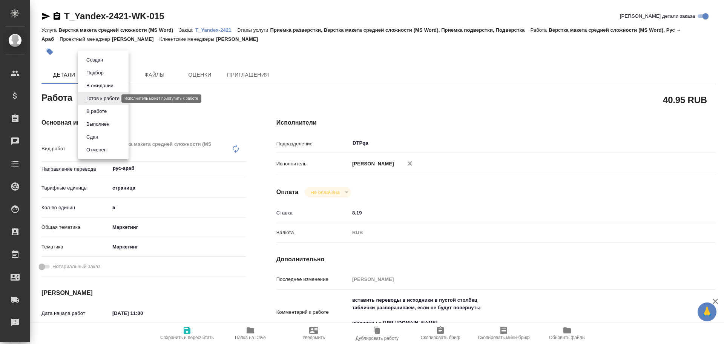
type textarea "x"
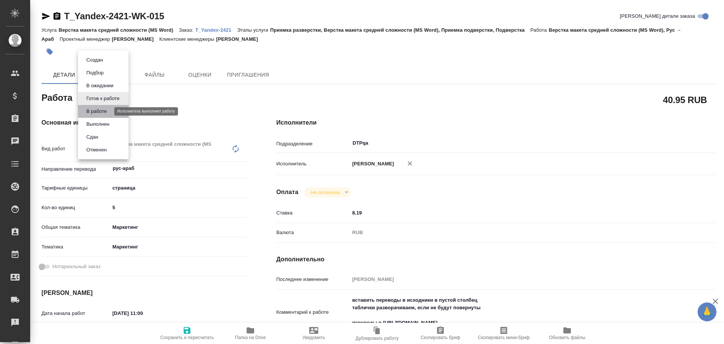
click at [97, 111] on button "В работе" at bounding box center [96, 111] width 25 height 8
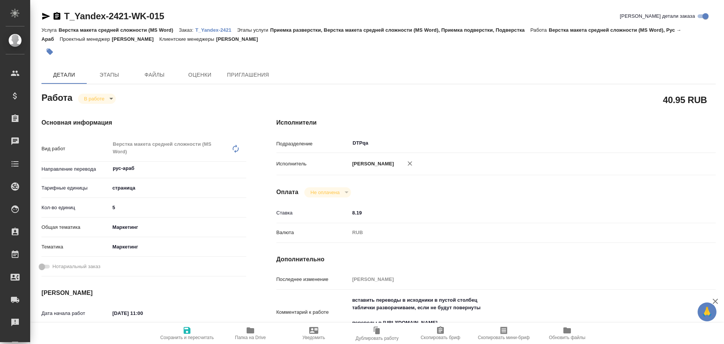
type textarea "x"
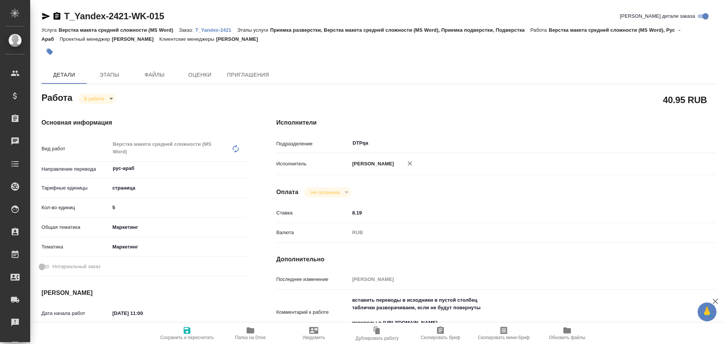
type textarea "x"
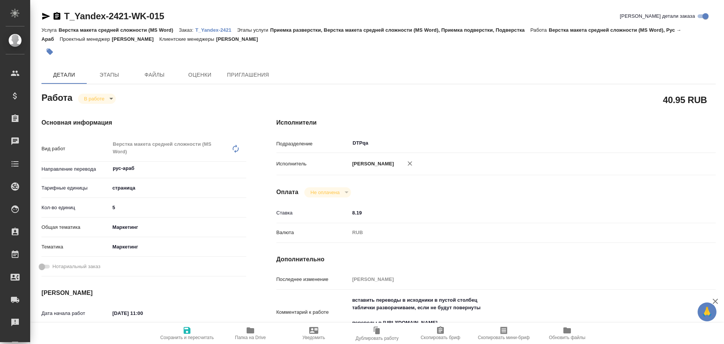
type textarea "x"
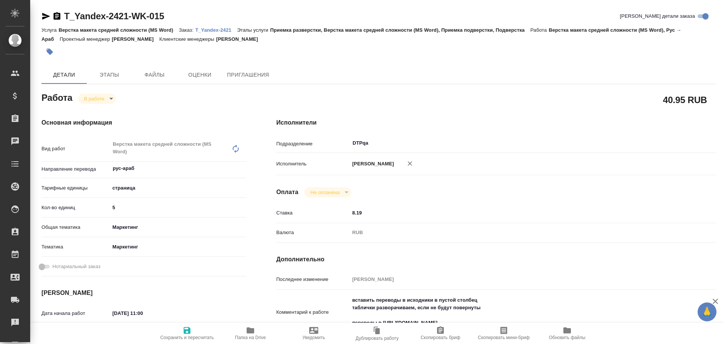
click at [187, 335] on span "Сохранить и пересчитать" at bounding box center [187, 336] width 54 height 5
type textarea "x"
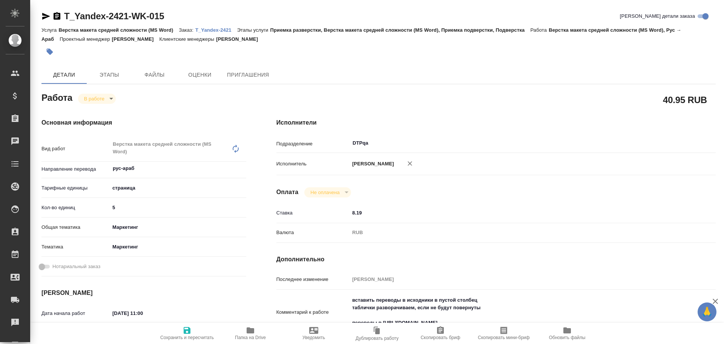
type textarea "x"
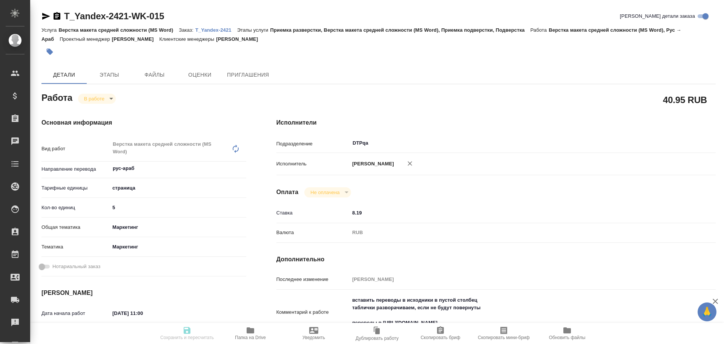
type textarea "x"
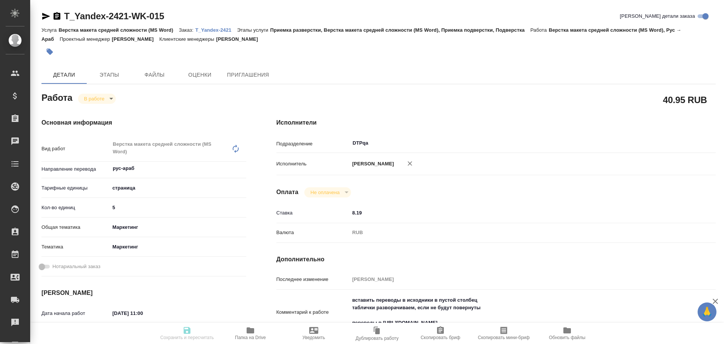
type textarea "x"
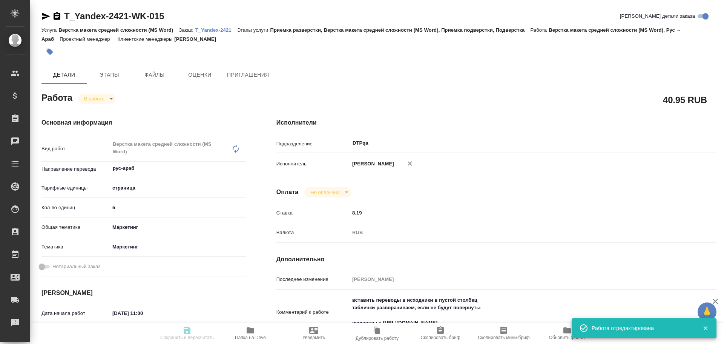
type input "inProgress"
type textarea "Верстка макета средней сложности (MS Word)"
type textarea "x"
type input "рус-араб"
type input "5a8b1489cc6b4906c91bfdb2"
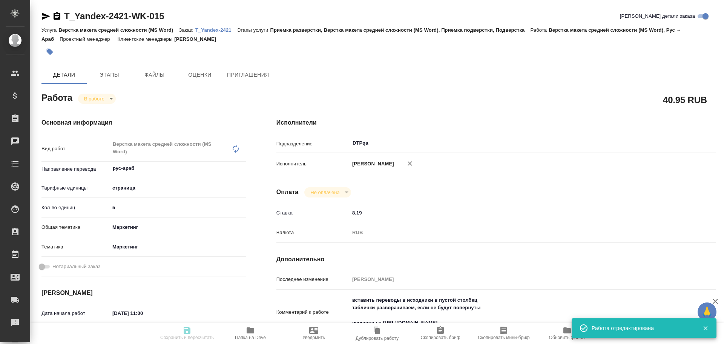
type input "5"
type input "marketing"
type input "5a8b8b956a9677013d343d63"
type input "09.10.2025 11:00"
type input "09.10.2025 11:23"
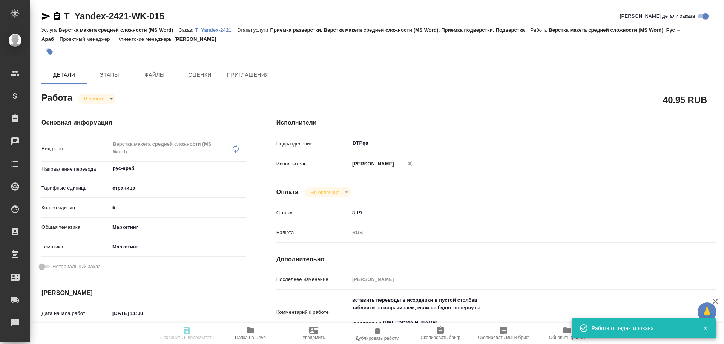
type input "09.10.2025 15:00"
type input "09.10.2025 16:00"
type input "DTPqa"
type input "notPayed"
type input "8.19"
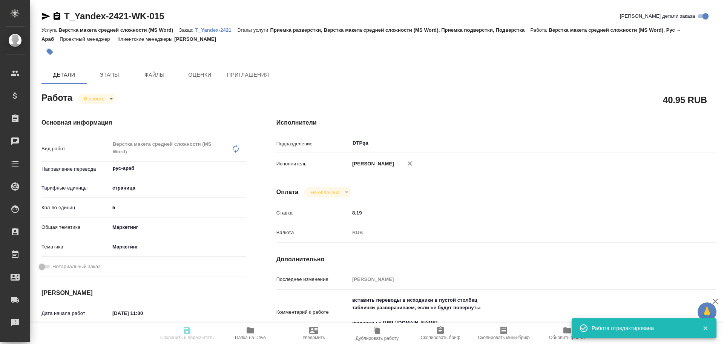
type input "RUB"
type input "Чулец Елена"
type textarea "вставить переводы в исходники в пустой столбец таблички разворачиваем, если не …"
type textarea "x"
type textarea "/Clients/ООО Яндекс Деньги"/Orders/T_Yandex-2421/DTP/T_Yandex-2421-WK-015"
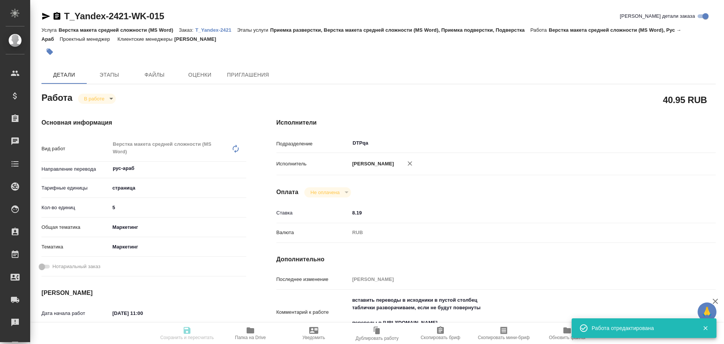
type textarea "x"
type input "T_Yandex-2421"
type input "Верстка макета средней сложности (MS Word)"
type input "Приемка разверстки, Верстка макета средней сложности (MS Word), Приемка подверс…"
type input "[PERSON_NAME]"
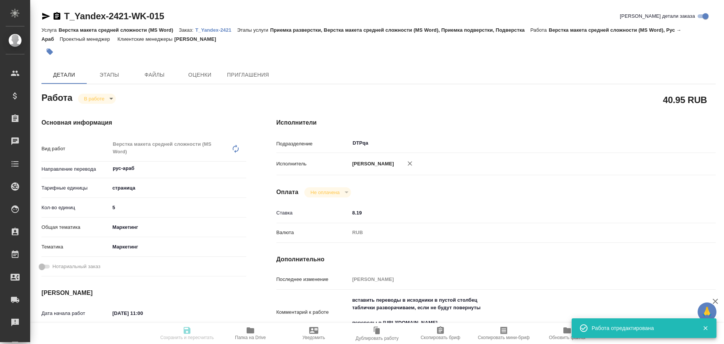
type input "[PERSON_NAME]"
type input "/Clients/ООО Яндекс Деньги"/Orders/T_Yandex-2421"
type textarea "x"
type textarea "Перевод файлов во вложении на арабский язык. Заверение не нужно, перевод вносим…"
type textarea "x"
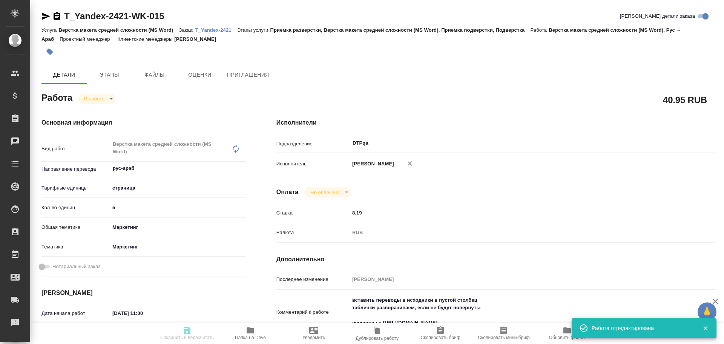
type textarea "x"
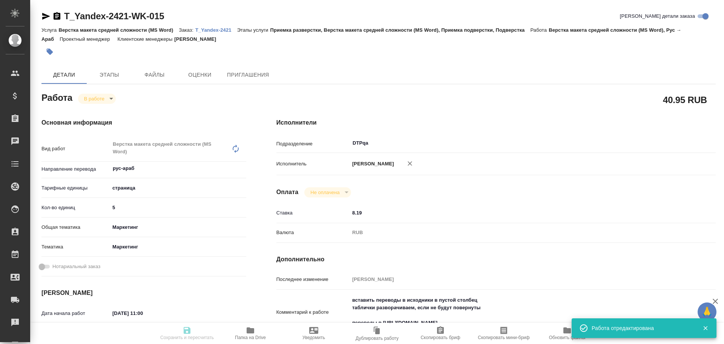
scroll to position [75, 0]
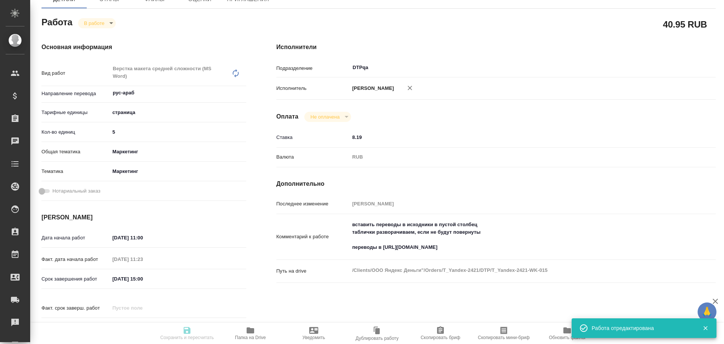
type textarea "x"
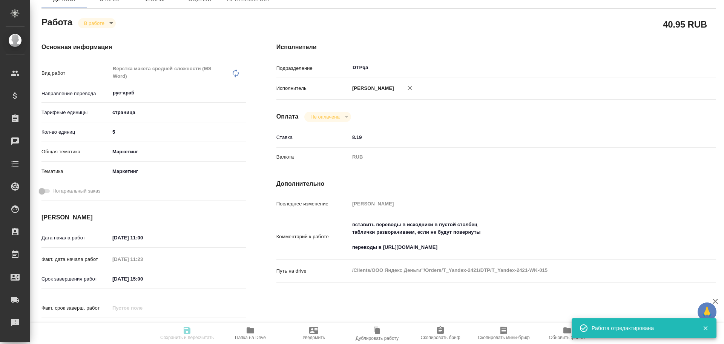
type textarea "x"
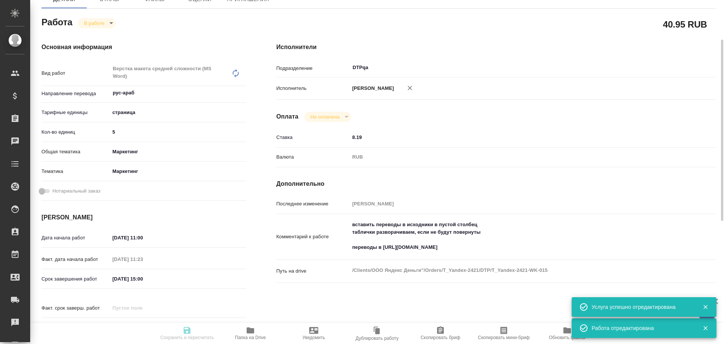
type textarea "x"
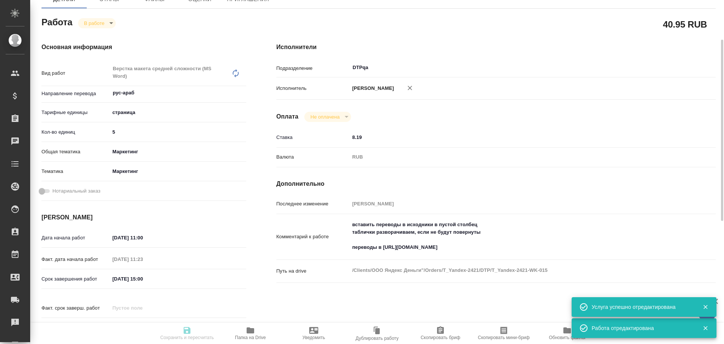
type textarea "x"
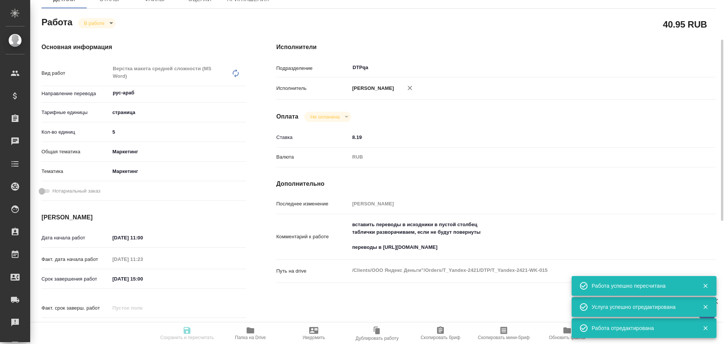
type input "inProgress"
type textarea "Верстка макета средней сложности (MS Word)"
type textarea "x"
type input "рус-араб"
type input "5a8b1489cc6b4906c91bfdb2"
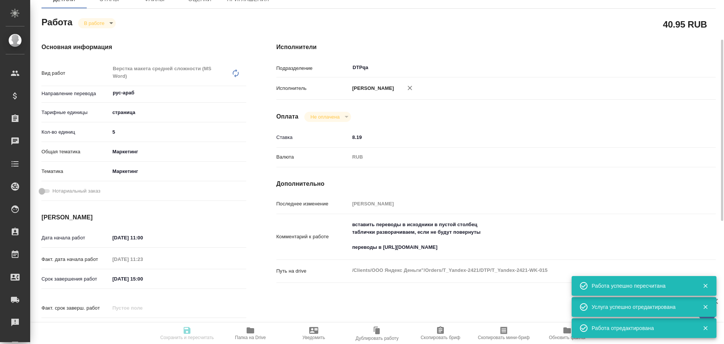
type input "5"
type input "marketing"
type input "5a8b8b956a9677013d343d63"
type input "[DATE] 11:00"
type input "[DATE] 11:23"
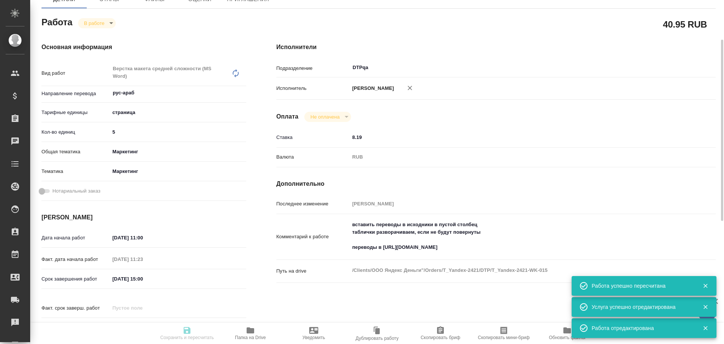
type input "[DATE] 15:00"
type input "[DATE] 16:00"
type input "DTPqa"
type input "notPayed"
type input "8.19"
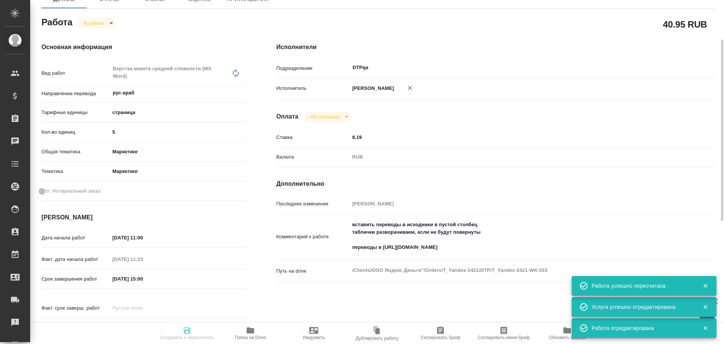
type input "RUB"
type input "[PERSON_NAME]"
type textarea "вставить переводы в исходники в пустой столбец таблички разворачиваем, если не …"
type textarea "x"
type textarea "/Clients/ООО Яндекс Деньги"/Orders/T_Yandex-2421/DTP/T_Yandex-2421-WK-015"
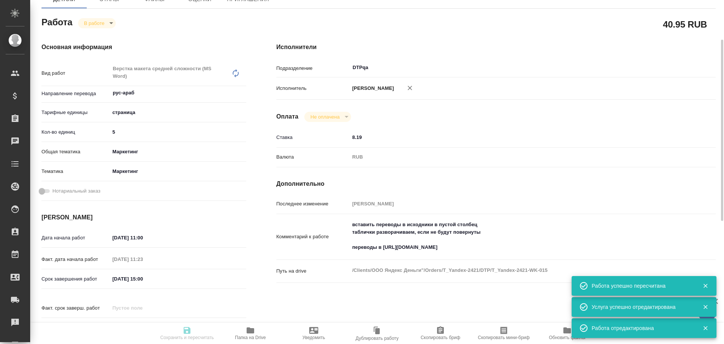
type textarea "x"
type input "T_Yandex-2421"
type input "Верстка макета средней сложности (MS Word)"
type input "Приемка разверстки, Верстка макета средней сложности (MS Word), Приемка подверс…"
type input "[PERSON_NAME]"
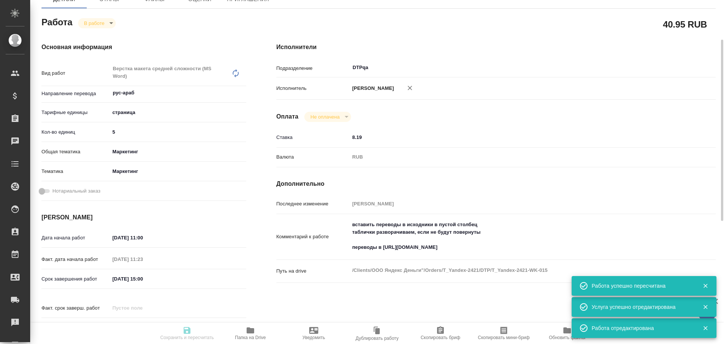
type input "[PERSON_NAME]"
type input "/Clients/ООО Яндекс Деньги"/Orders/T_Yandex-2421"
type textarea "x"
type textarea "Перевод файлов во вложении на арабский язык. Заверение не нужно, перевод вносим…"
type textarea "x"
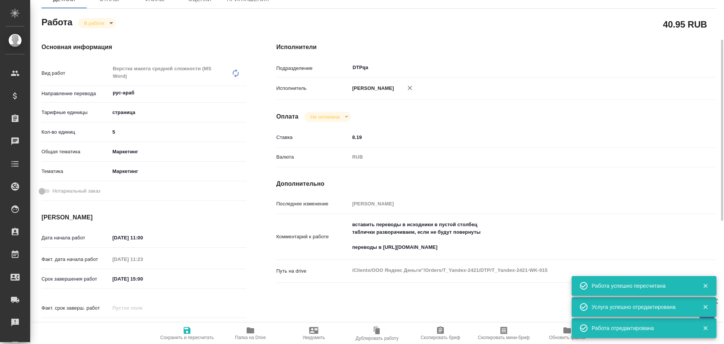
type textarea "x"
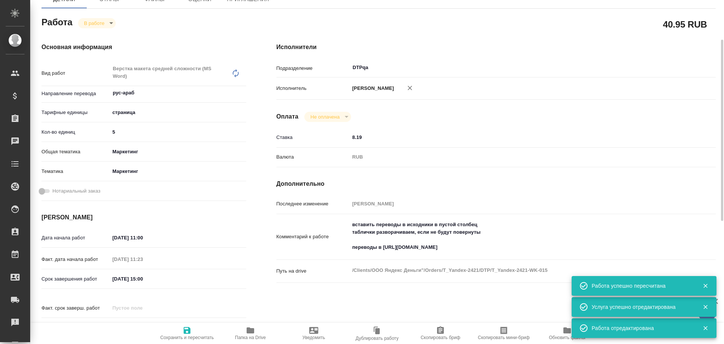
type textarea "x"
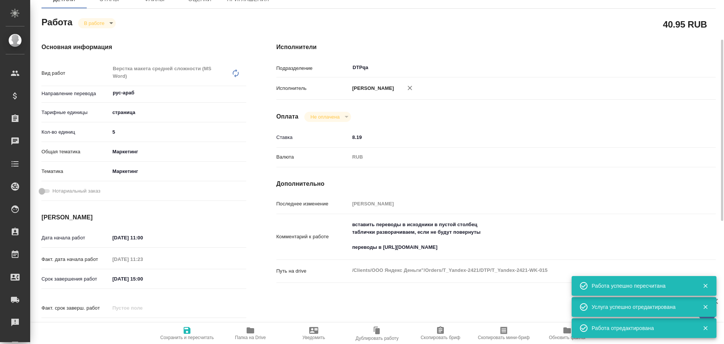
type textarea "x"
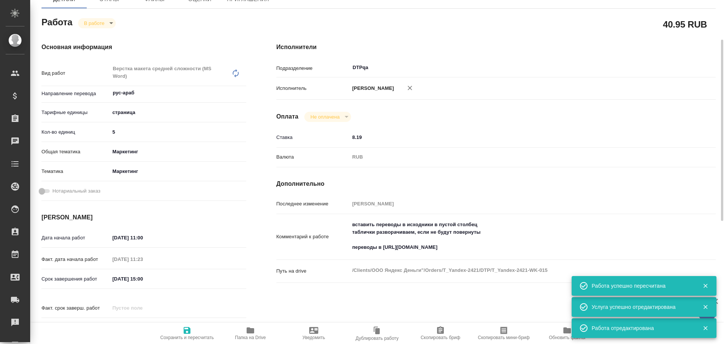
type textarea "x"
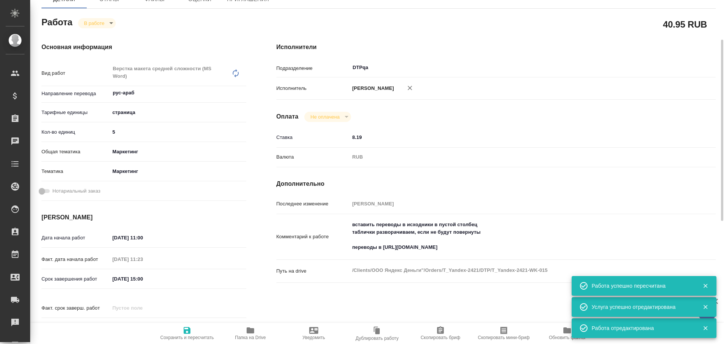
type textarea "x"
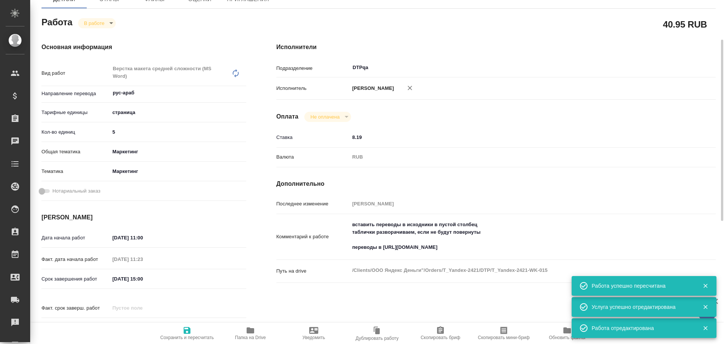
type textarea "x"
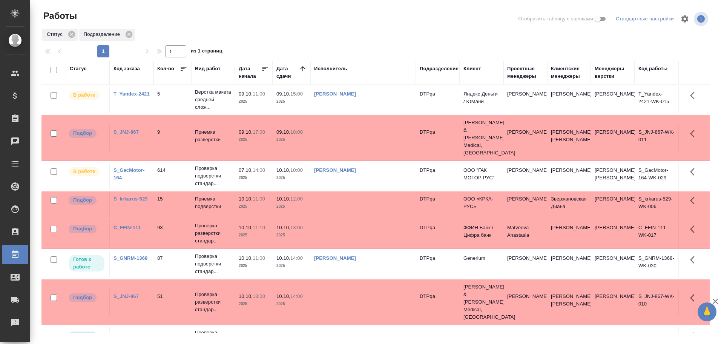
click at [368, 97] on div "[PERSON_NAME]" at bounding box center [363, 94] width 98 height 8
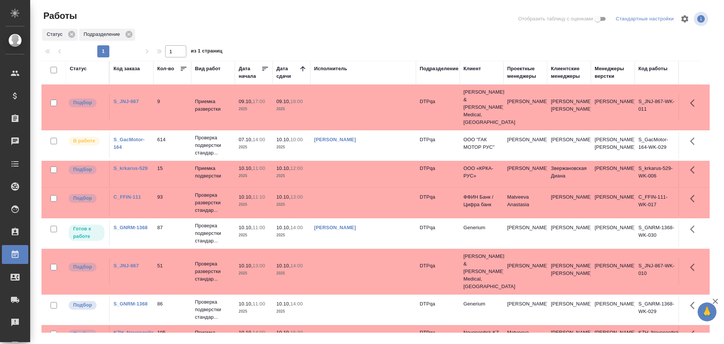
click at [79, 69] on div "Статус" at bounding box center [78, 69] width 17 height 8
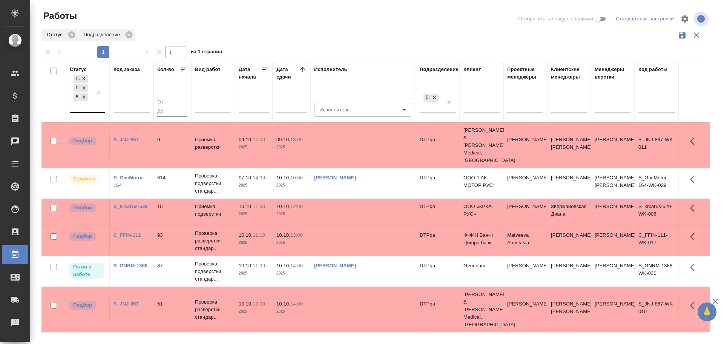
click at [82, 105] on div "Подбор Готов к работе В работе" at bounding box center [81, 92] width 22 height 39
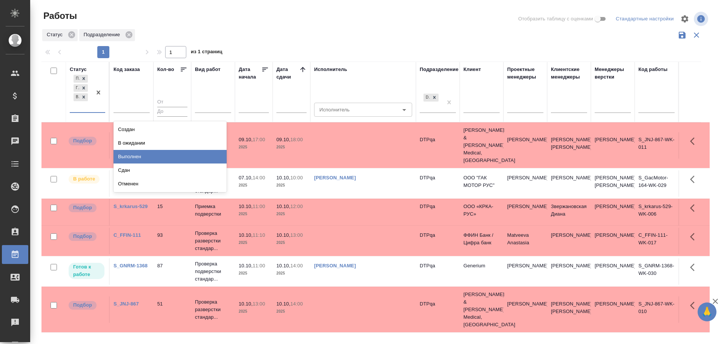
click at [126, 153] on div "Выполнен" at bounding box center [170, 157] width 113 height 14
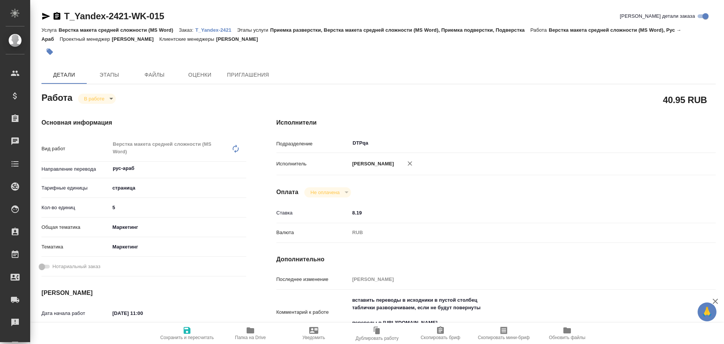
type textarea "x"
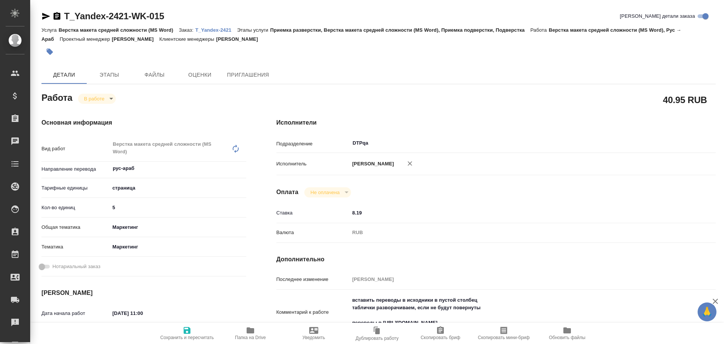
type textarea "x"
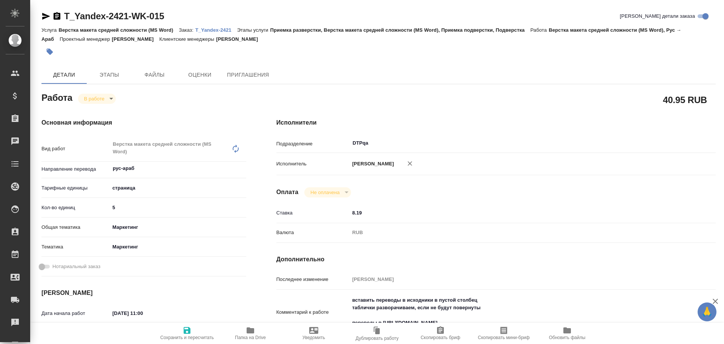
type textarea "x"
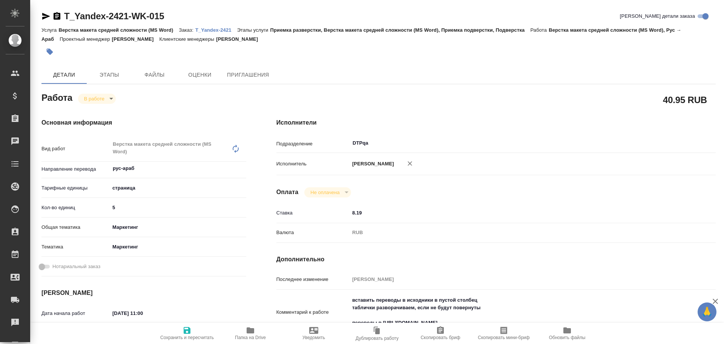
type textarea "x"
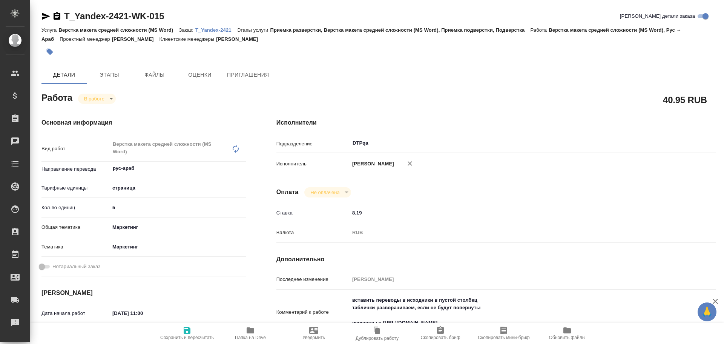
scroll to position [38, 0]
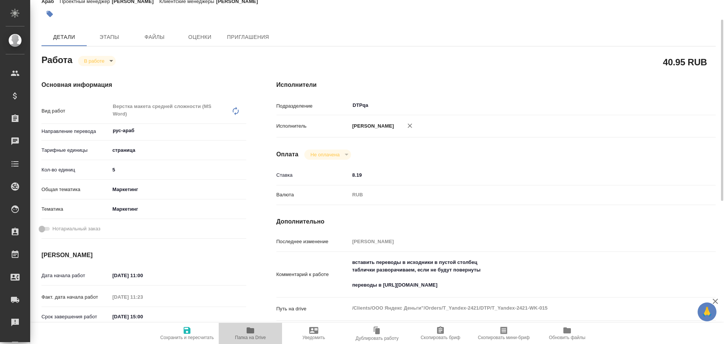
click at [246, 329] on icon "button" at bounding box center [250, 329] width 9 height 9
type textarea "x"
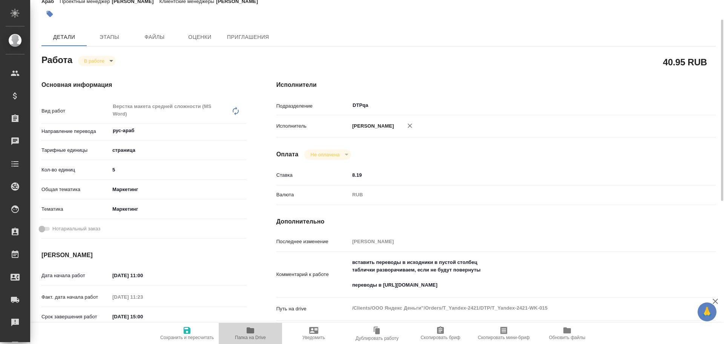
type textarea "x"
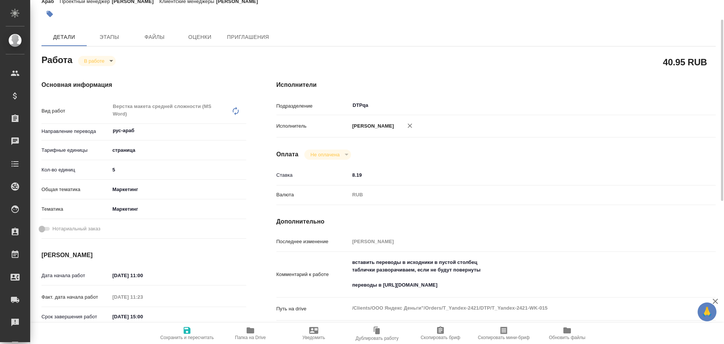
type textarea "x"
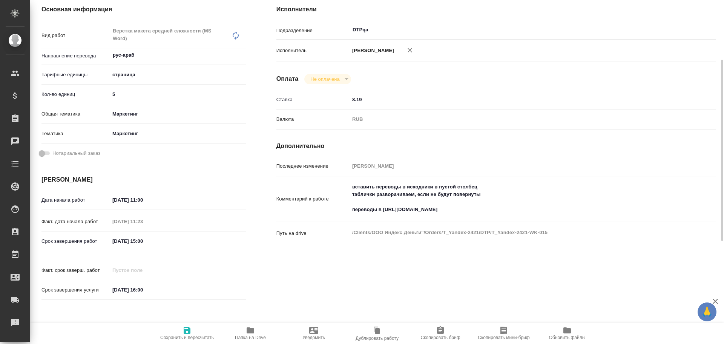
type textarea "x"
click at [521, 214] on textarea "вставить переводы в исходники в пустой столбец таблички разворачиваем, если не …" at bounding box center [514, 198] width 329 height 35
type textarea "x"
type textarea "вставить переводы в исходники в пустой столбец таблички разворачиваем, если не …"
type textarea "x"
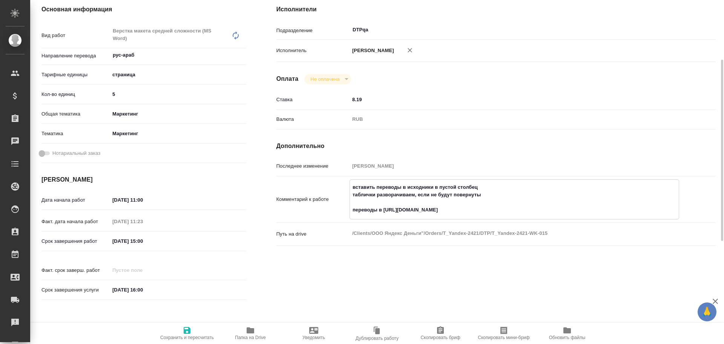
type textarea "x"
type textarea "вставить переводы в исходники в пустой столбец таблички разворачиваем, если не …"
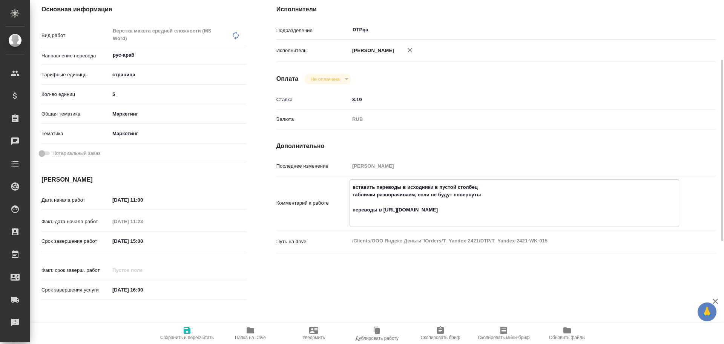
type textarea "x"
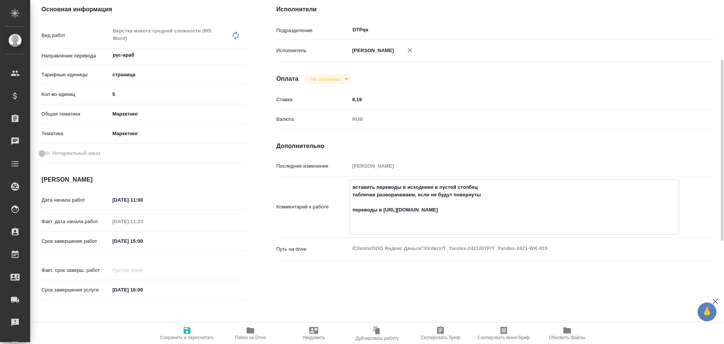
type textarea "вставить переводы в исходники в пустой столбец таблички разворачиваем, если не …"
type textarea "x"
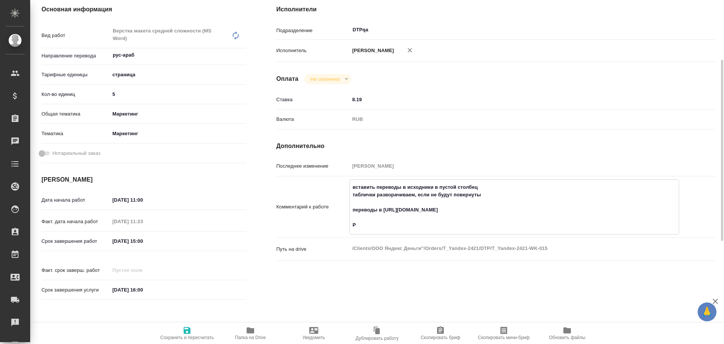
type textarea "x"
type textarea "вставить переводы в исходники в пустой столбец таблички разворачиваем, если не …"
type textarea "x"
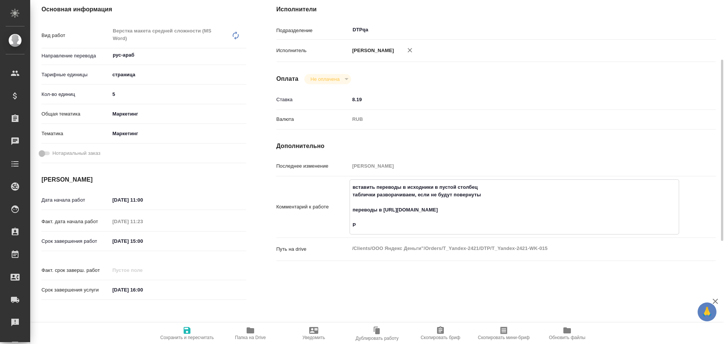
type textarea "x"
type textarea "вставить переводы в исходники в пустой столбец таблички разворачиваем, если не …"
type textarea "x"
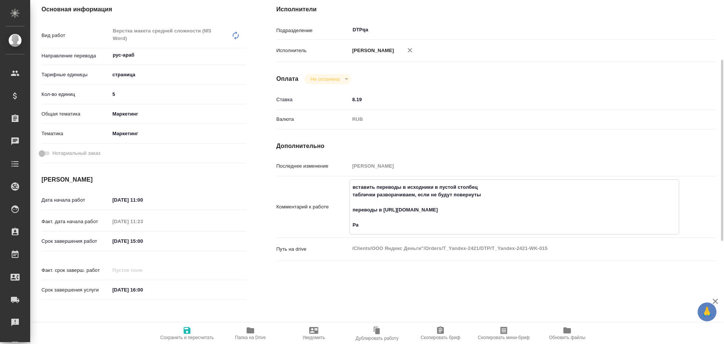
type textarea "x"
type textarea "вставить переводы в исходники в пустой столбец таблички разворачиваем, если не …"
type textarea "x"
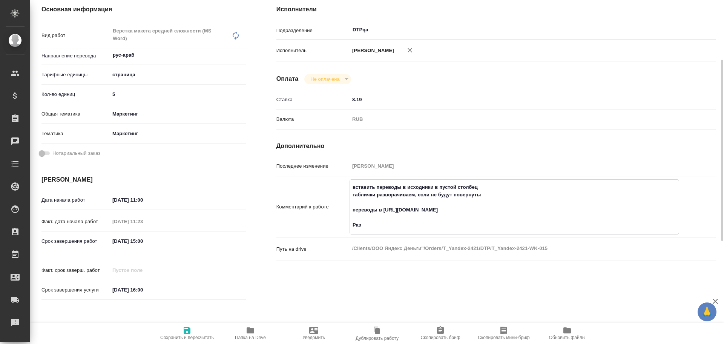
type textarea "x"
type textarea "вставить переводы в исходники в пустой столбец таблички разворачиваем, если не …"
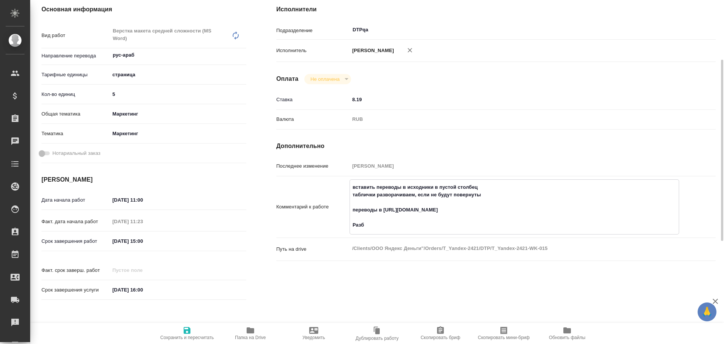
type textarea "x"
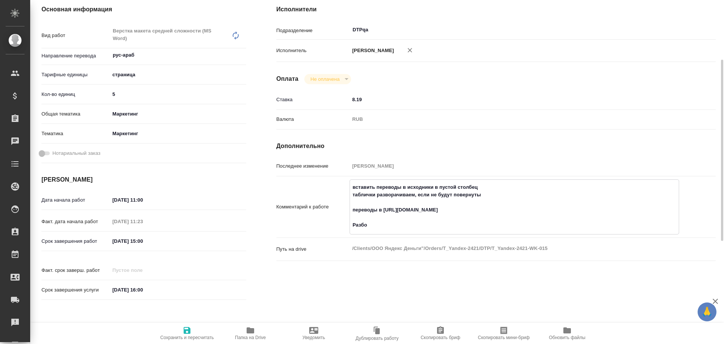
type textarea "вставить переводы в исходники в пустой столбец таблички разворачиваем, если не …"
type textarea "x"
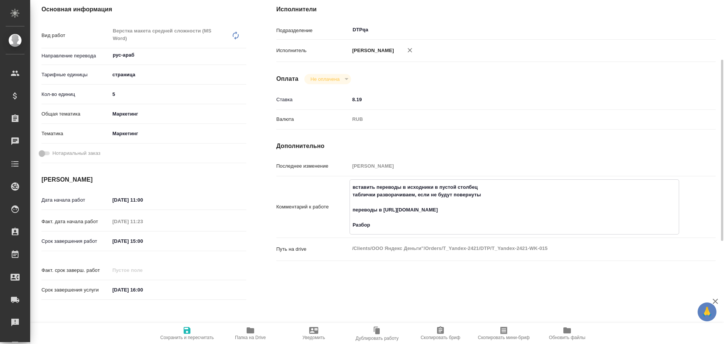
type textarea "x"
type textarea "вставить переводы в исходники в пустой столбец таблички разворачиваем, если не …"
type textarea "x"
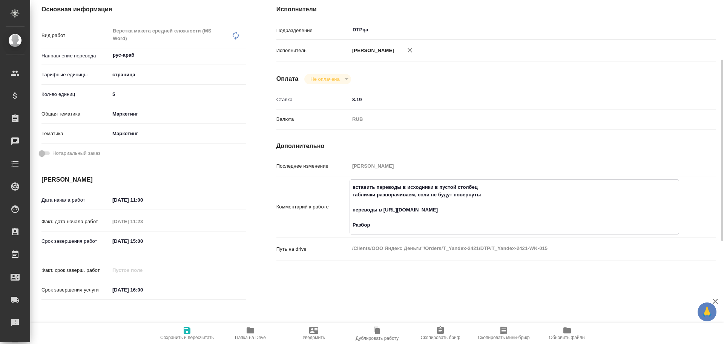
type textarea "x"
paste textarea "https://drive.awatera.com/f/10639872"
type textarea "x"
type textarea "вставить переводы в исходники в пустой столбец таблички разворачиваем, если не …"
type textarea "x"
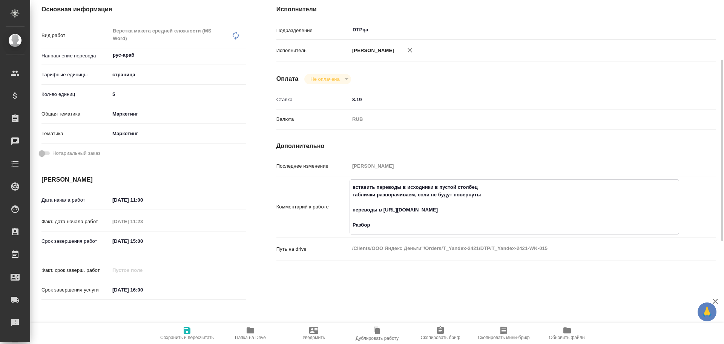
type textarea "x"
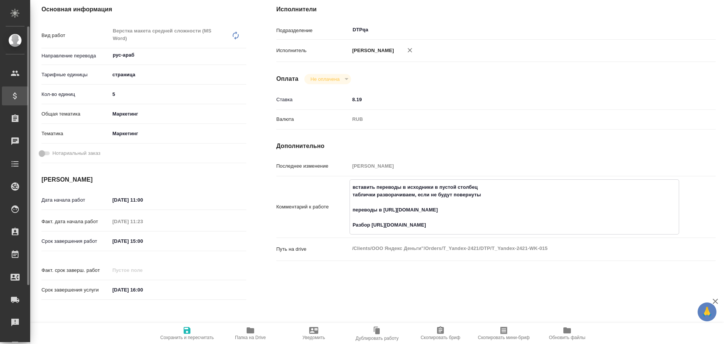
type textarea "x"
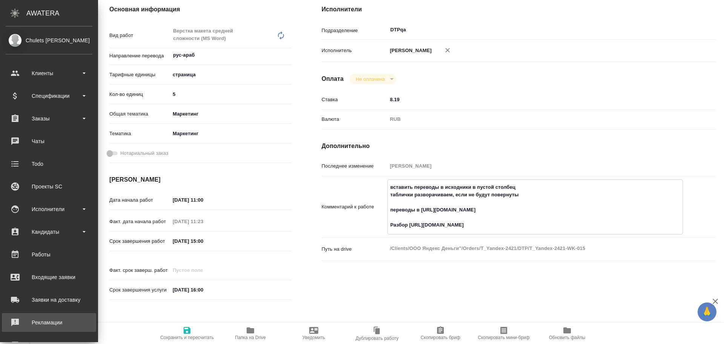
type textarea "x"
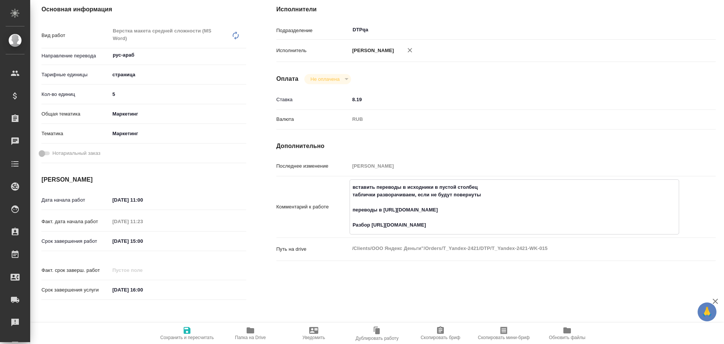
type textarea "вставить переводы в исходники в пустой столбец таблички разворачиваем, если не …"
type textarea "x"
click at [181, 332] on span "Сохранить и пересчитать" at bounding box center [187, 332] width 54 height 14
type textarea "x"
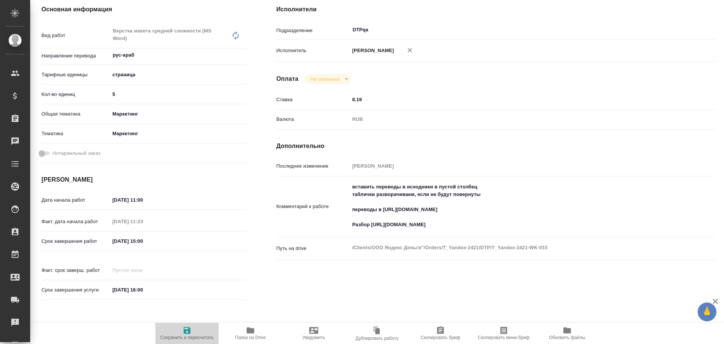
type textarea "x"
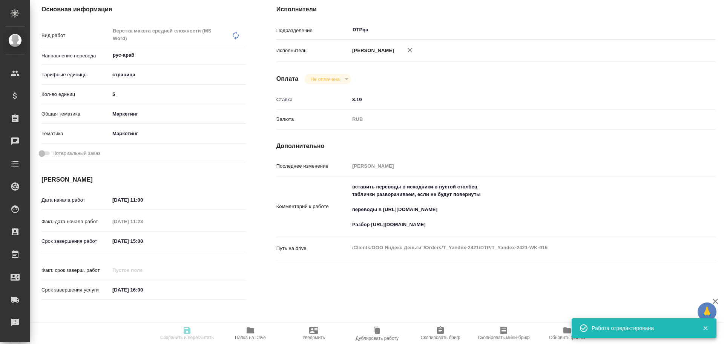
type textarea "x"
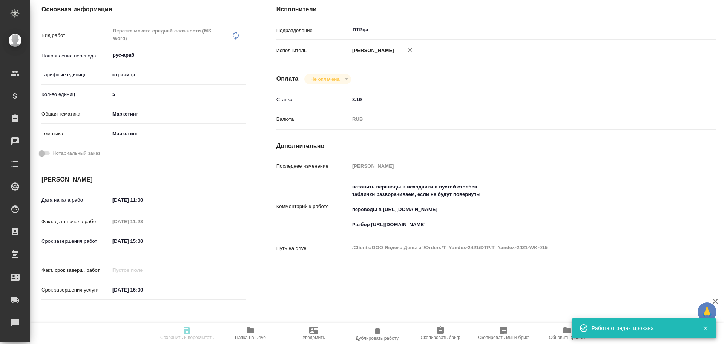
type textarea "x"
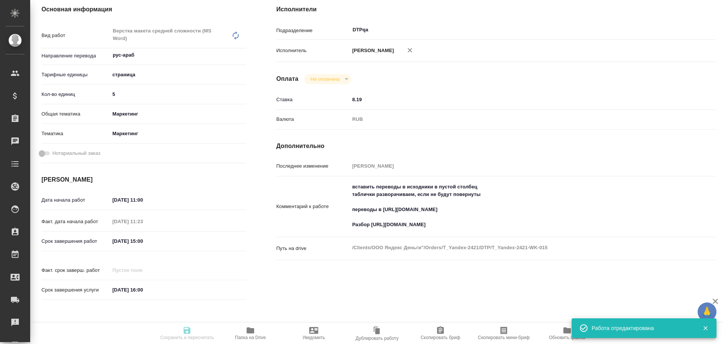
type input "inProgress"
type textarea "Верстка макета средней сложности (MS Word)"
type textarea "x"
type input "рус-араб"
type input "5a8b1489cc6b4906c91bfdb2"
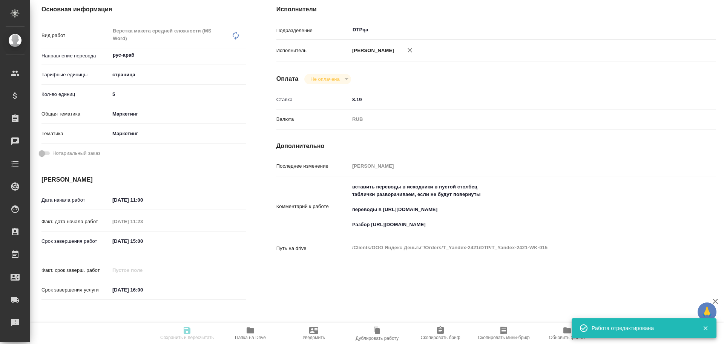
type input "5"
type input "marketing"
type input "5a8b8b956a9677013d343d63"
type input "09.10.2025 11:00"
type input "09.10.2025 11:23"
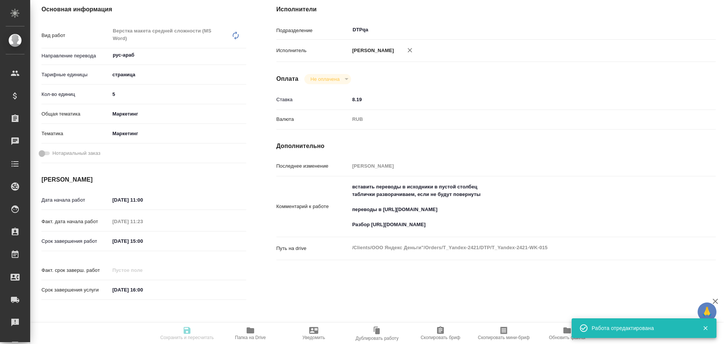
type input "09.10.2025 15:00"
type input "09.10.2025 16:00"
type input "DTPqa"
type input "notPayed"
type input "8.19"
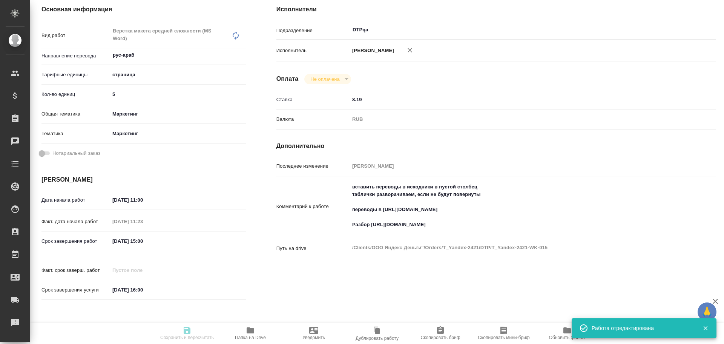
type input "RUB"
type input "Чулец Елена"
type textarea "вставить переводы в исходники в пустой столбец таблички разворачиваем, если не …"
type textarea "x"
type textarea "/Clients/ООО Яндекс Деньги"/Orders/T_Yandex-2421/DTP/T_Yandex-2421-WK-015"
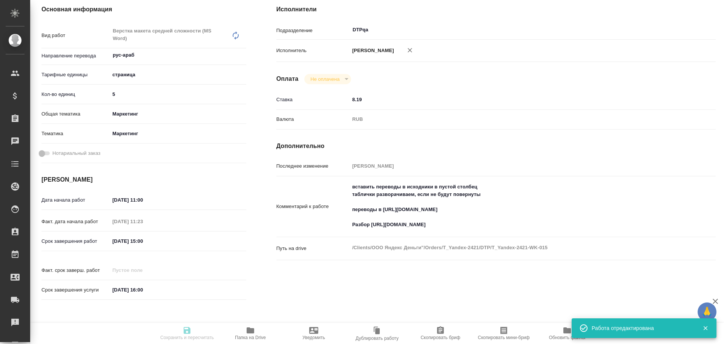
type textarea "x"
type input "T_Yandex-2421"
type input "Верстка макета средней сложности (MS Word)"
type input "Приемка разверстки, Верстка макета средней сложности (MS Word), Приемка подверс…"
type input "Прохорова Анастасия"
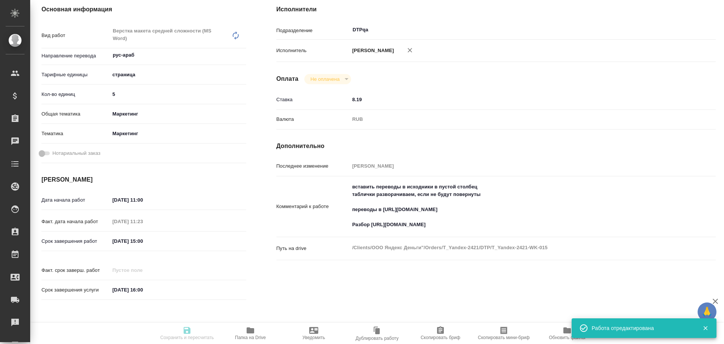
type input "Петрова Валерия"
type input "/Clients/ООО Яндекс Деньги"/Orders/T_Yandex-2421"
type textarea "x"
type textarea "Перевод файлов во вложении на арабский язык. Заверение не нужно, перевод вносим…"
type textarea "x"
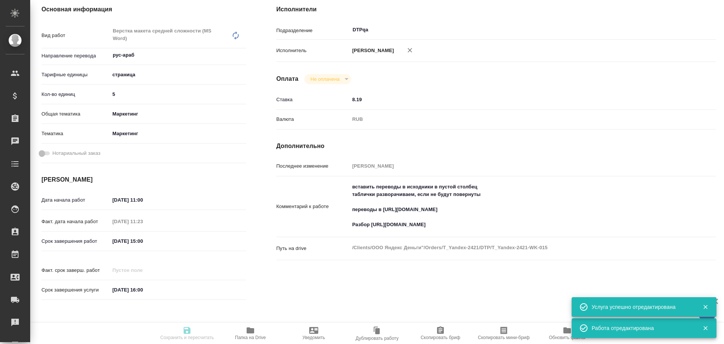
type textarea "x"
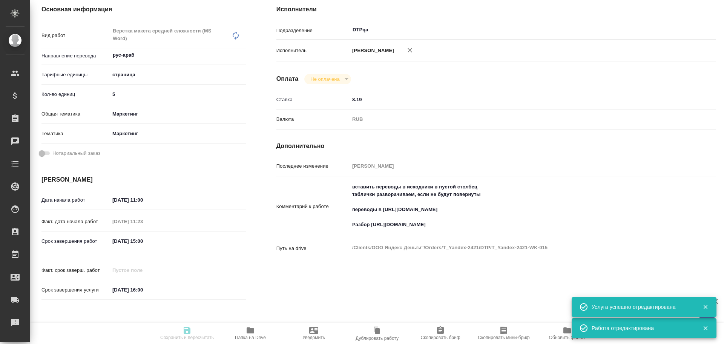
type textarea "x"
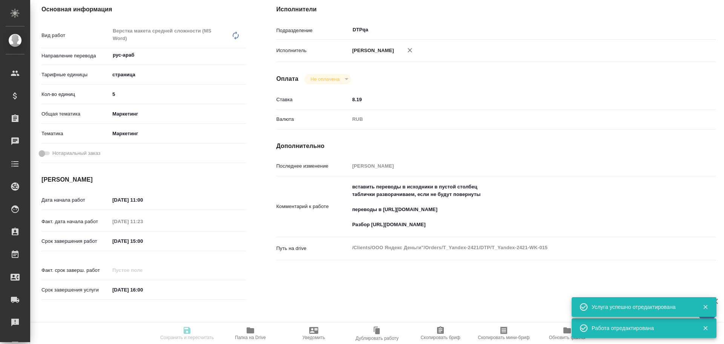
type textarea "x"
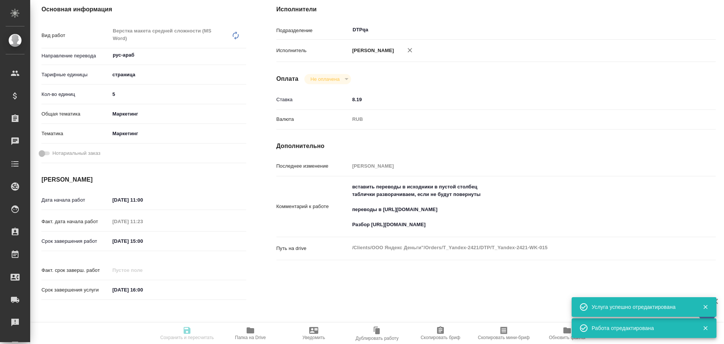
type textarea "x"
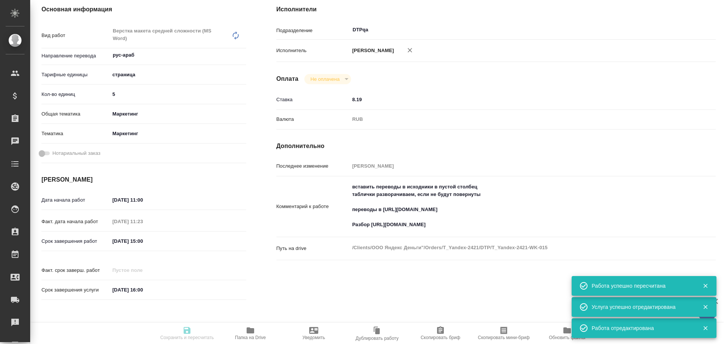
type input "inProgress"
type textarea "Верстка макета средней сложности (MS Word)"
type textarea "x"
type input "рус-араб"
type input "5a8b1489cc6b4906c91bfdb2"
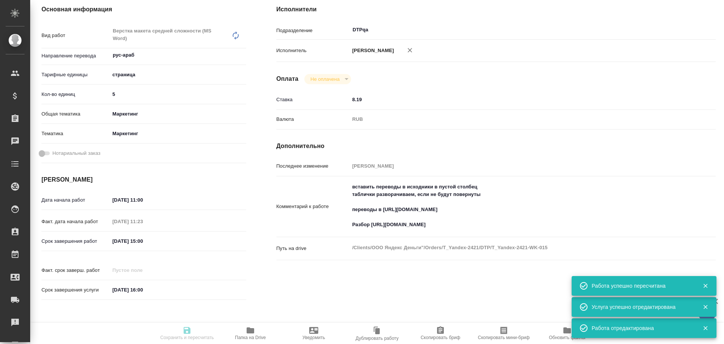
type input "5"
type input "marketing"
type input "5a8b8b956a9677013d343d63"
type input "09.10.2025 11:00"
type input "09.10.2025 11:23"
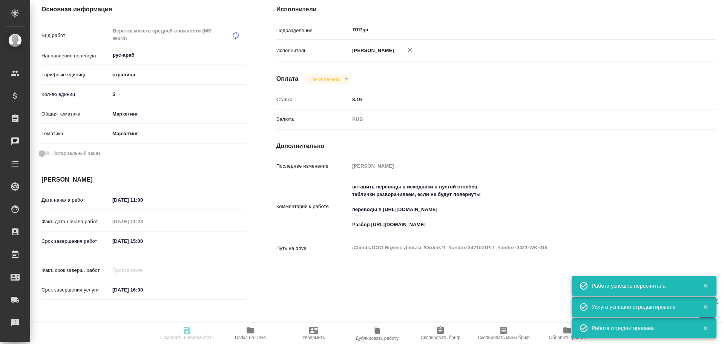
type input "09.10.2025 15:00"
type input "09.10.2025 16:00"
type input "DTPqa"
type input "notPayed"
type input "8.19"
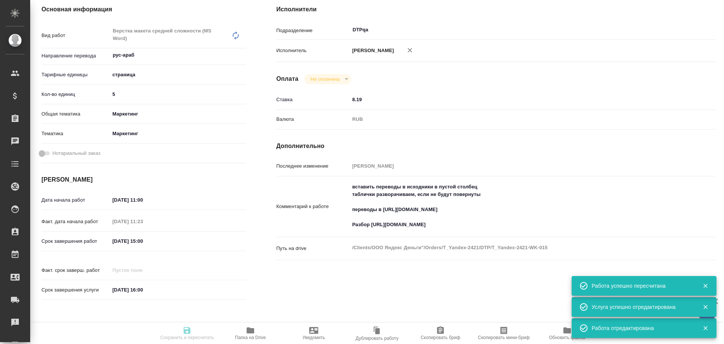
type input "RUB"
type input "Чулец Елена"
type textarea "вставить переводы в исходники в пустой столбец таблички разворачиваем, если не …"
type textarea "x"
type textarea "/Clients/ООО Яндекс Деньги"/Orders/T_Yandex-2421/DTP/T_Yandex-2421-WK-015"
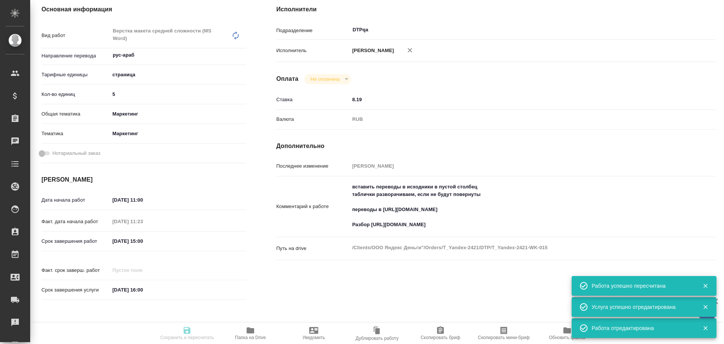
type textarea "x"
type input "T_Yandex-2421"
type input "Верстка макета средней сложности (MS Word)"
type input "Приемка разверстки, Верстка макета средней сложности (MS Word), Приемка подверс…"
type input "Прохорова Анастасия"
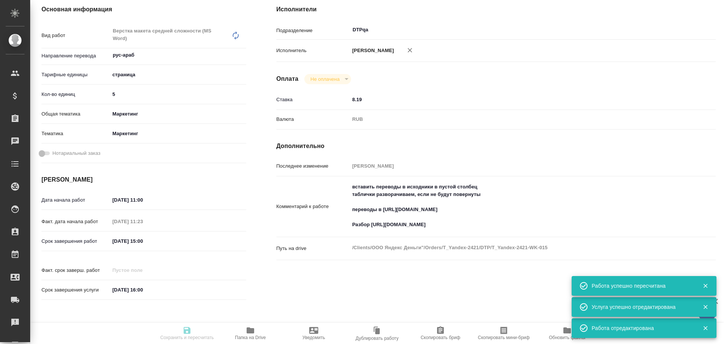
type input "Петрова Валерия"
type input "/Clients/ООО Яндекс Деньги"/Orders/T_Yandex-2421"
type textarea "x"
type textarea "Перевод файлов во вложении на арабский язык. Заверение не нужно, перевод вносим…"
type textarea "x"
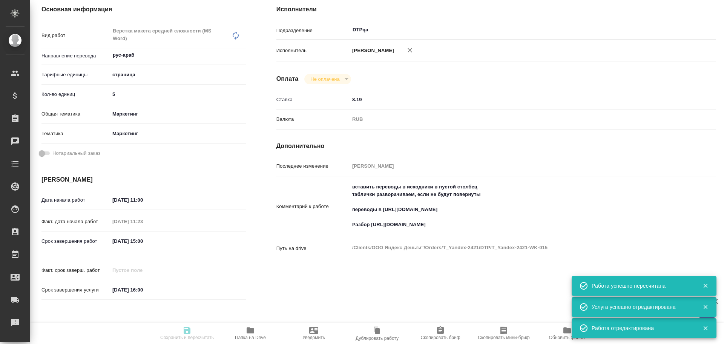
scroll to position [0, 0]
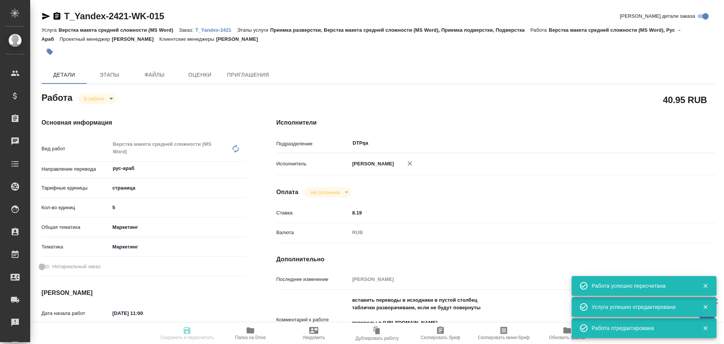
type textarea "x"
click at [98, 97] on body "🙏 .cls-1 fill:#fff; AWATERA Chulets Elena Клиенты Спецификации Заказы 0 Чаты To…" at bounding box center [362, 172] width 724 height 344
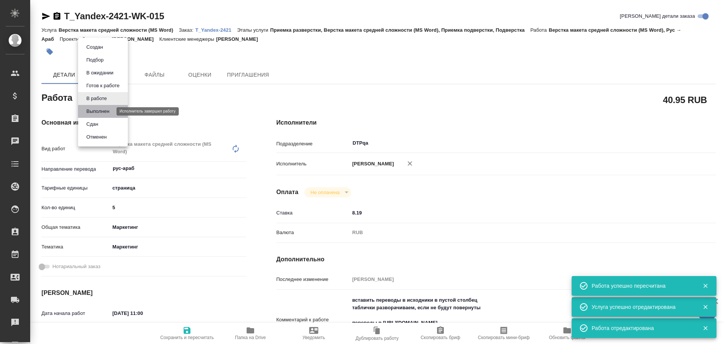
click at [89, 112] on button "Выполнен" at bounding box center [98, 111] width 28 height 8
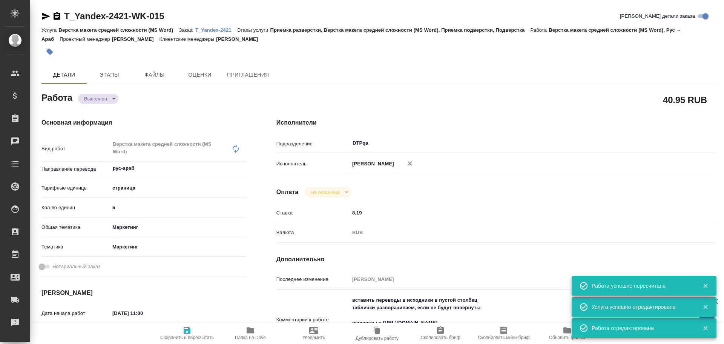
click at [189, 326] on icon "button" at bounding box center [187, 329] width 9 height 9
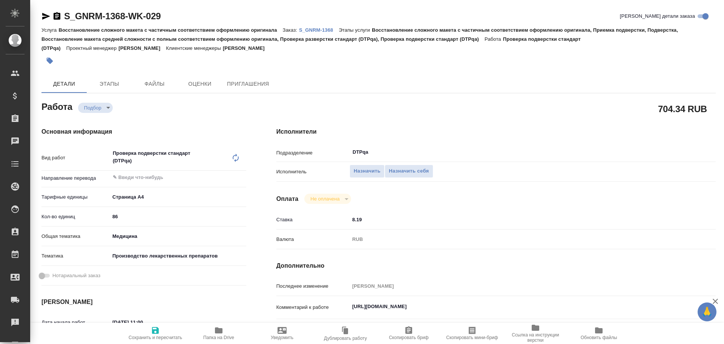
type textarea "x"
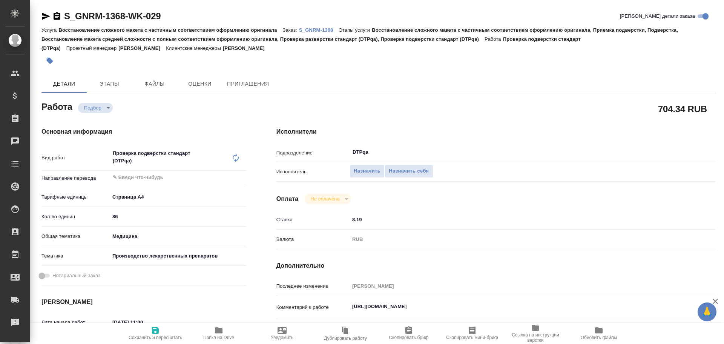
type textarea "x"
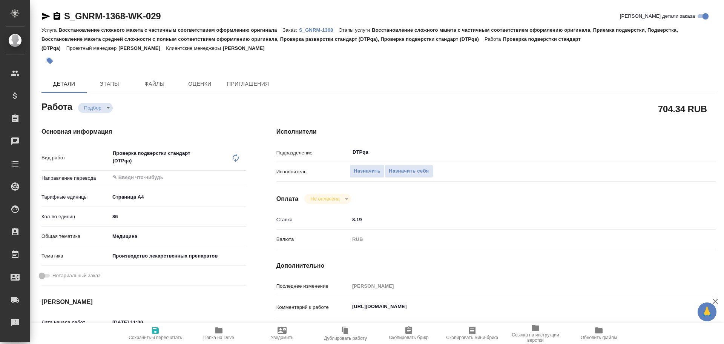
type textarea "x"
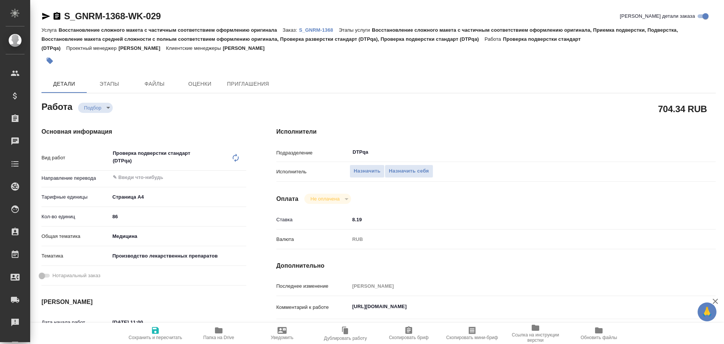
type textarea "x"
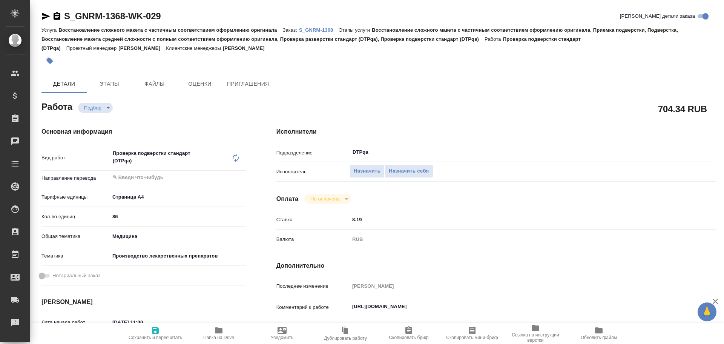
scroll to position [75, 0]
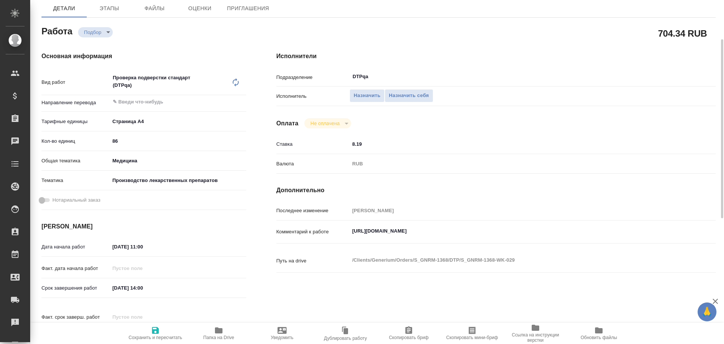
type textarea "x"
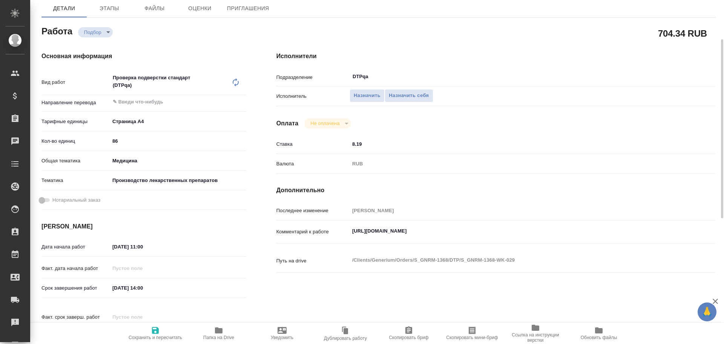
type textarea "x"
drag, startPoint x: 351, startPoint y: 232, endPoint x: 503, endPoint y: 233, distance: 152.0
click at [503, 232] on textarea "https://tera.awatera.com/Work/68d16129b9f478f418e10e24/" at bounding box center [514, 231] width 329 height 13
type textarea "x"
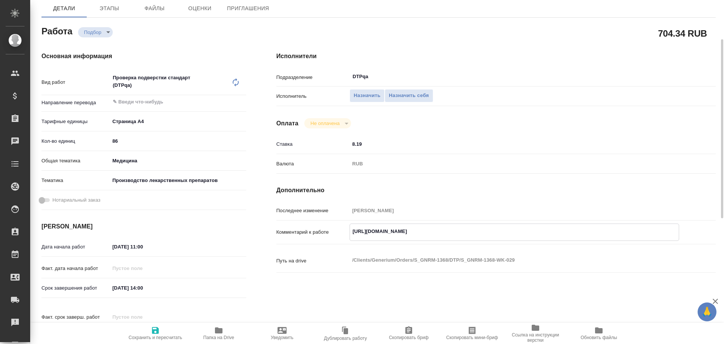
type textarea "x"
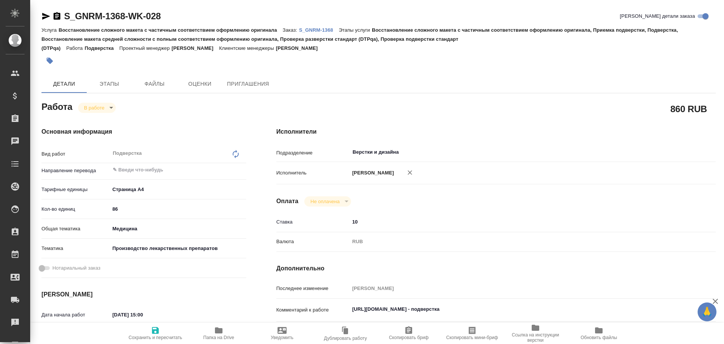
type textarea "x"
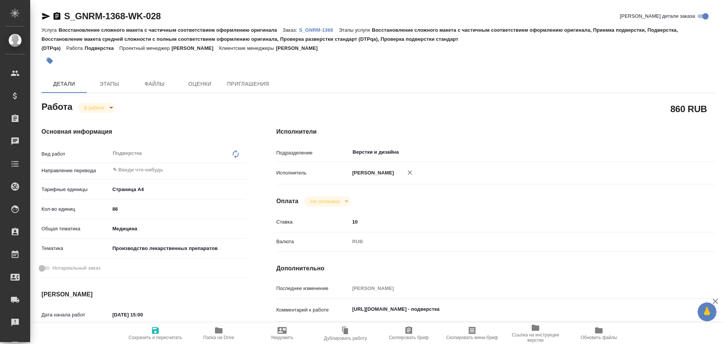
type textarea "x"
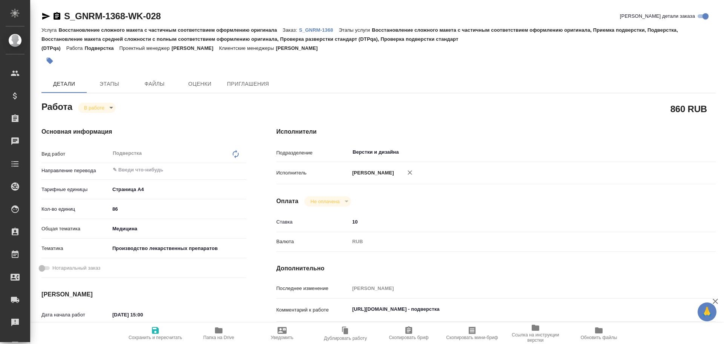
type textarea "x"
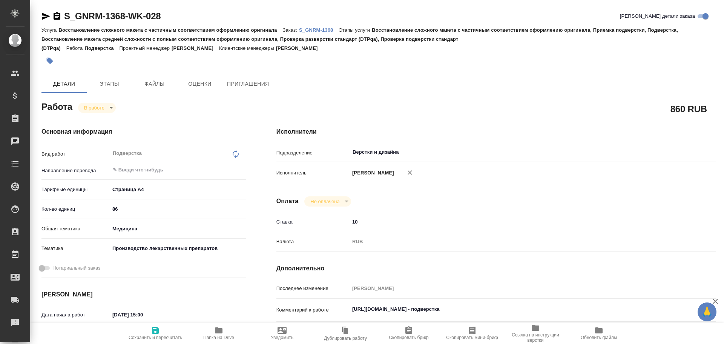
type textarea "x"
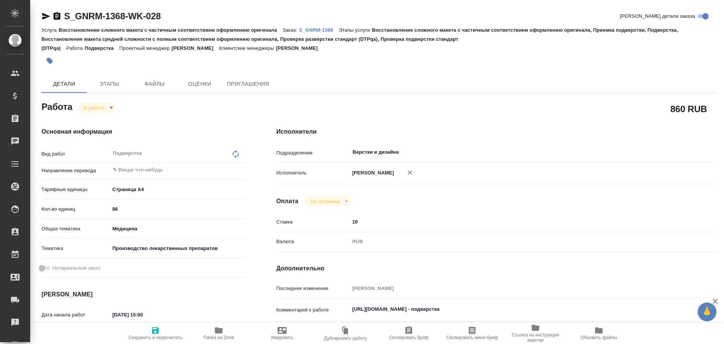
scroll to position [38, 0]
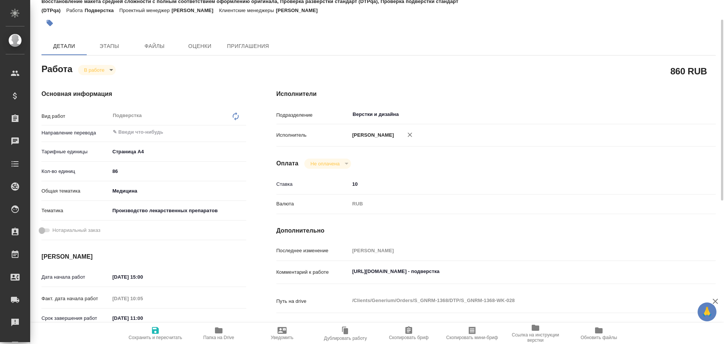
type textarea "x"
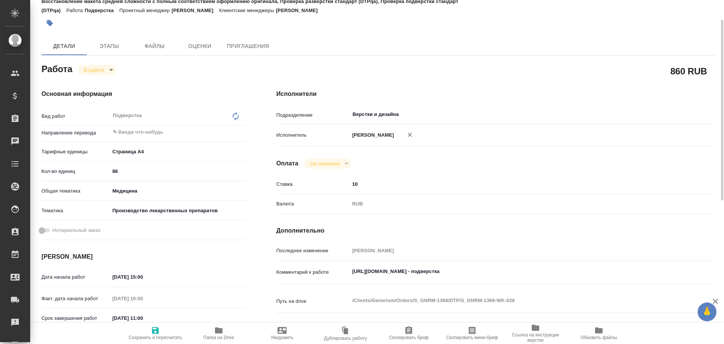
type textarea "x"
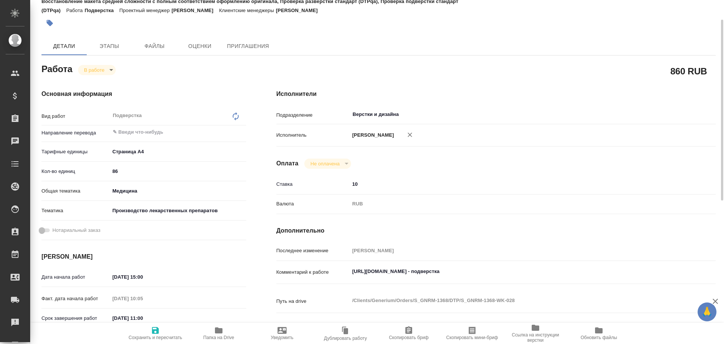
click at [226, 330] on span "Папка на Drive" at bounding box center [219, 332] width 54 height 14
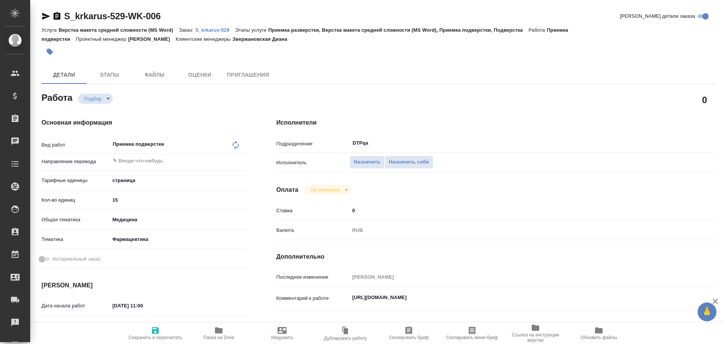
type textarea "x"
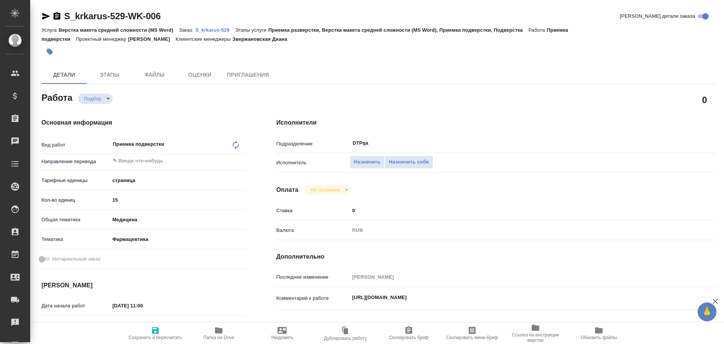
type textarea "x"
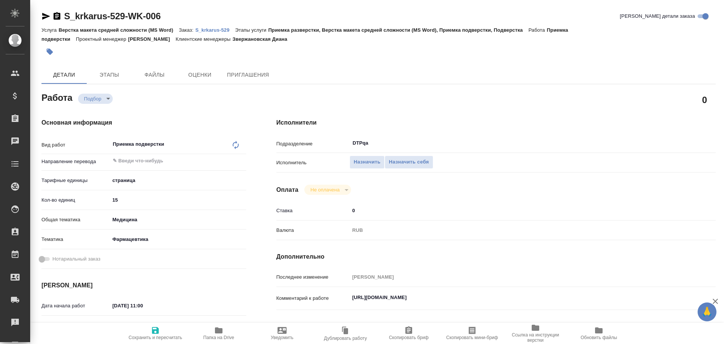
type textarea "x"
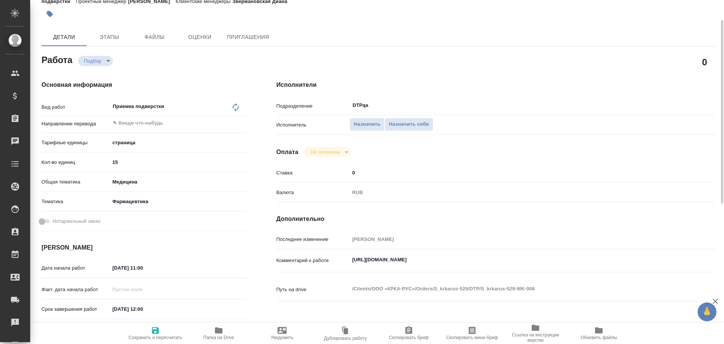
type textarea "x"
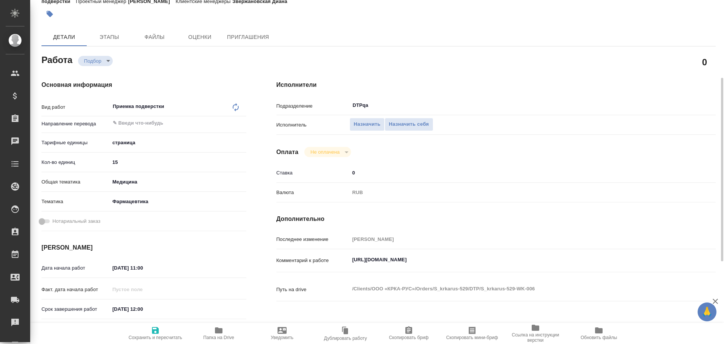
scroll to position [75, 0]
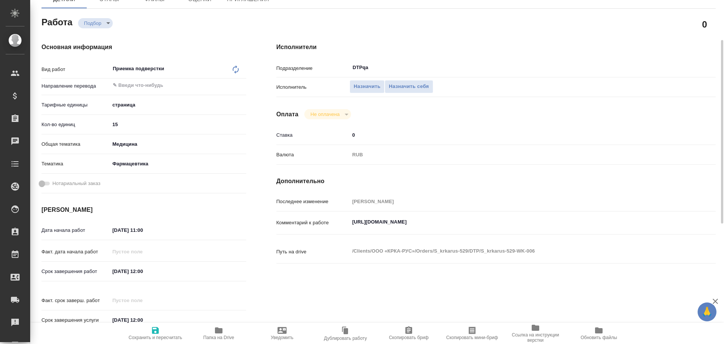
type textarea "x"
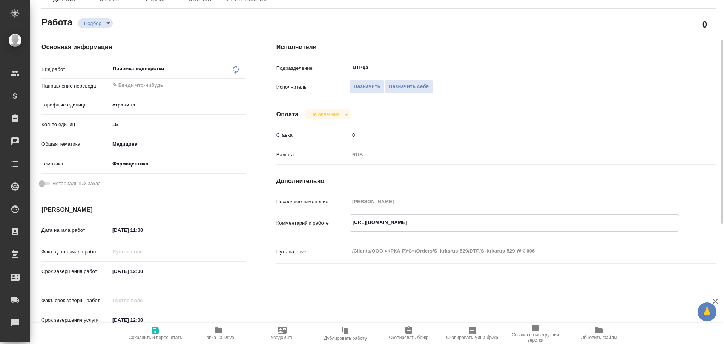
drag, startPoint x: 351, startPoint y: 222, endPoint x: 519, endPoint y: 226, distance: 167.5
click at [520, 226] on textarea "https://tera.awatera.com/Work/68e673371a6b6f7ceb4884db/" at bounding box center [514, 222] width 329 height 13
type textarea "x"
click at [410, 84] on span "Назначить себя" at bounding box center [409, 86] width 40 height 9
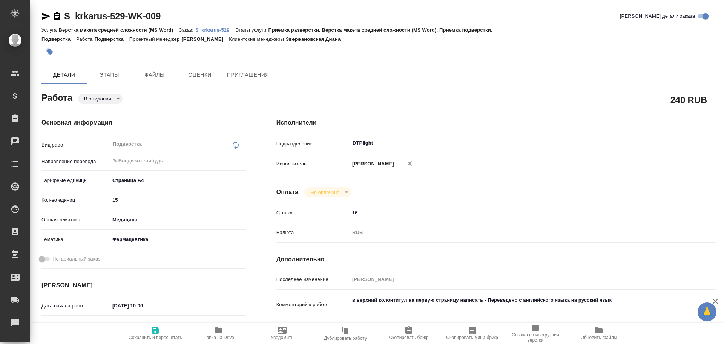
type textarea "x"
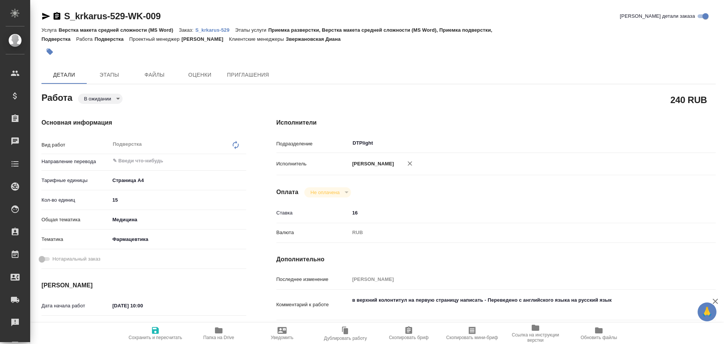
type textarea "x"
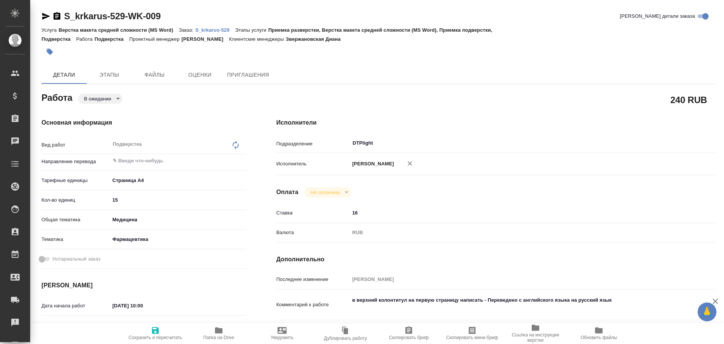
type textarea "x"
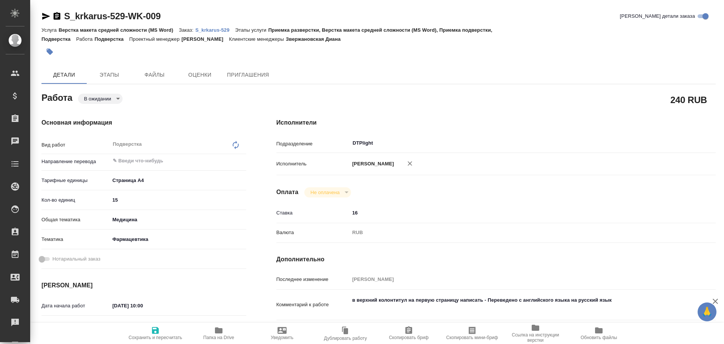
type textarea "x"
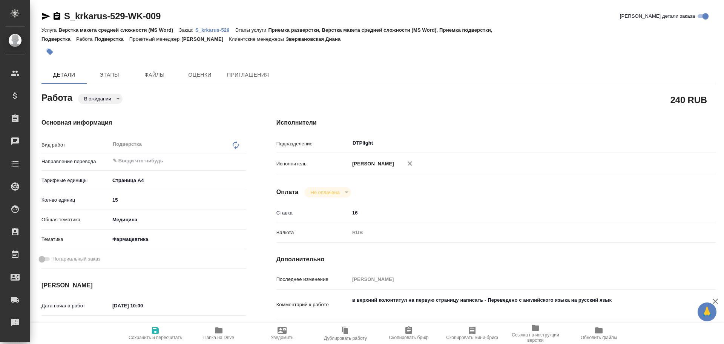
scroll to position [38, 0]
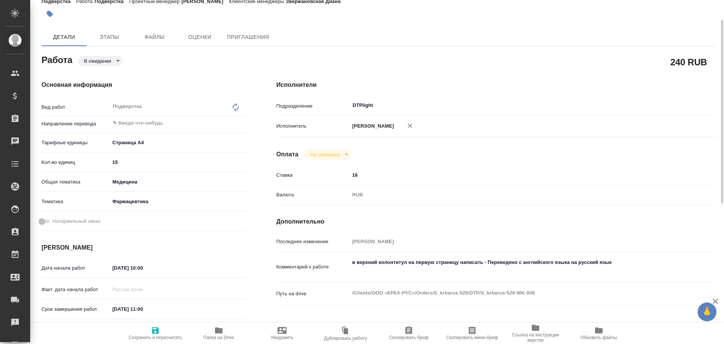
type textarea "x"
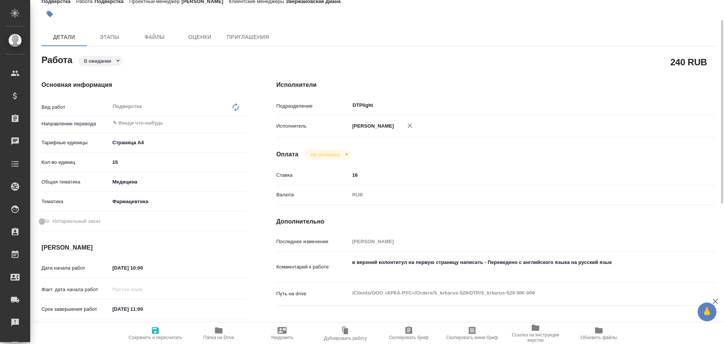
type textarea "x"
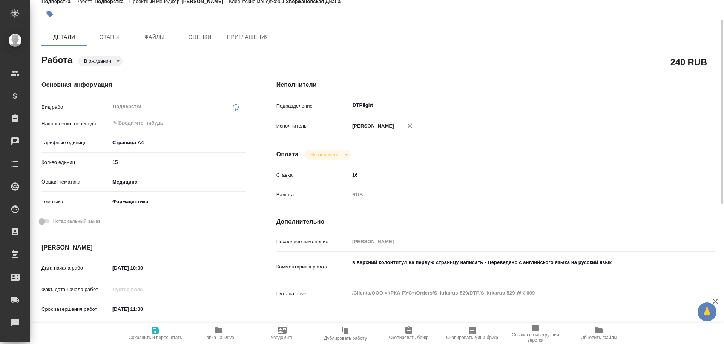
click at [213, 335] on span "Папка на Drive" at bounding box center [218, 336] width 31 height 5
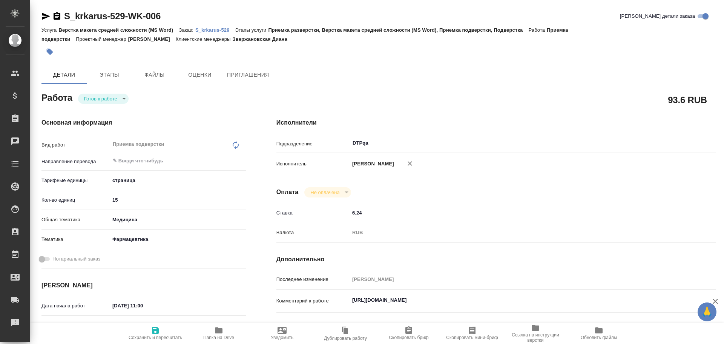
type textarea "x"
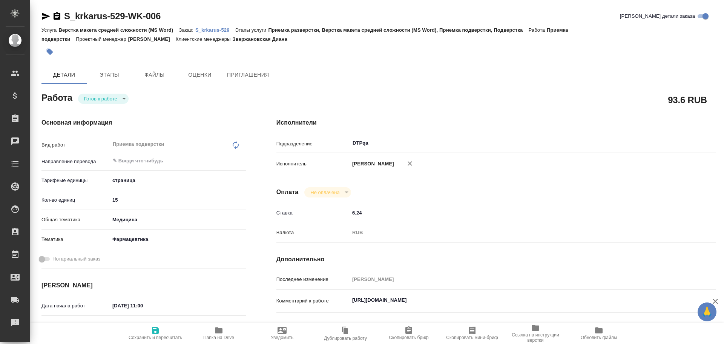
type textarea "x"
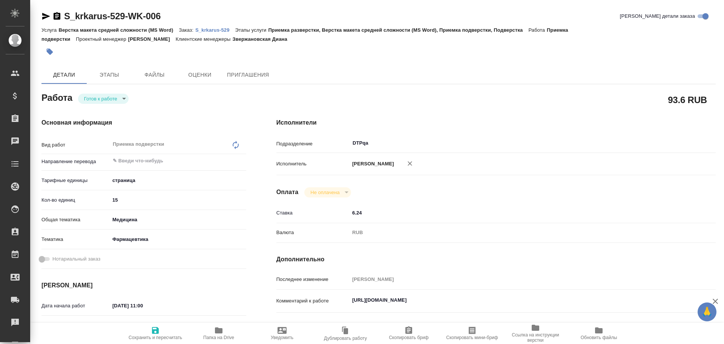
type textarea "x"
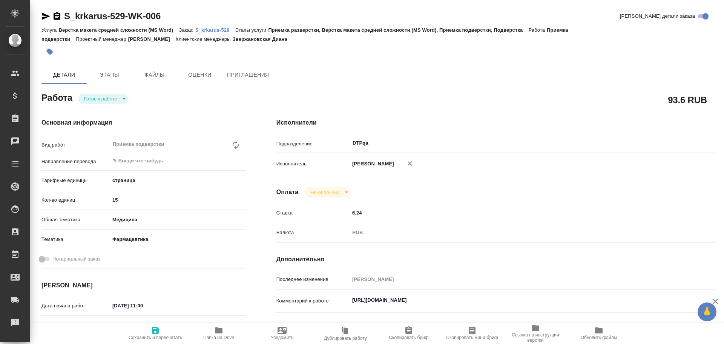
type textarea "x"
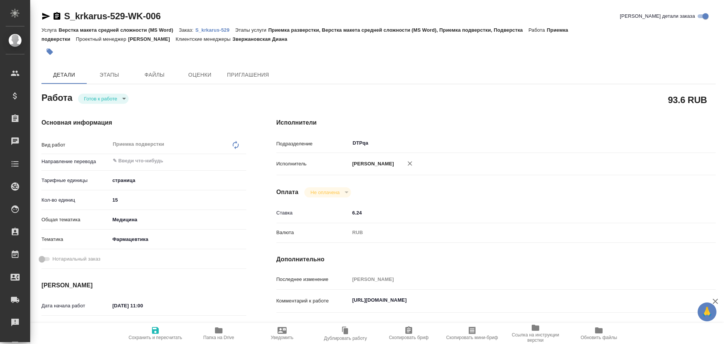
click at [97, 97] on body "🙏 .cls-1 fill:#fff; AWATERA Chulets [PERSON_NAME] Спецификации Заказы Чаты Todo…" at bounding box center [362, 172] width 724 height 344
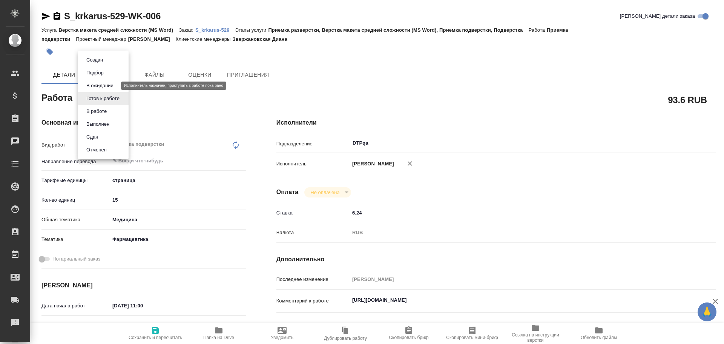
click at [100, 86] on button "В ожидании" at bounding box center [100, 85] width 32 height 8
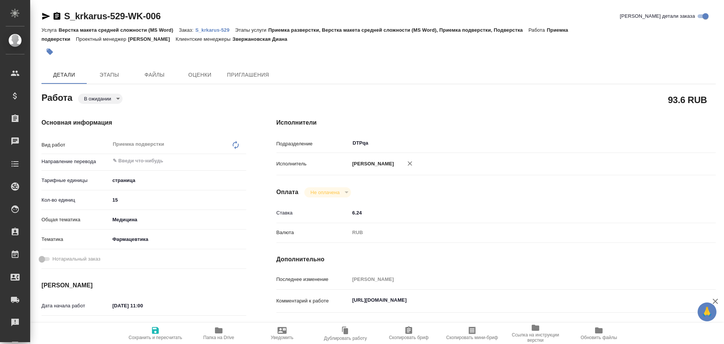
type textarea "x"
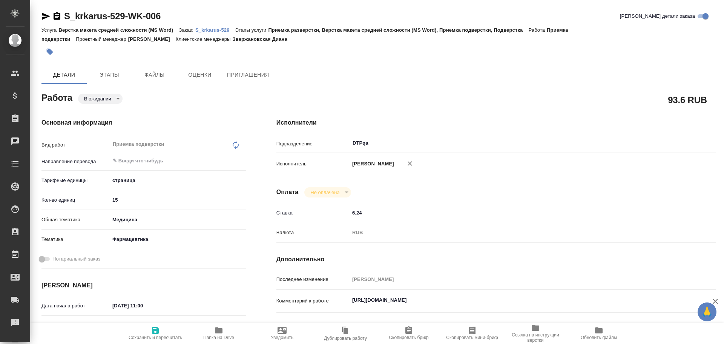
type textarea "x"
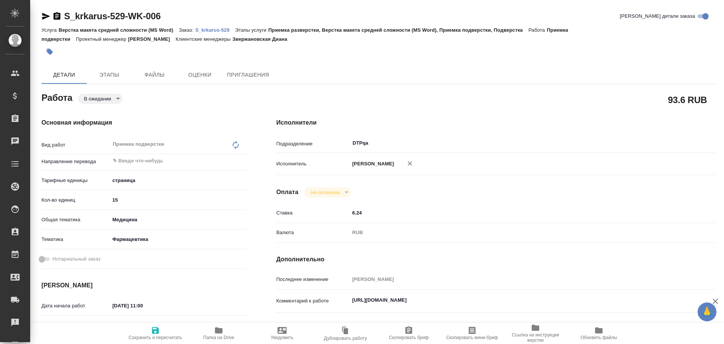
click at [157, 334] on span "Сохранить и пересчитать" at bounding box center [156, 336] width 54 height 5
type textarea "x"
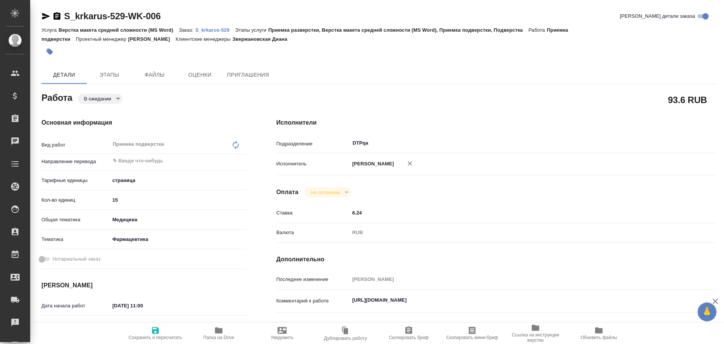
type textarea "x"
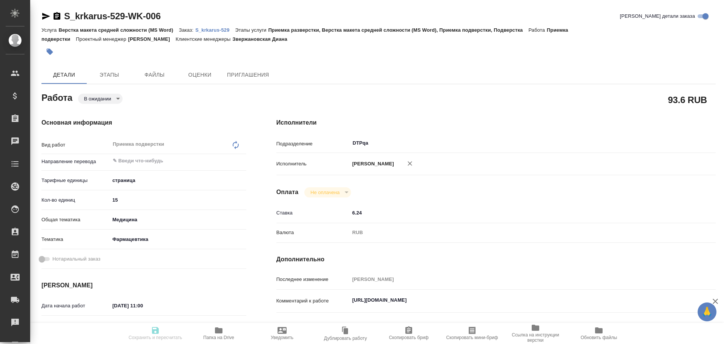
type textarea "x"
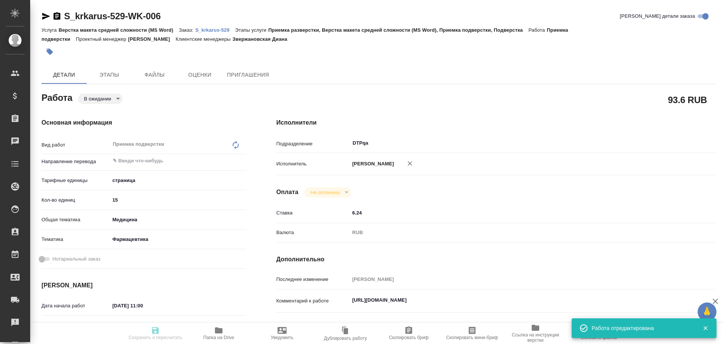
type textarea "x"
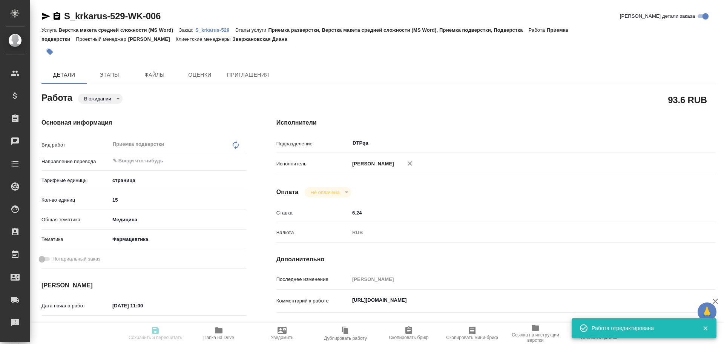
type textarea "x"
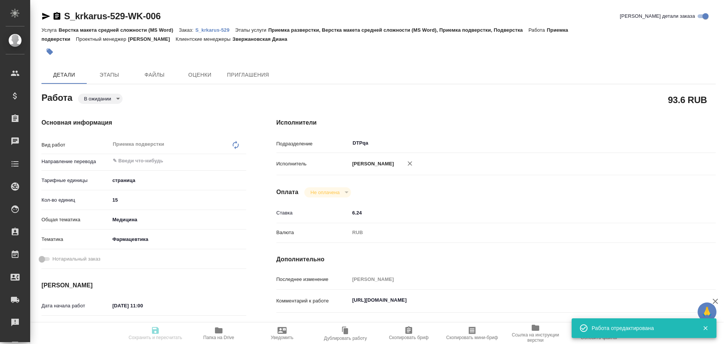
type input "pending"
type textarea "Приемка подверстки"
type textarea "x"
type input "5a8b1489cc6b4906c91bfdb2"
type input "15"
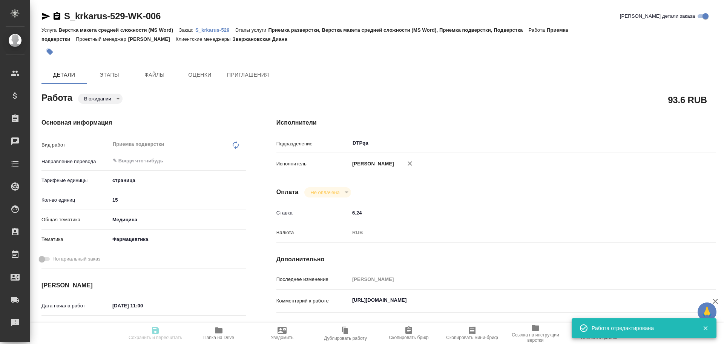
type input "med"
type input "6149832f2b7be24903fd7a82"
type input "[DATE] 11:00"
type input "[DATE] 12:00"
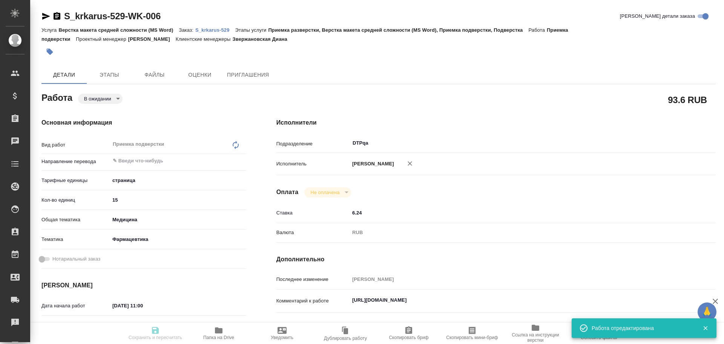
type input "DTPqa"
type input "notPayed"
type input "6.24"
type input "RUB"
type input "[PERSON_NAME]"
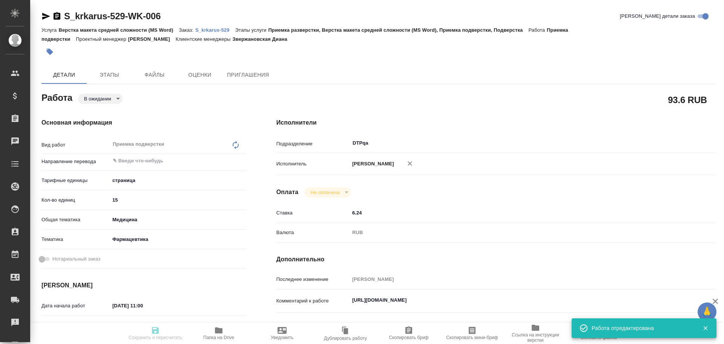
type textarea "[URL][DOMAIN_NAME]"
type textarea "x"
type textarea "/Clients/ООО «КРКА-РУС»/Orders/S_krkarus-529/DTP/S_krkarus-529-WK-006"
type textarea "x"
type input "S_krkarus-529"
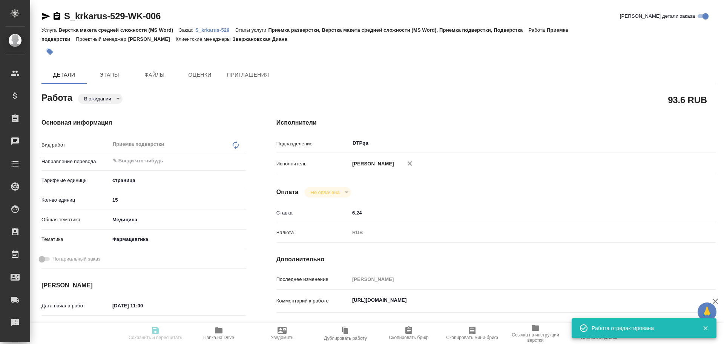
type input "Верстка макета средней сложности (MS Word)"
type input "Приемка разверстки, Верстка макета средней сложности (MS Word), Приемка подверс…"
type input "Звержановская Диана"
type input "[PERSON_NAME]"
type input "/Clients/ООО «КРКА-РУС»/Orders/S_krkarus-529"
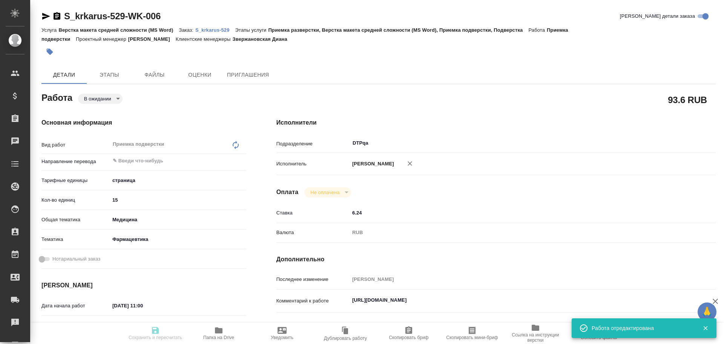
type textarea "x"
type textarea "КРКА Метопролол-КРКА (метопролол), таблетки с пролонгированным высвобождением, …"
type textarea "x"
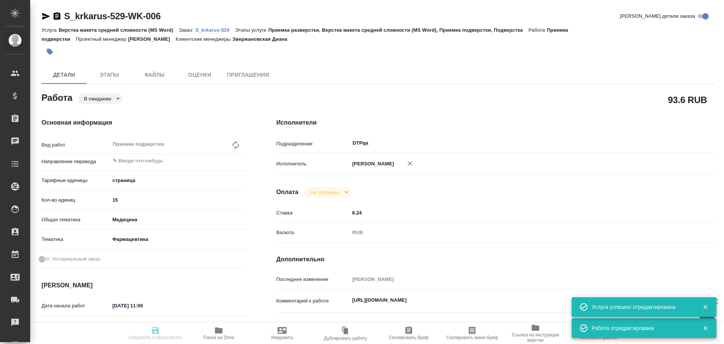
type textarea "x"
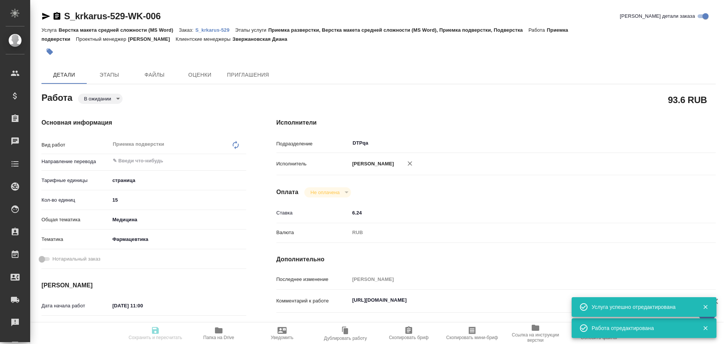
type textarea "x"
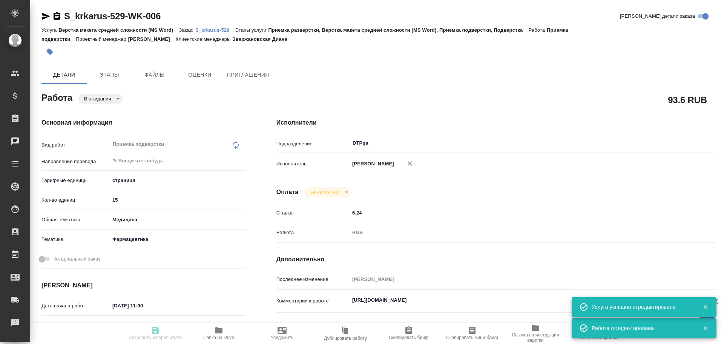
type textarea "x"
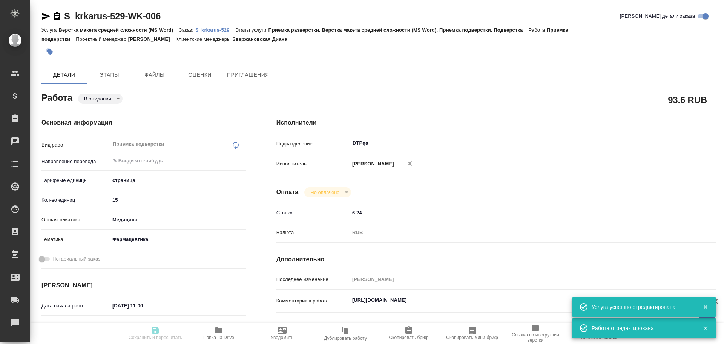
type textarea "x"
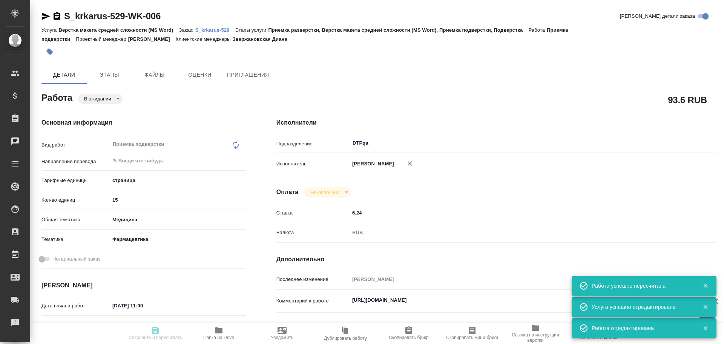
type input "pending"
type textarea "Приемка подверстки"
type textarea "x"
type input "5a8b1489cc6b4906c91bfdb2"
type input "15"
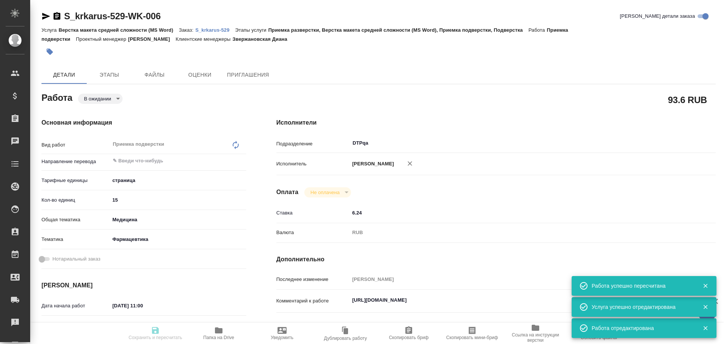
type input "med"
type input "6149832f2b7be24903fd7a82"
type input "[DATE] 11:00"
type input "[DATE] 12:00"
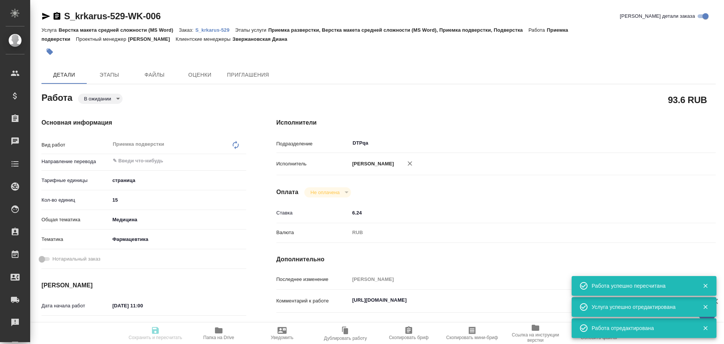
type input "DTPqa"
type input "notPayed"
type input "6.24"
type input "RUB"
type input "[PERSON_NAME]"
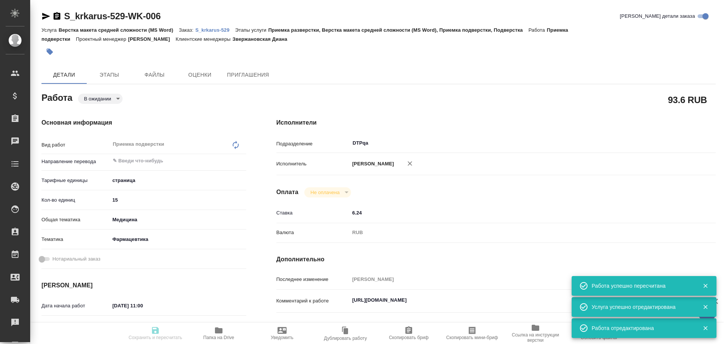
type textarea "[URL][DOMAIN_NAME]"
type textarea "x"
type textarea "/Clients/ООО «КРКА-РУС»/Orders/S_krkarus-529/DTP/S_krkarus-529-WK-006"
type textarea "x"
type input "S_krkarus-529"
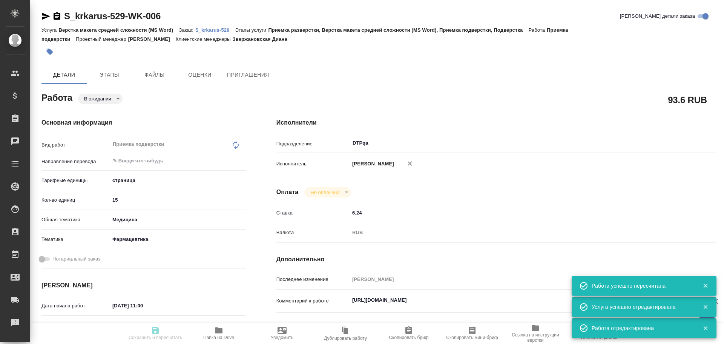
type input "Верстка макета средней сложности (MS Word)"
type input "Приемка разверстки, Верстка макета средней сложности (MS Word), Приемка подверс…"
type input "Звержановская Диана"
type input "[PERSON_NAME]"
type input "/Clients/ООО «КРКА-РУС»/Orders/S_krkarus-529"
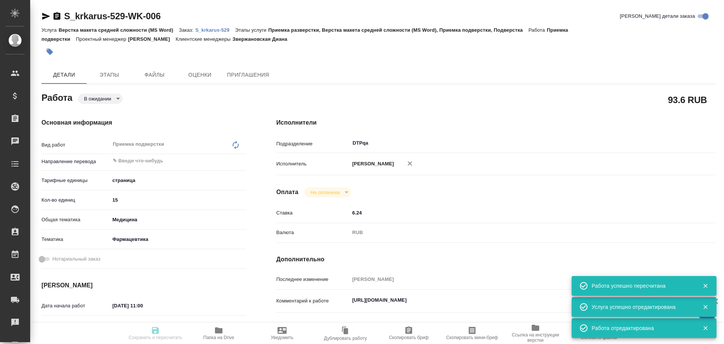
type textarea "x"
type textarea "КРКА Метопролол-КРКА (метопролол), таблетки с пролонгированным высвобождением, …"
type textarea "x"
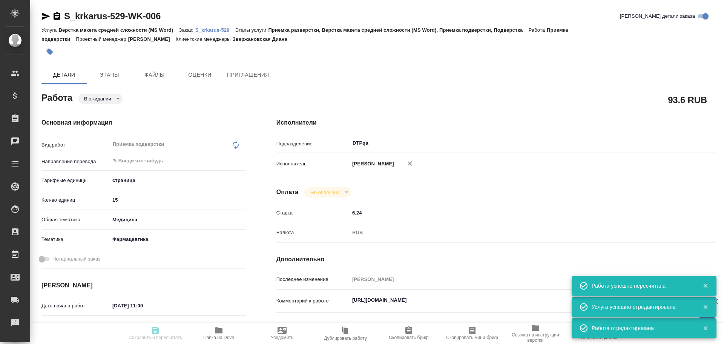
type textarea "x"
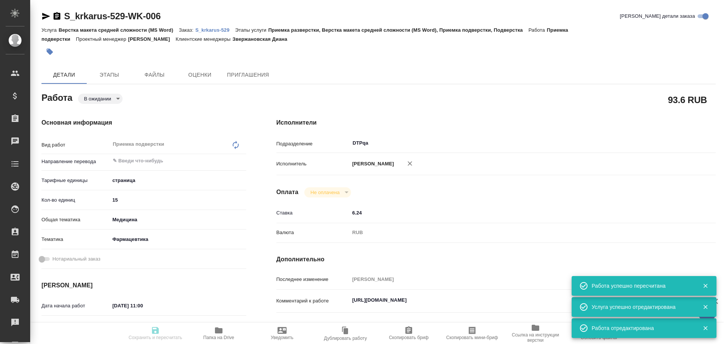
type textarea "x"
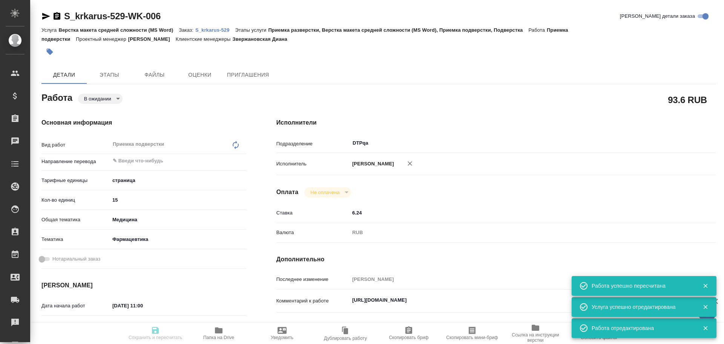
type textarea "x"
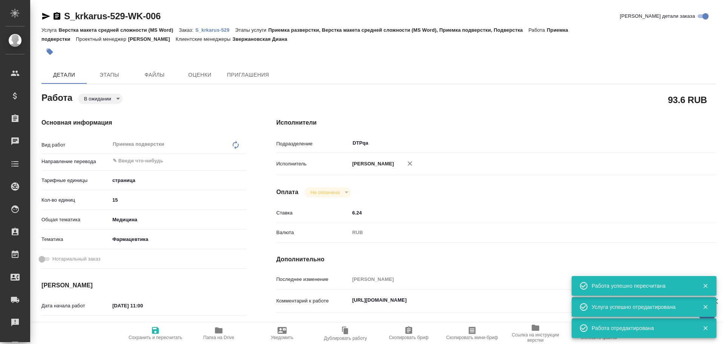
type textarea "x"
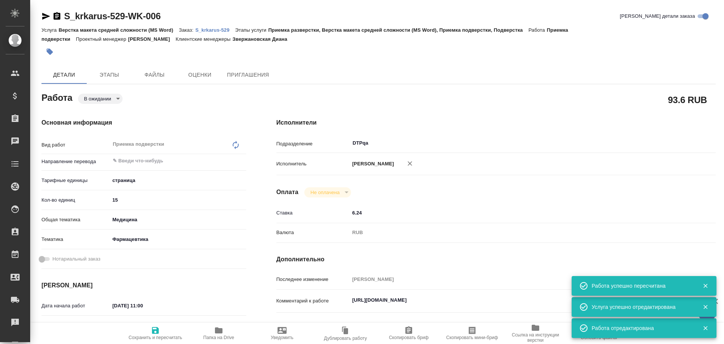
type textarea "x"
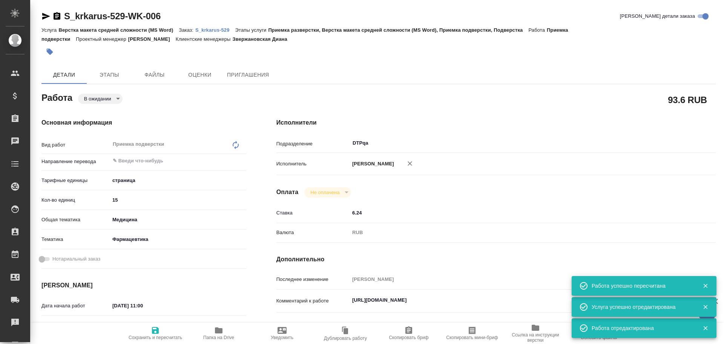
type textarea "x"
